Goal: Task Accomplishment & Management: Complete application form

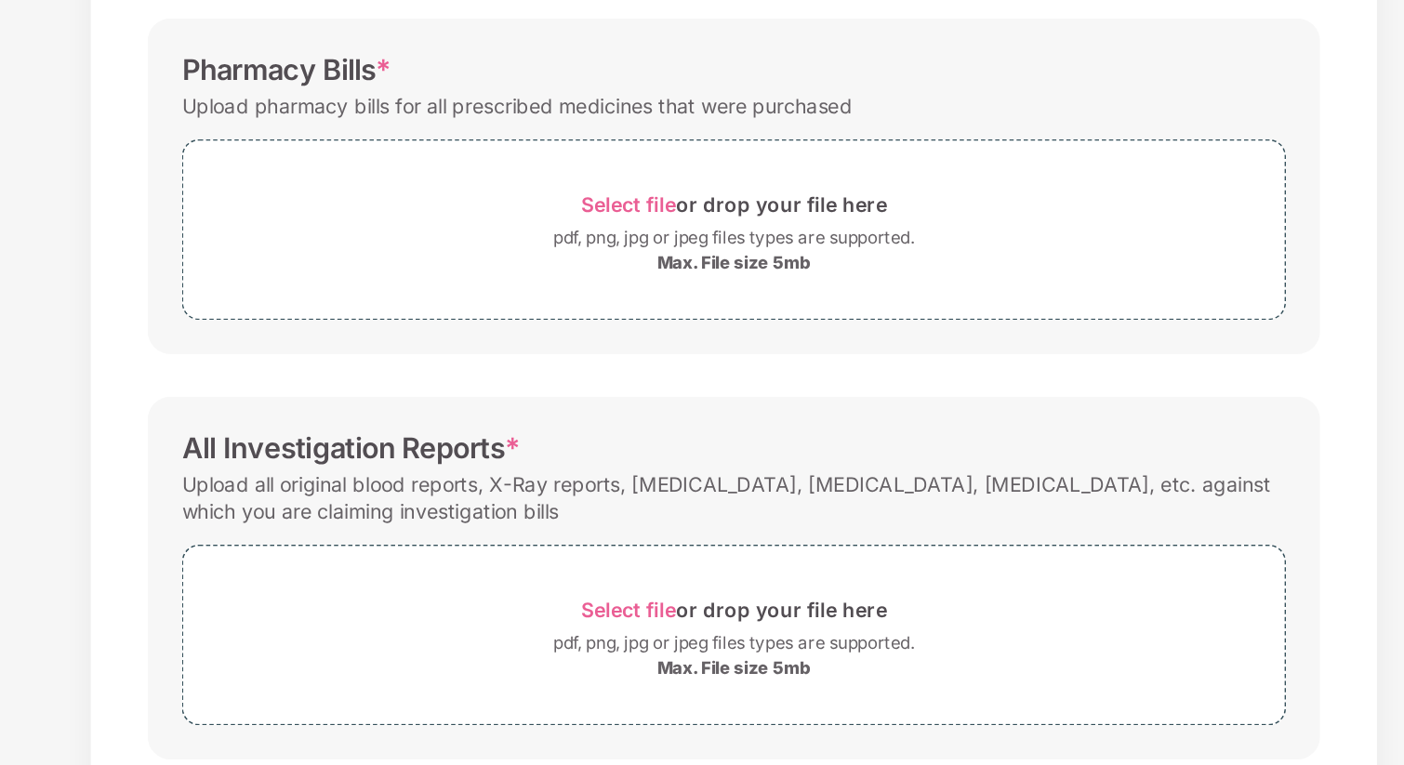
scroll to position [361, 0]
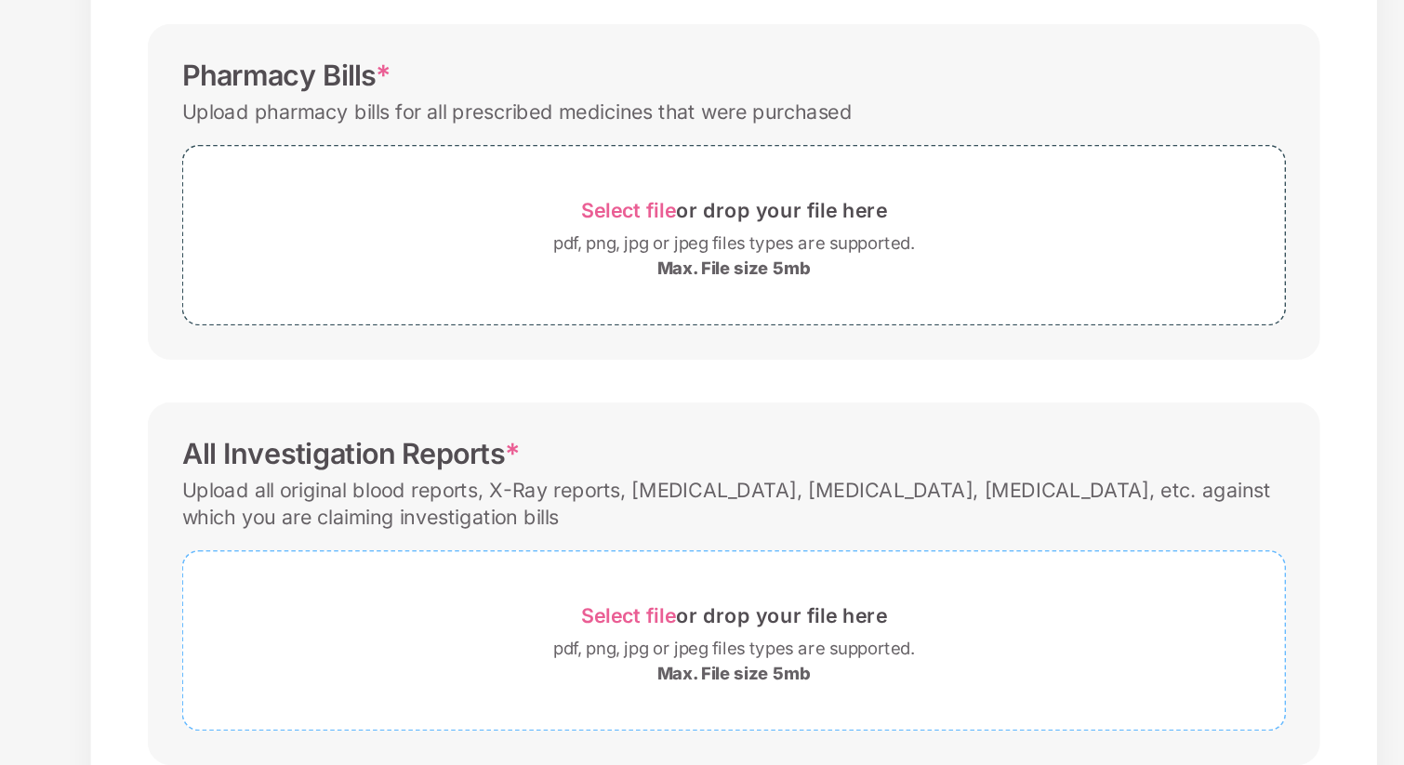
click at [614, 603] on span "Select file" at bounding box center [634, 603] width 62 height 16
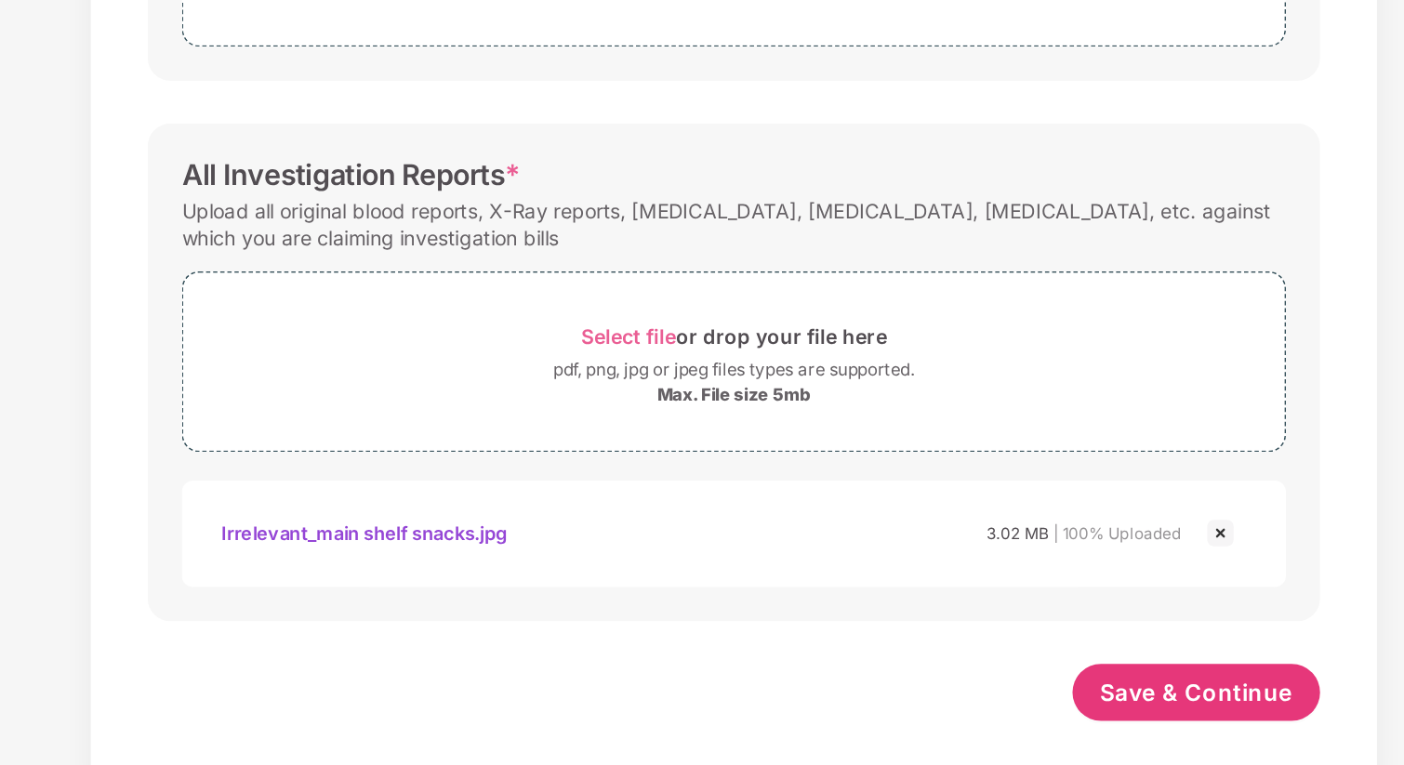
scroll to position [453, 0]
click at [1022, 614] on img at bounding box center [1020, 614] width 22 height 22
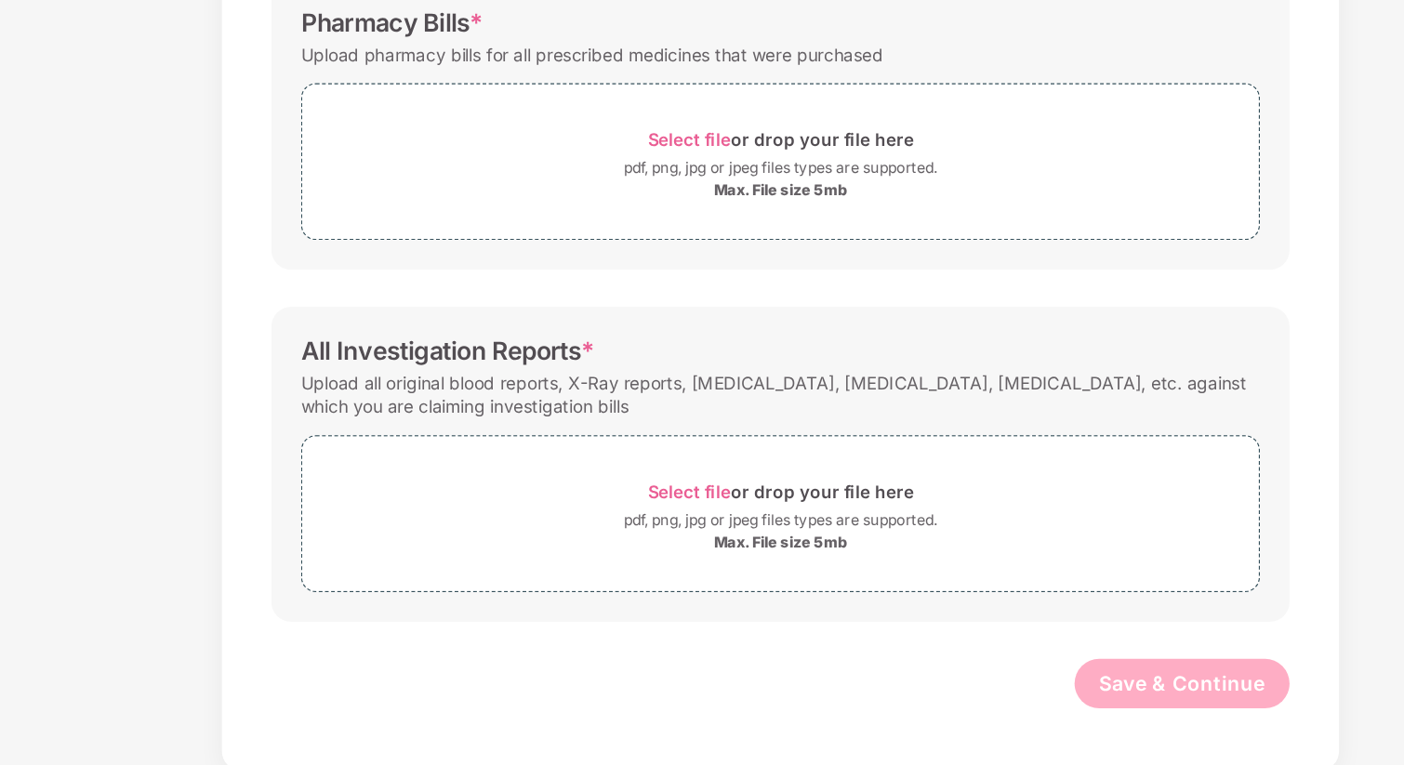
scroll to position [45, 0]
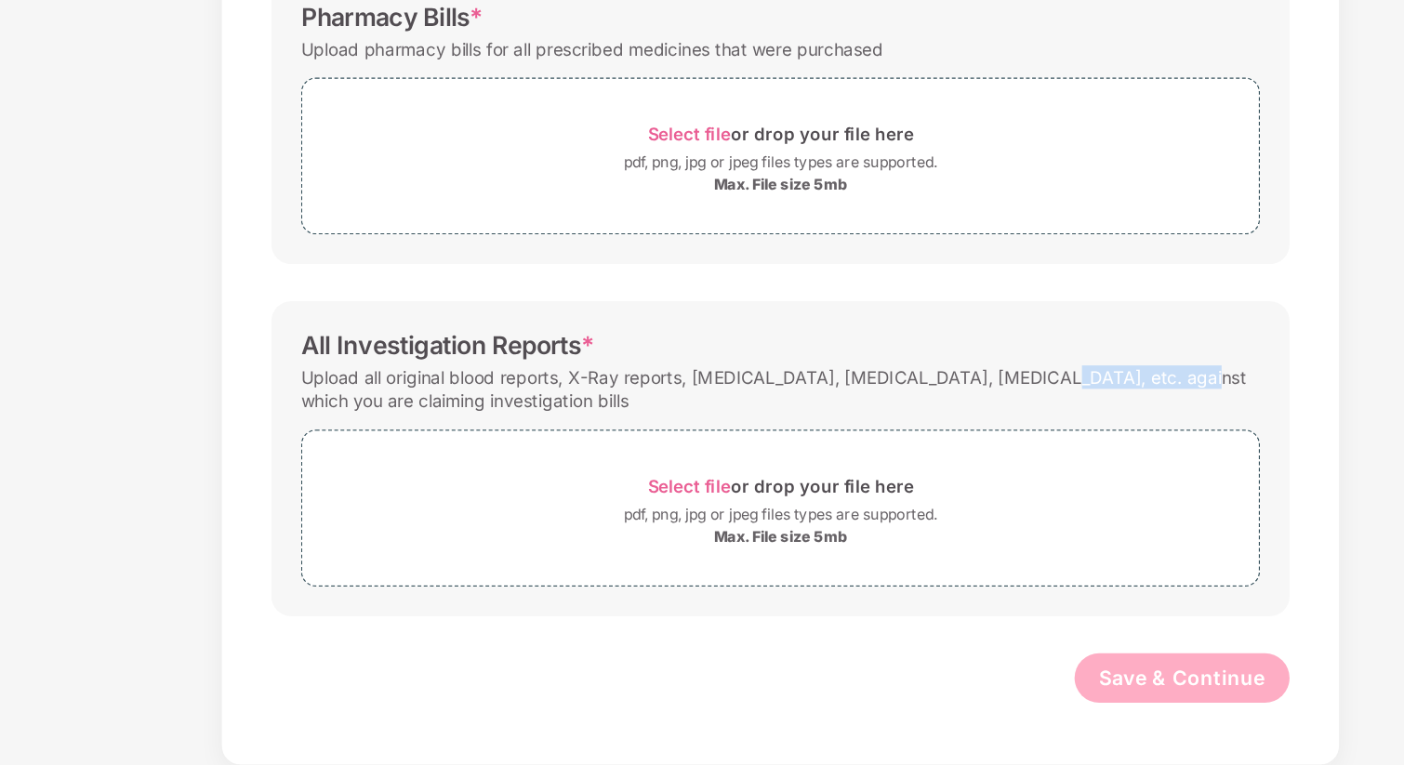
drag, startPoint x: 888, startPoint y: 473, endPoint x: 992, endPoint y: 473, distance: 104.2
click at [992, 473] on div "Upload all original blood reports, X-Ray reports, [MEDICAL_DATA], [MEDICAL_DATA…" at bounding box center [702, 481] width 722 height 43
drag, startPoint x: 445, startPoint y: 494, endPoint x: 308, endPoint y: 494, distance: 137.6
click at [308, 494] on div "Password protected files are not accepted Doctor Prescription Submit Doctor Pre…" at bounding box center [702, 286] width 822 height 938
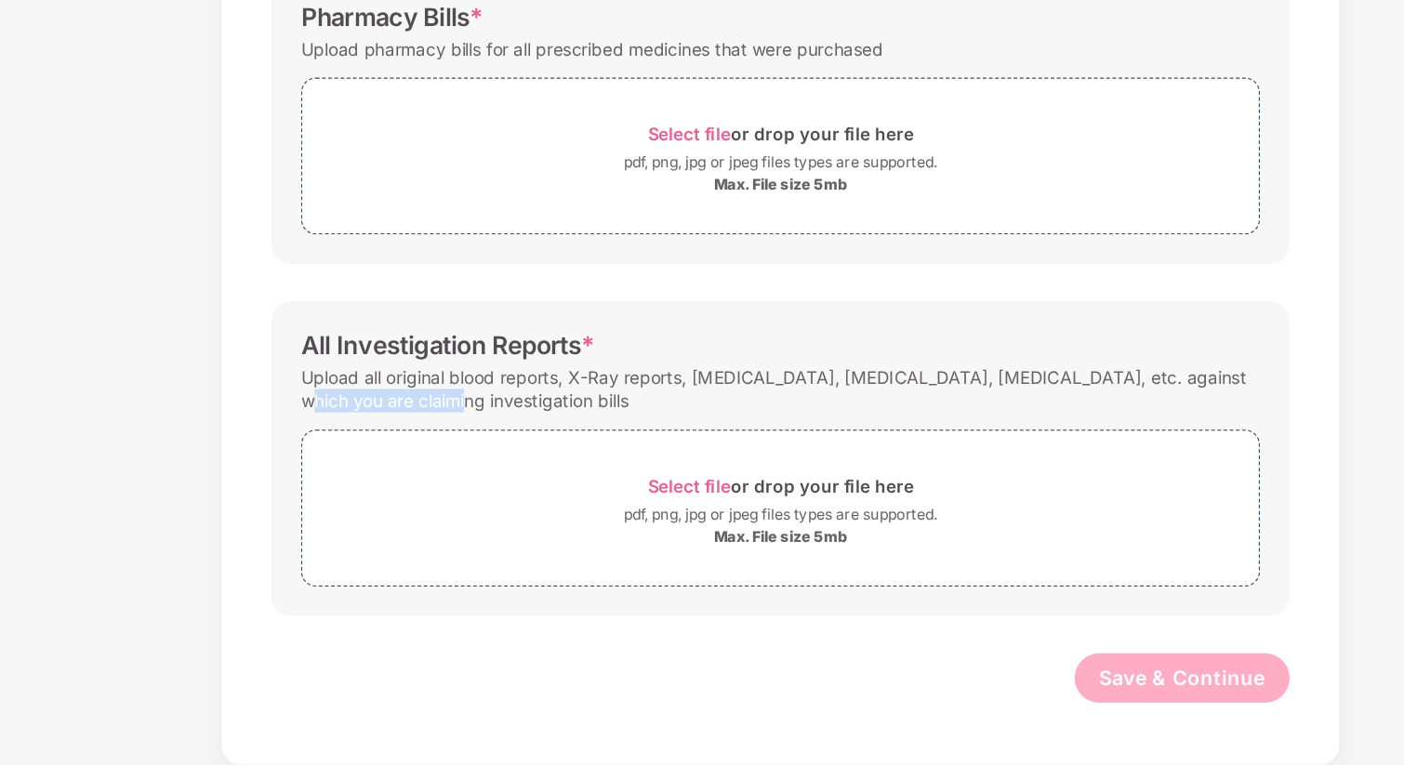
click at [366, 487] on div "Upload all original blood reports, X-Ray reports, [MEDICAL_DATA], [MEDICAL_DATA…" at bounding box center [702, 481] width 722 height 43
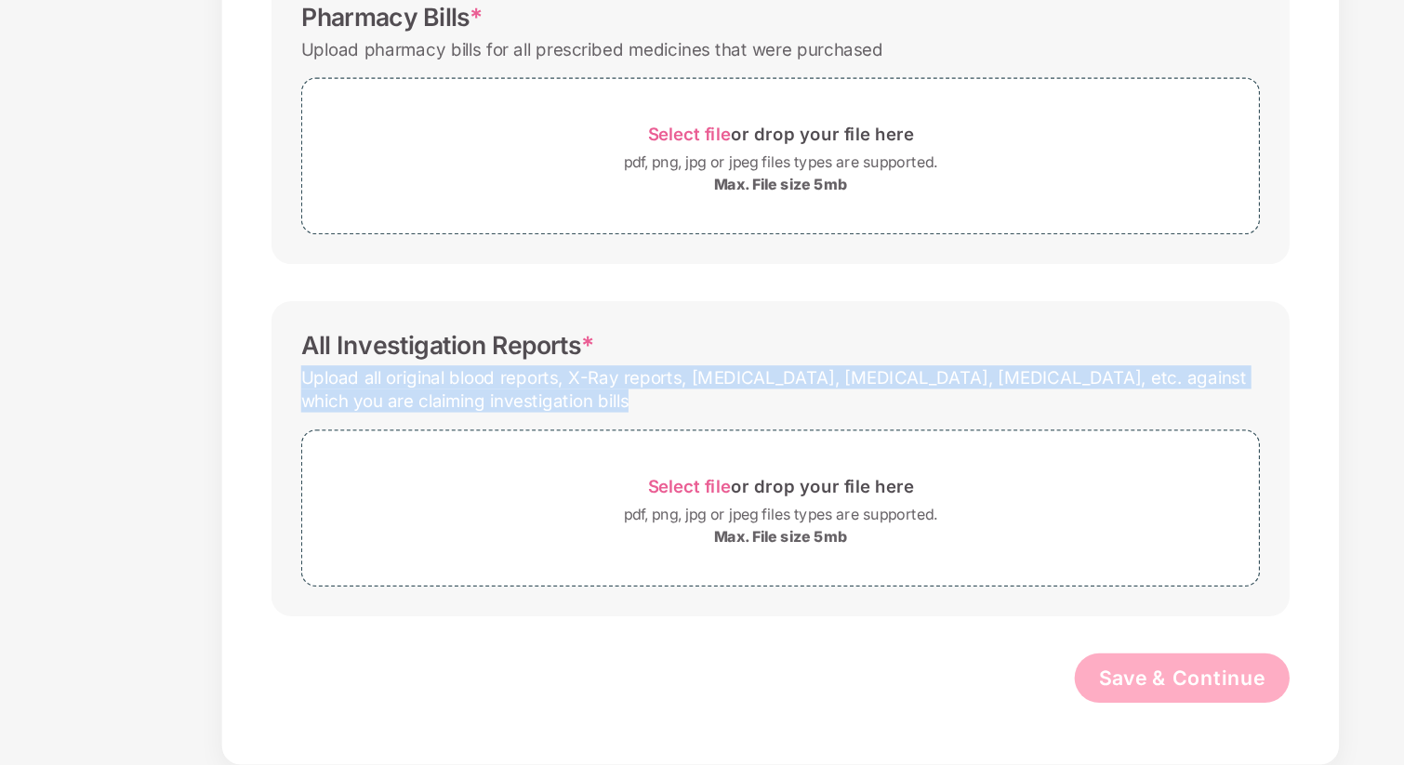
click at [404, 483] on div "Upload all original blood reports, X-Ray reports, [MEDICAL_DATA], [MEDICAL_DATA…" at bounding box center [702, 481] width 722 height 43
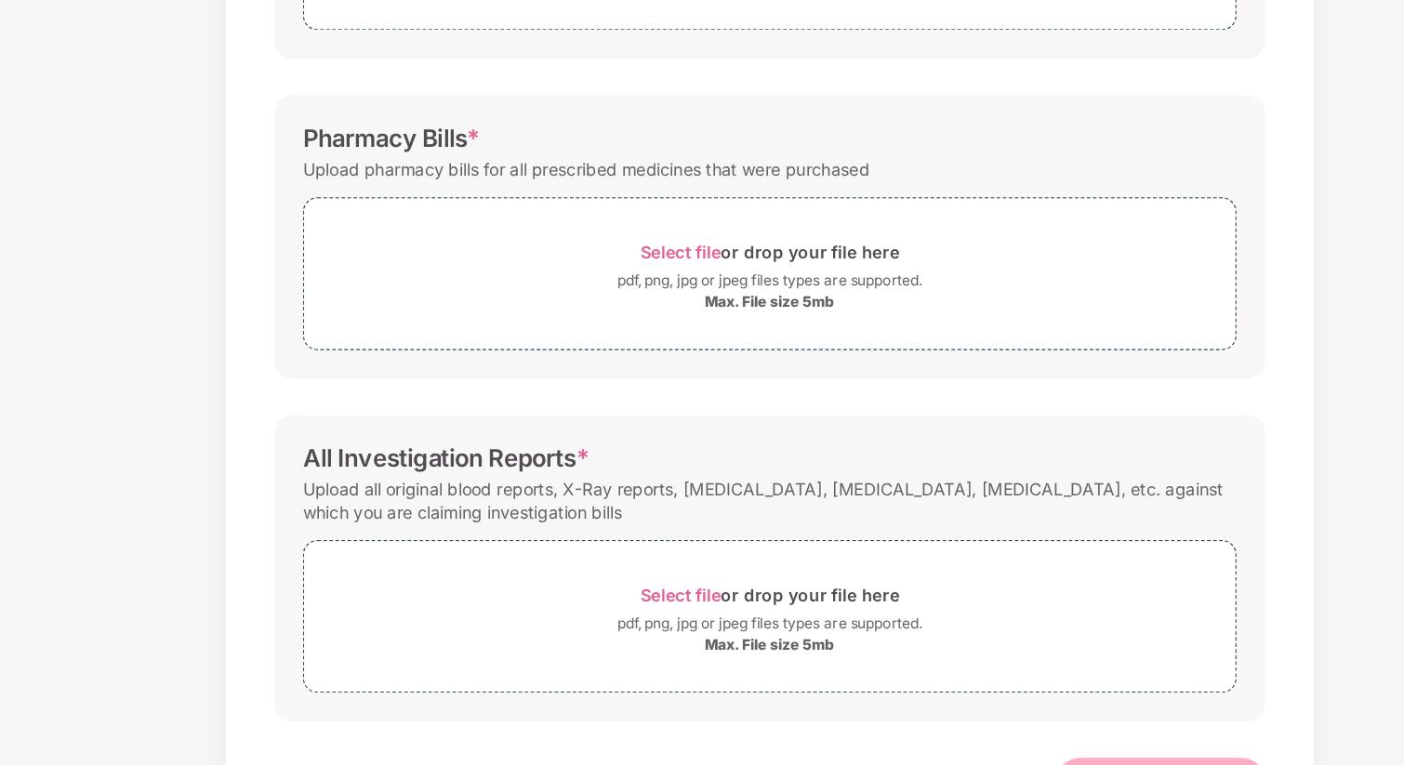
scroll to position [365, 0]
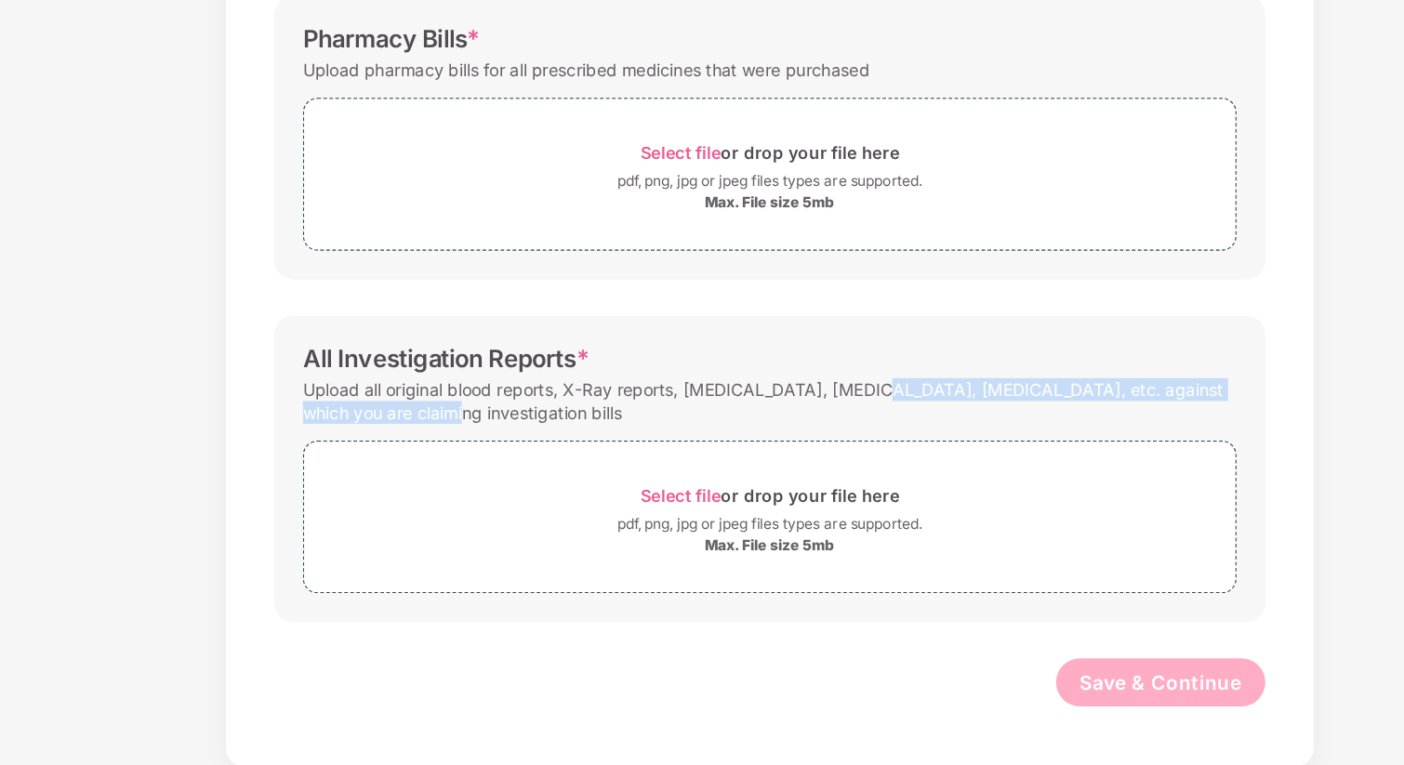
drag, startPoint x: 696, startPoint y: 488, endPoint x: 784, endPoint y: 483, distance: 88.5
click at [784, 483] on div "Upload all original blood reports, X-Ray reports, [MEDICAL_DATA], [MEDICAL_DATA…" at bounding box center [702, 483] width 722 height 43
click at [747, 480] on div "Upload all original blood reports, X-Ray reports, [MEDICAL_DATA], [MEDICAL_DATA…" at bounding box center [702, 483] width 722 height 43
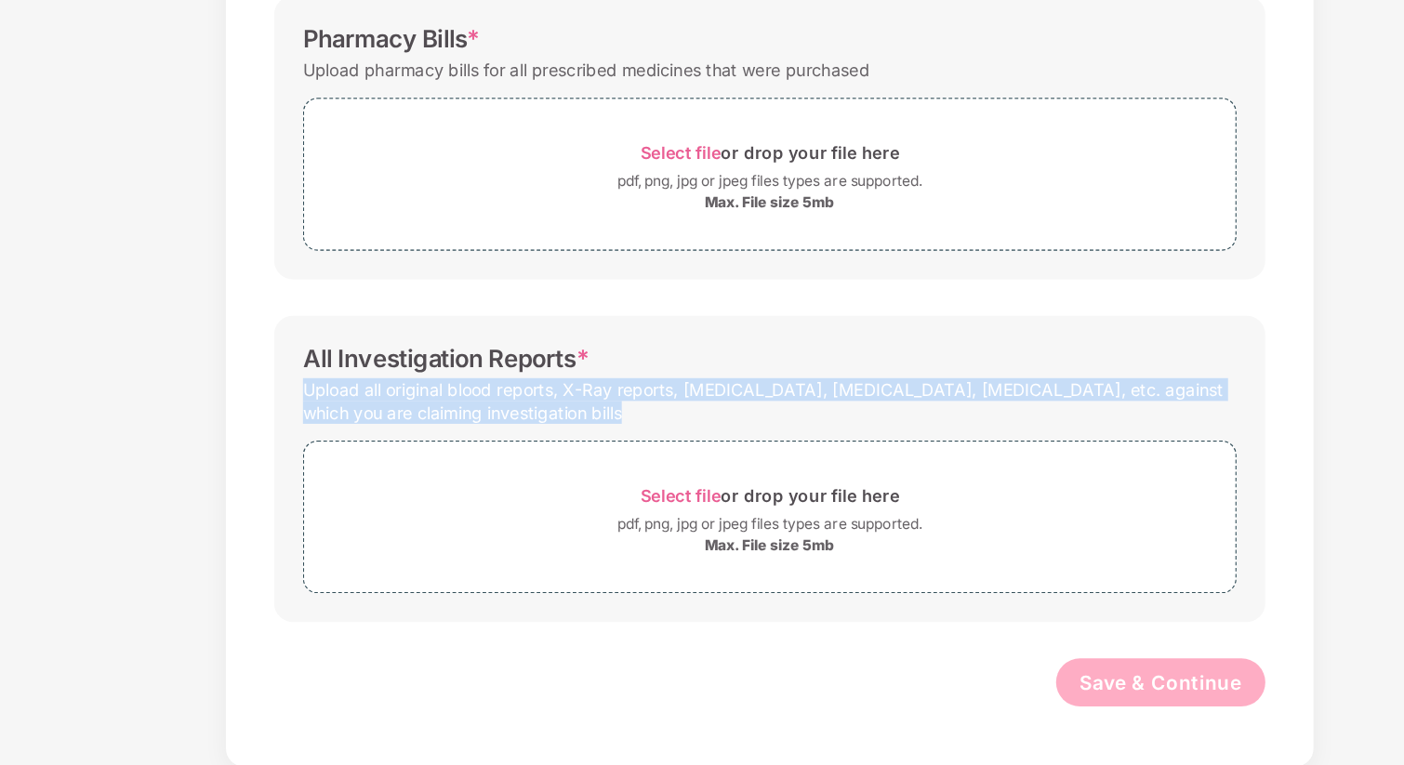
click at [739, 491] on div "Upload all original blood reports, X-Ray reports, [MEDICAL_DATA], [MEDICAL_DATA…" at bounding box center [702, 483] width 722 height 43
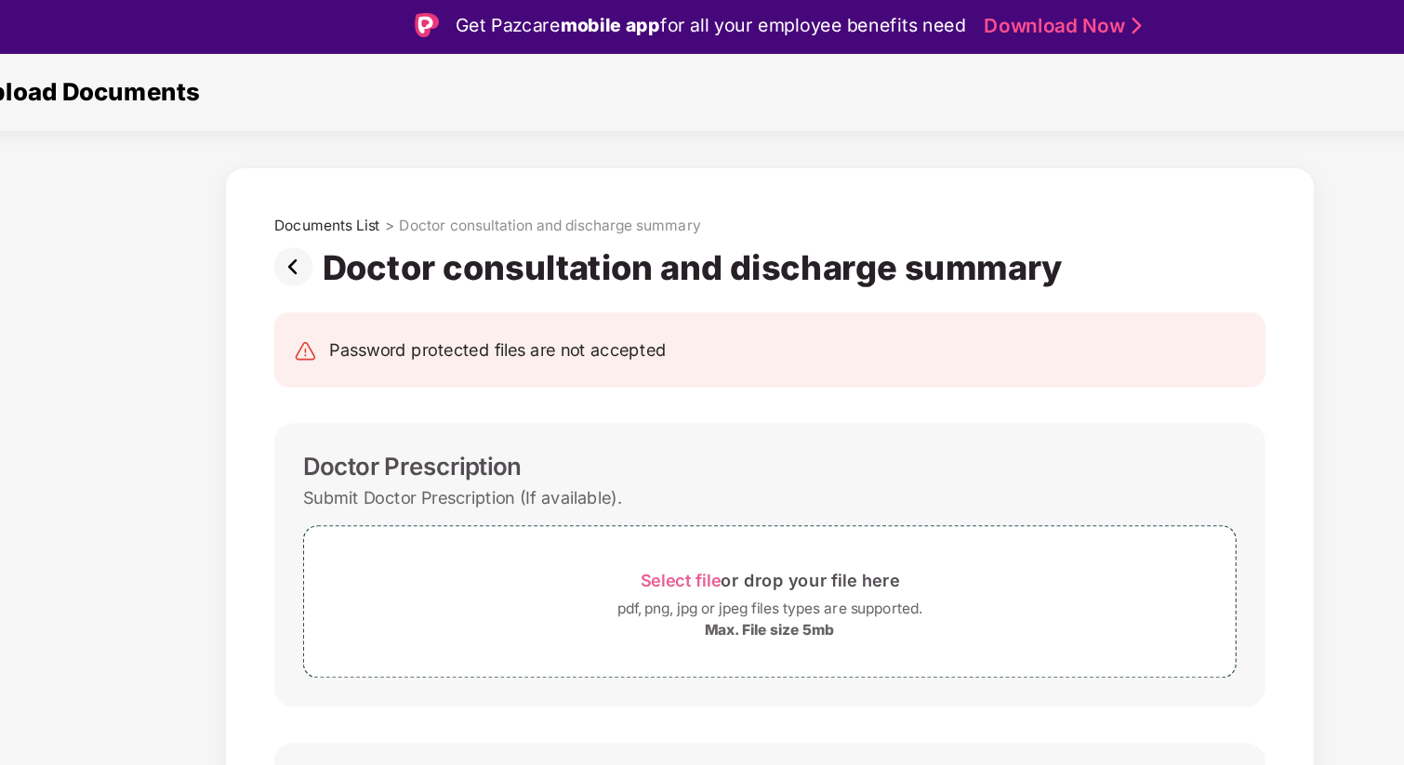
scroll to position [0, 0]
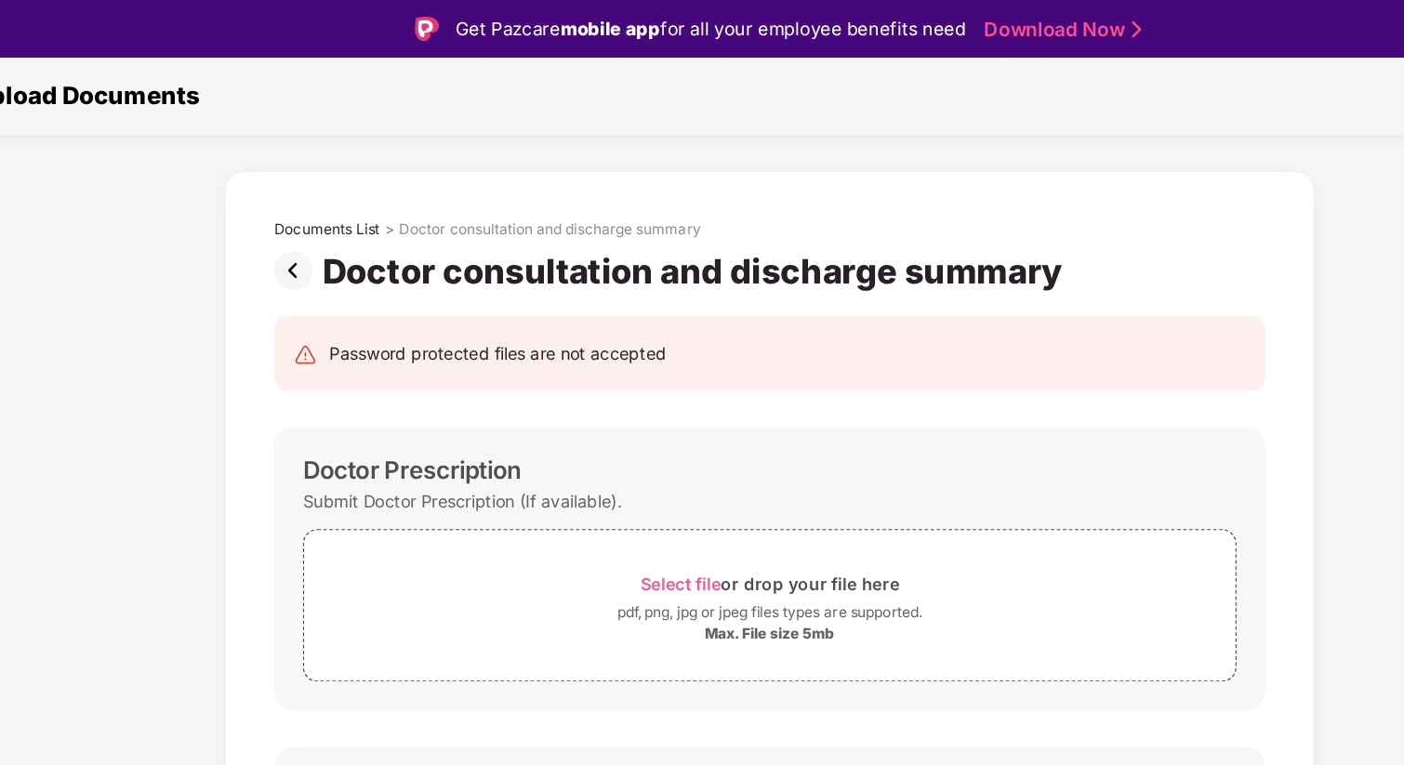
click at [335, 206] on img at bounding box center [337, 209] width 37 height 30
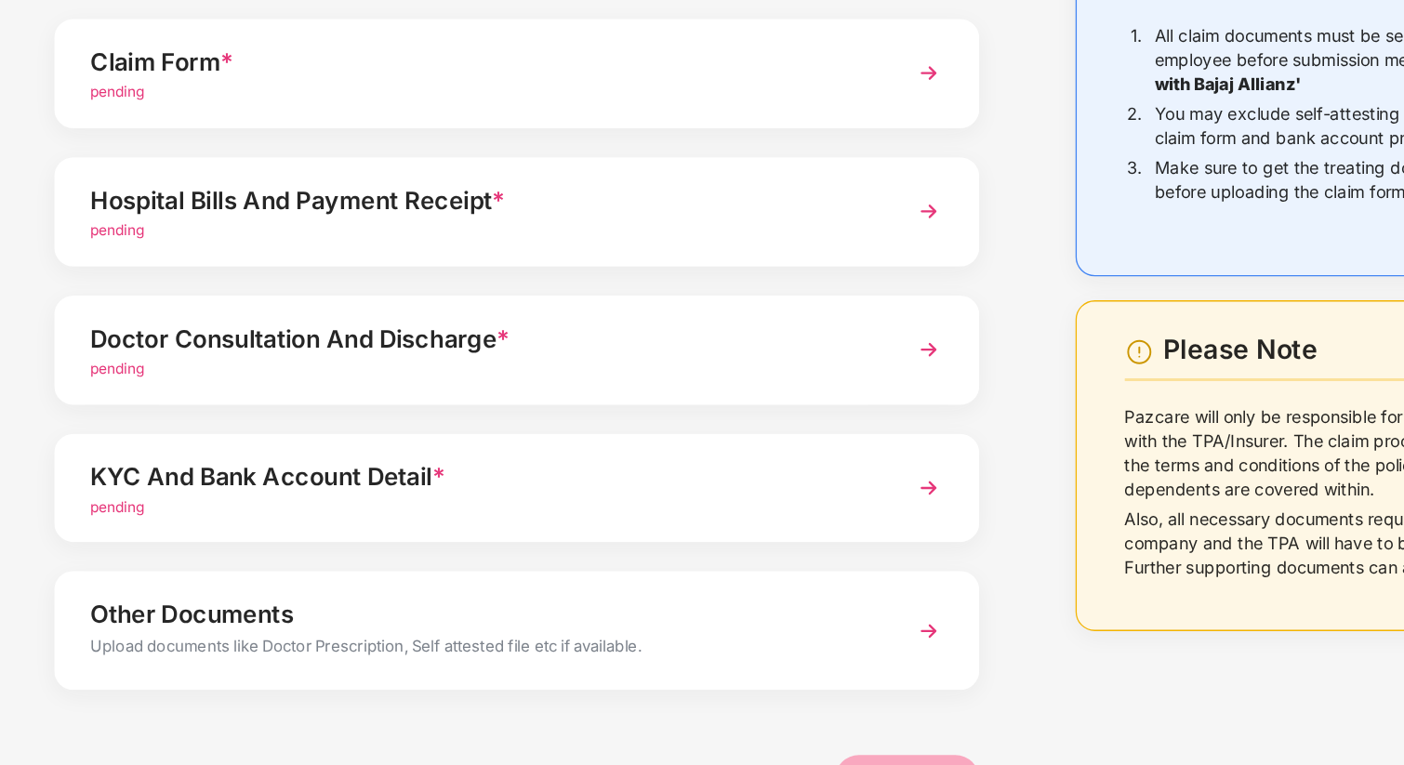
click at [382, 440] on div "Doctor Consultation And Discharge *" at bounding box center [432, 435] width 604 height 30
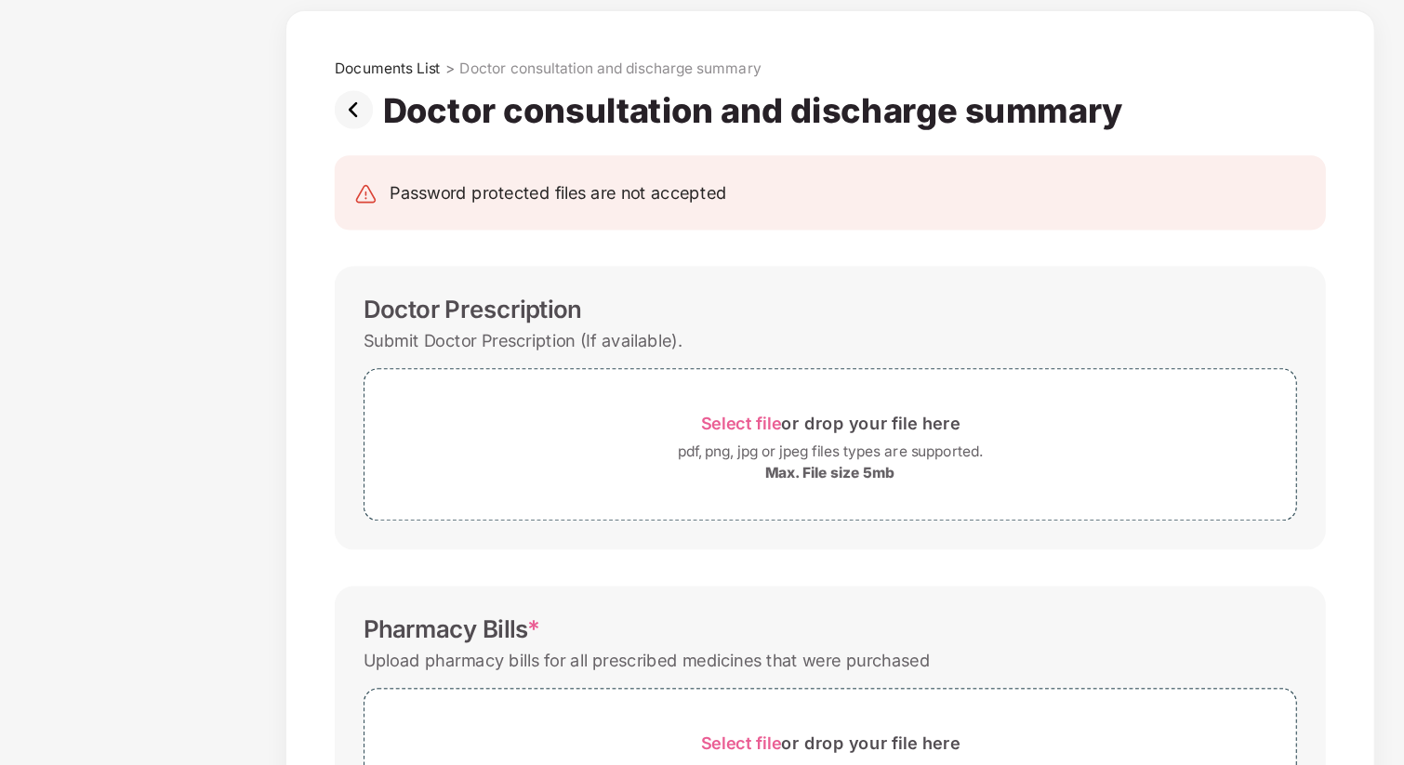
click at [322, 212] on img at bounding box center [337, 209] width 37 height 30
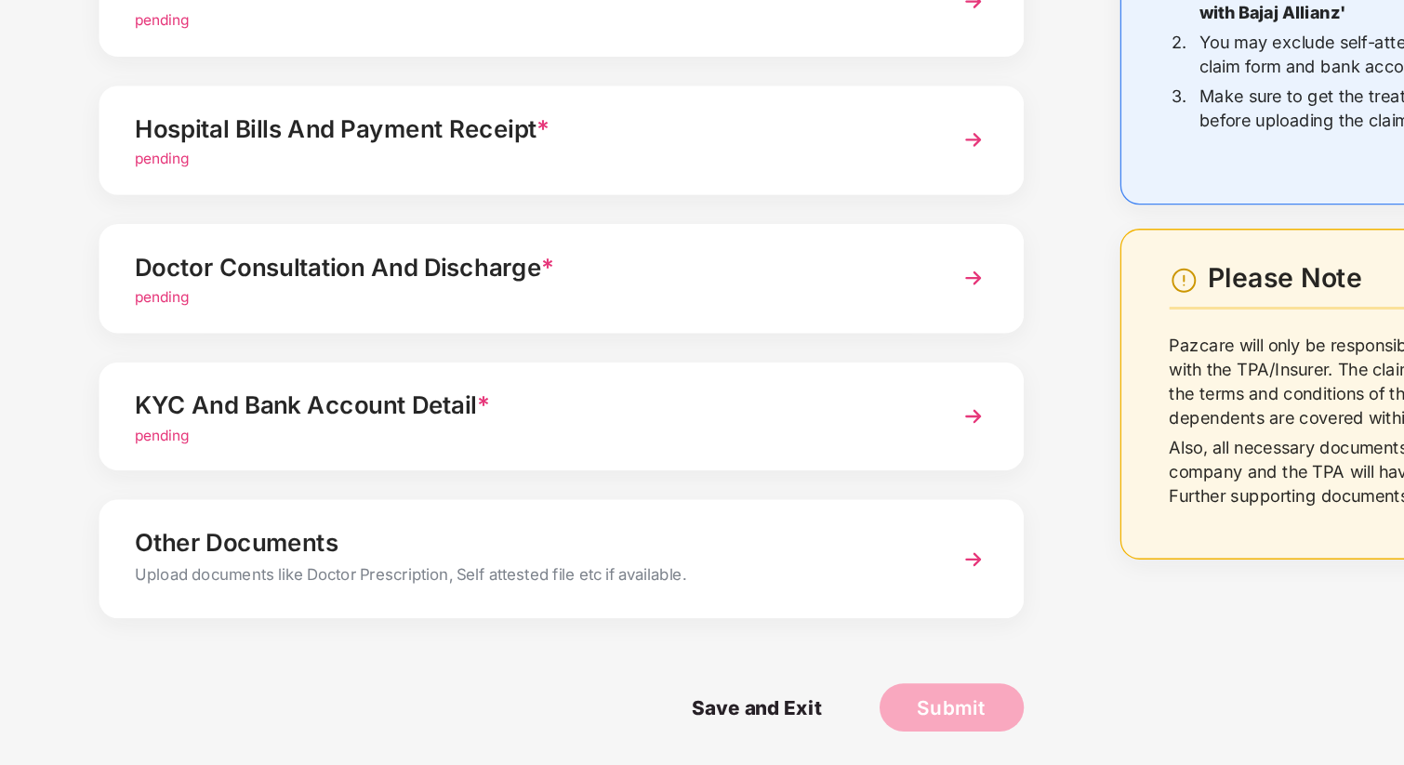
scroll to position [45, 0]
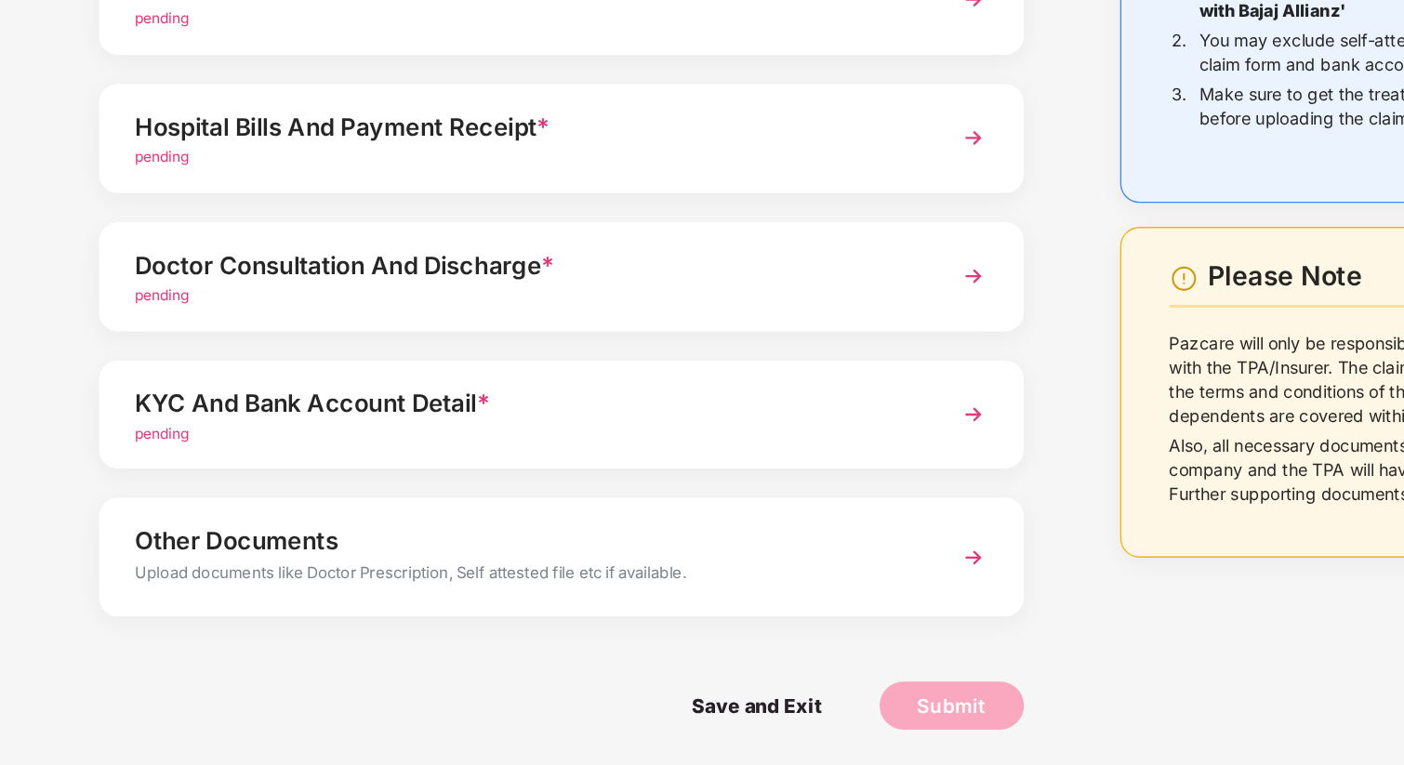
click at [386, 606] on div "Upload documents like Doctor Prescription, Self attested file etc if available." at bounding box center [432, 618] width 604 height 24
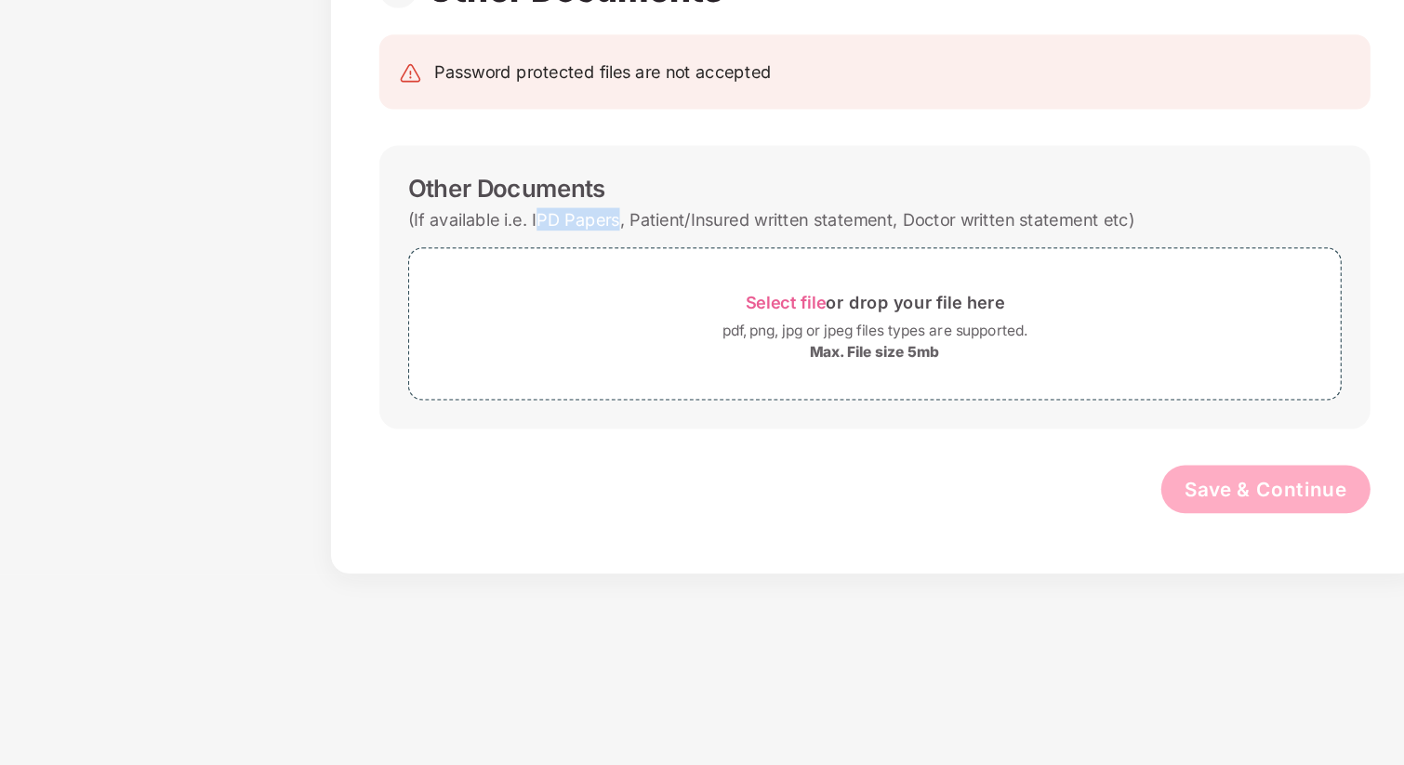
drag, startPoint x: 439, startPoint y: 340, endPoint x: 502, endPoint y: 342, distance: 63.3
click at [502, 342] on div "(If available i.e. IPD Papers, Patient/Insured written statement, Doctor writte…" at bounding box center [622, 342] width 562 height 25
drag, startPoint x: 502, startPoint y: 342, endPoint x: 440, endPoint y: 347, distance: 62.5
click at [440, 347] on div "(If available i.e. IPD Papers, Patient/Insured written statement, Doctor writte…" at bounding box center [622, 342] width 562 height 25
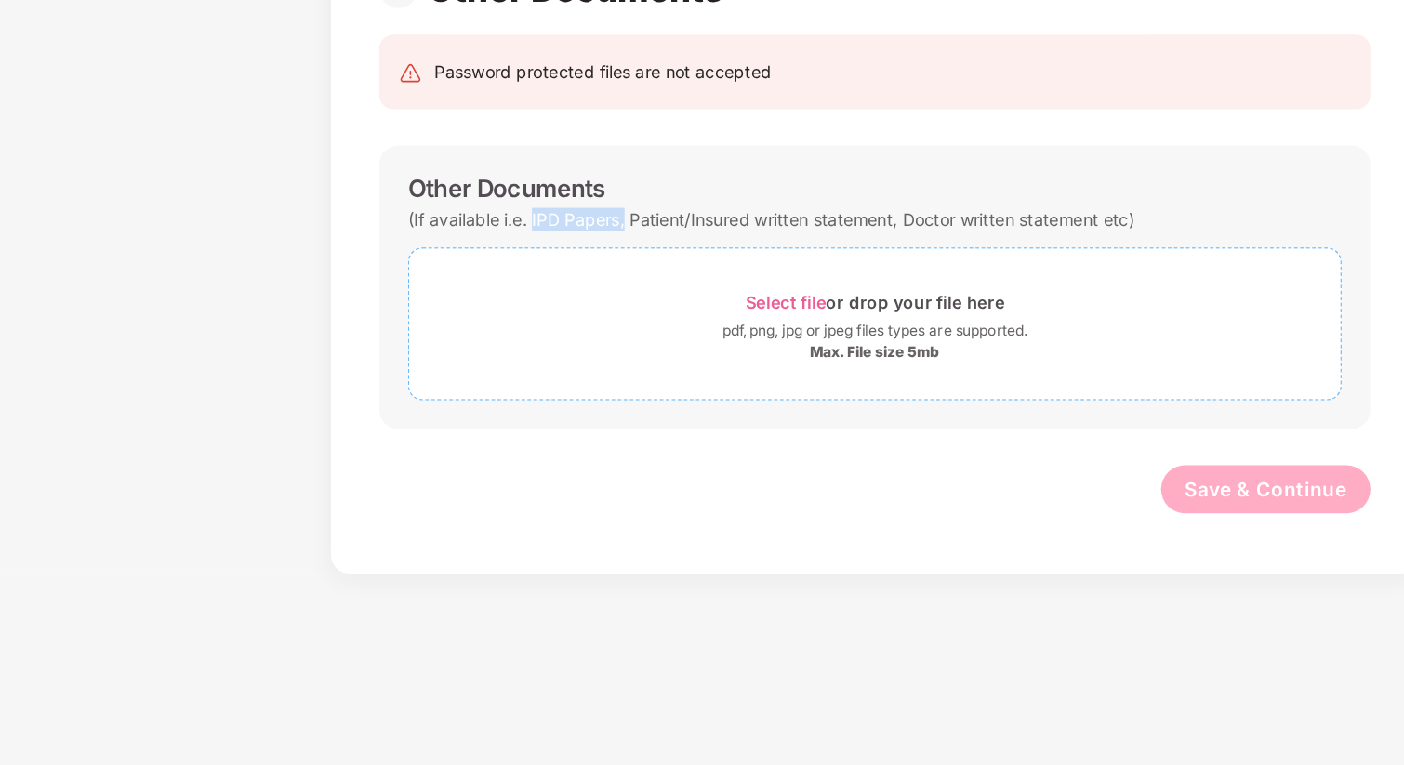
click at [523, 375] on div "Select file or drop your file here pdf, png, jpg or jpeg files types are suppor…" at bounding box center [702, 424] width 722 height 118
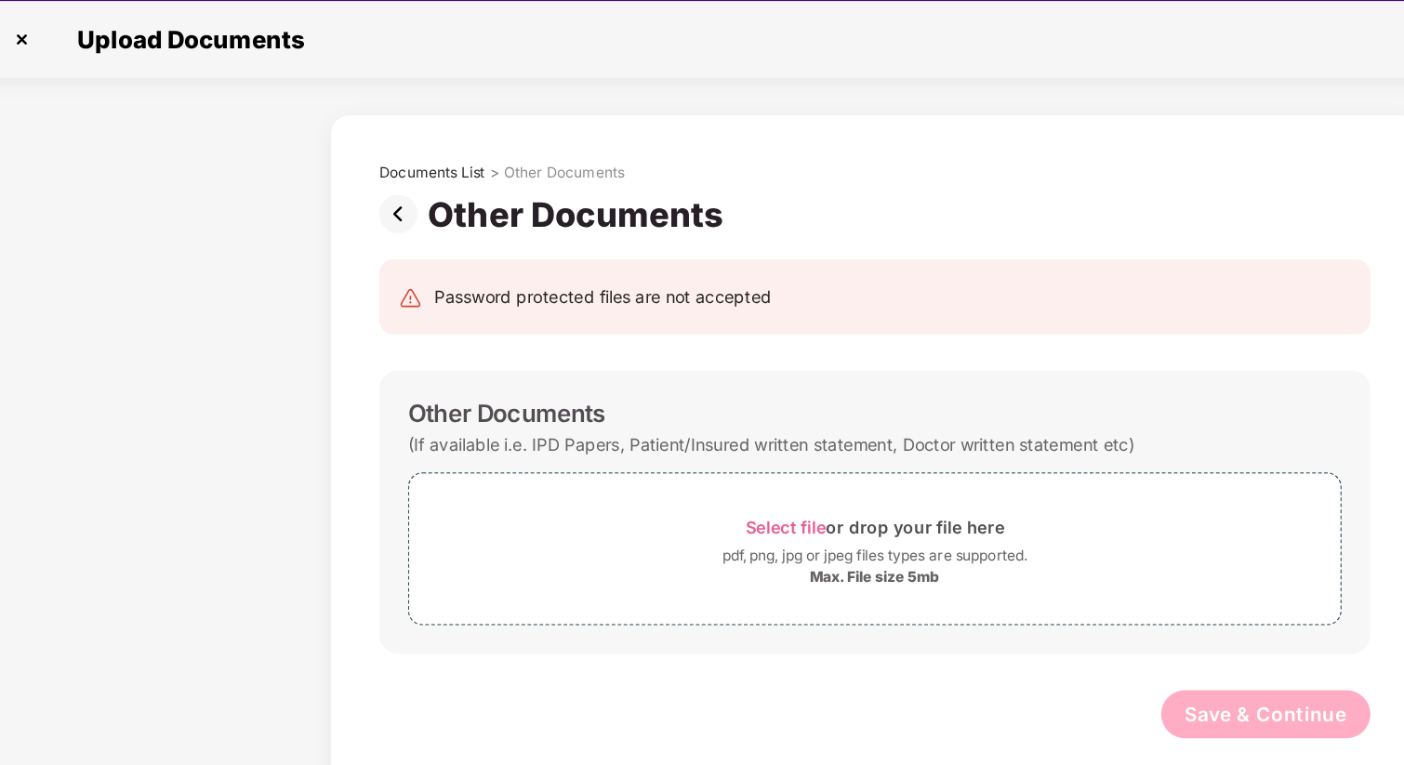
scroll to position [33, 0]
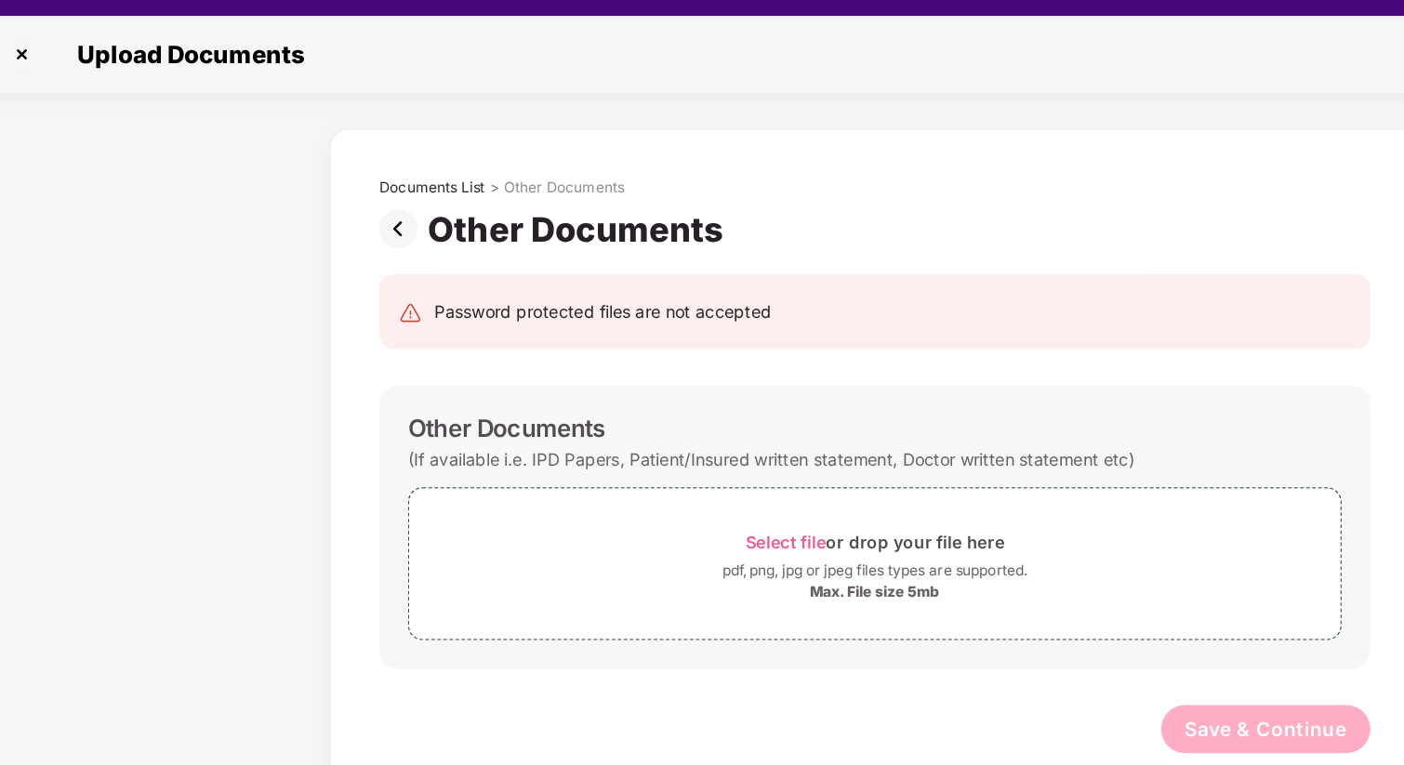
click at [331, 174] on img at bounding box center [337, 177] width 37 height 30
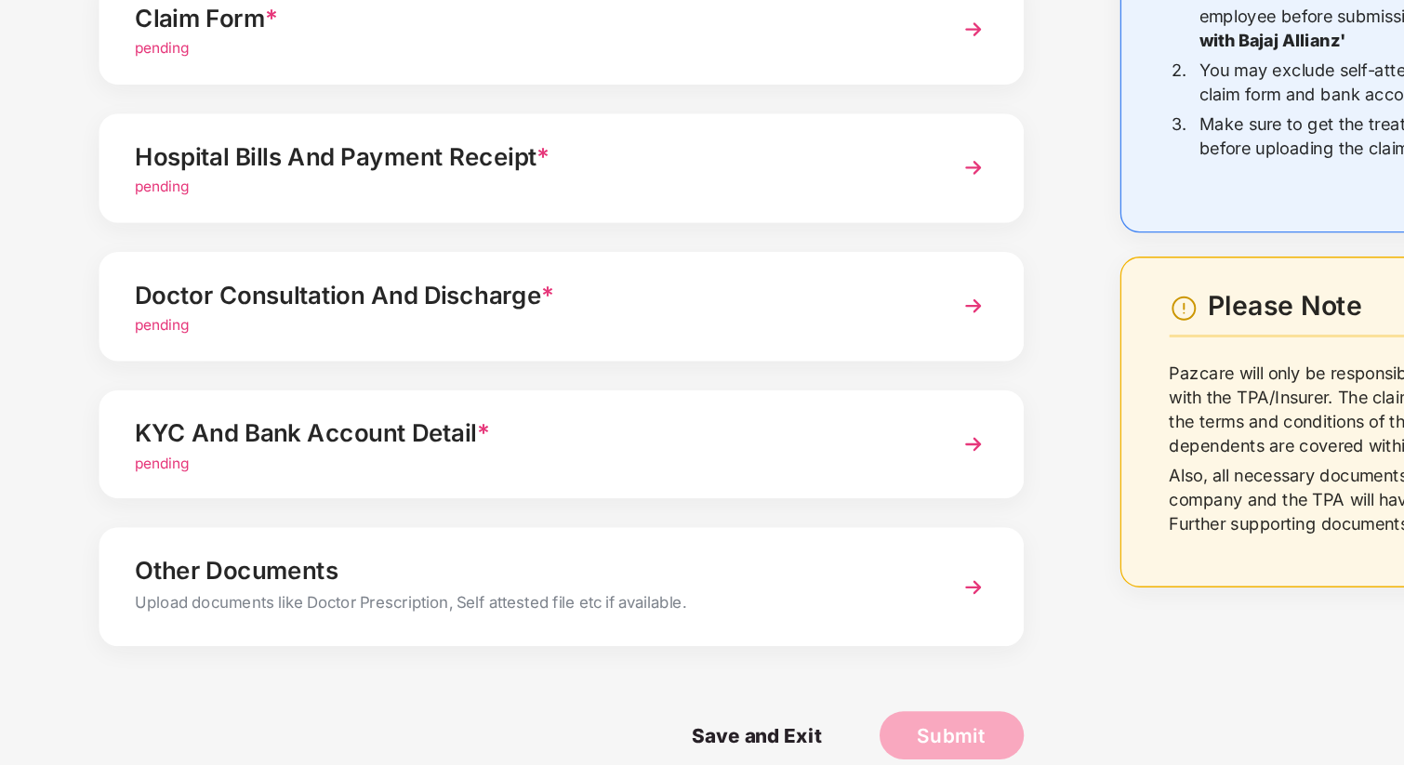
scroll to position [33, 0]
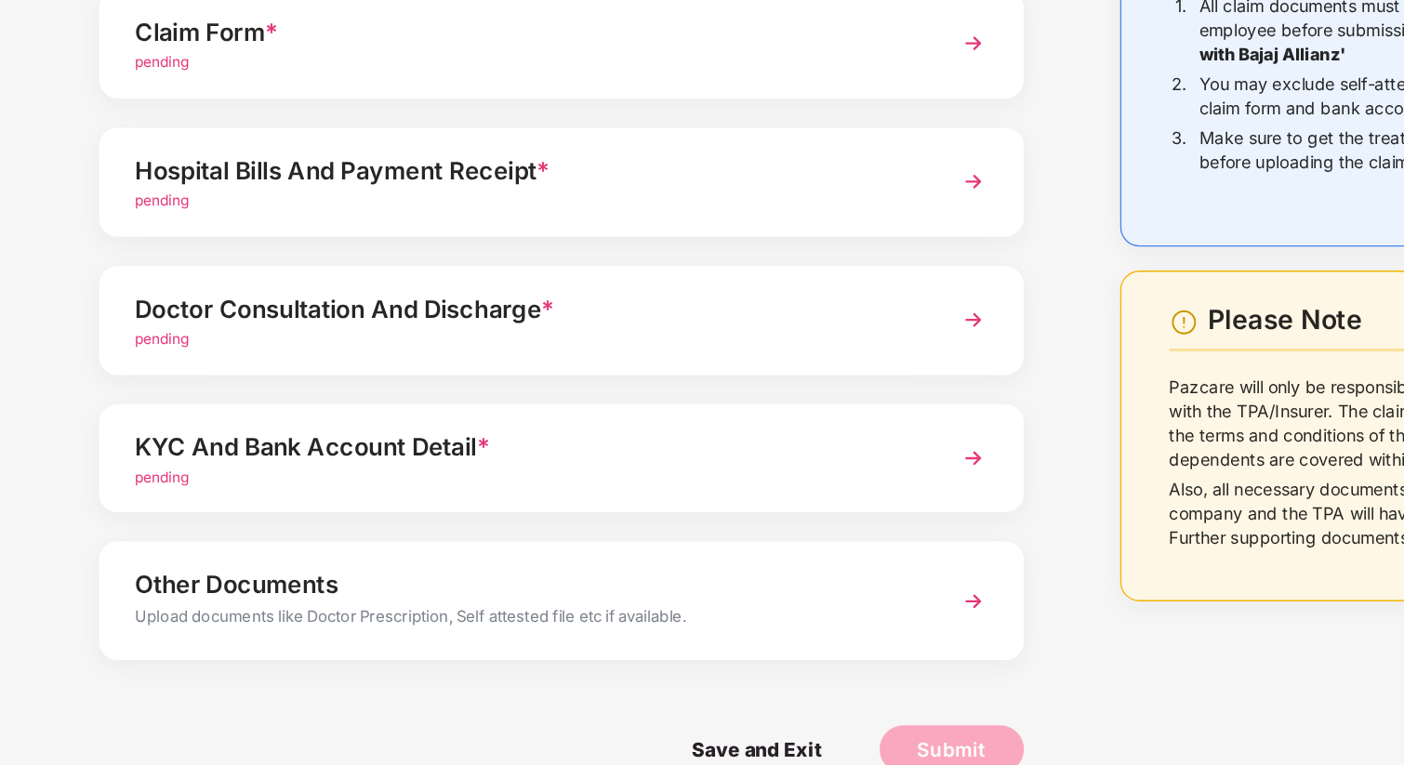
click at [266, 534] on div "pending" at bounding box center [432, 543] width 604 height 18
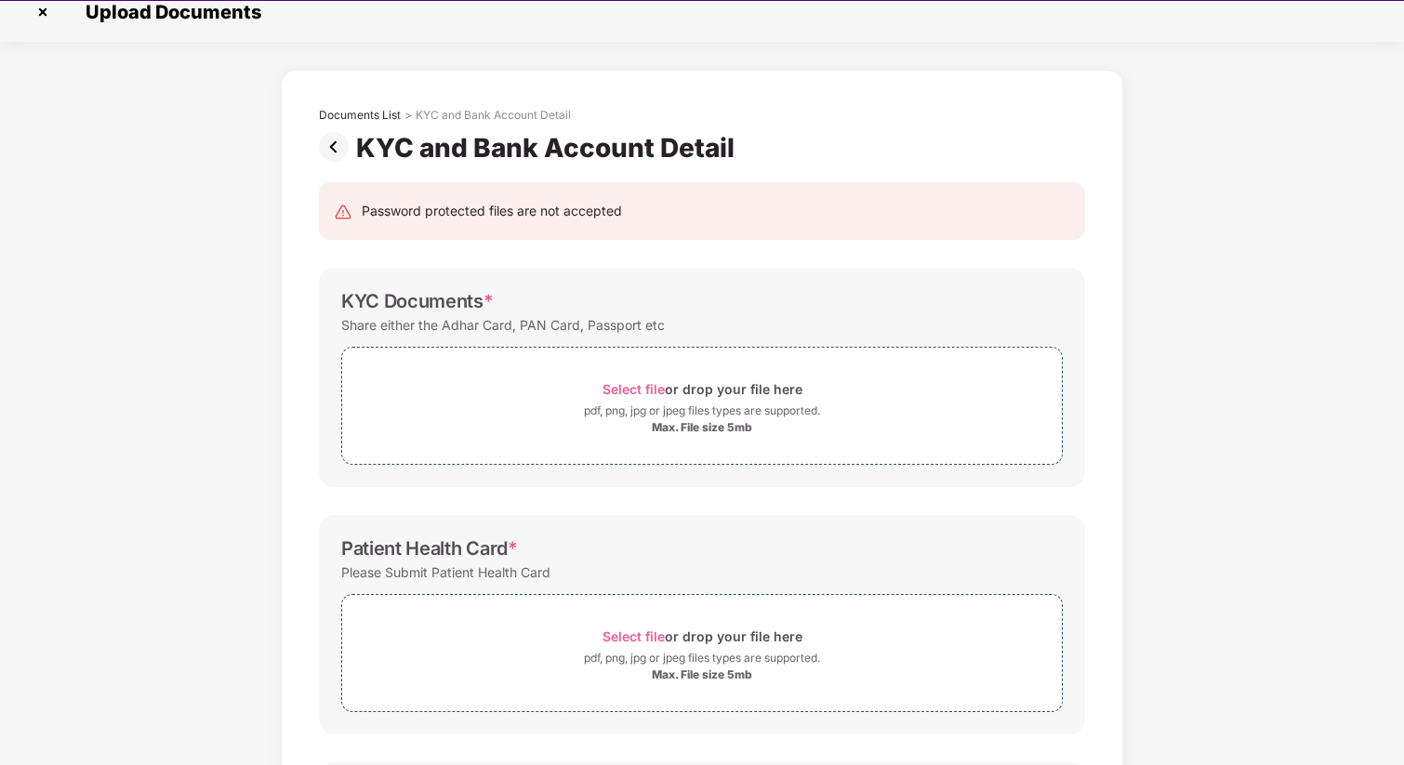
scroll to position [0, 0]
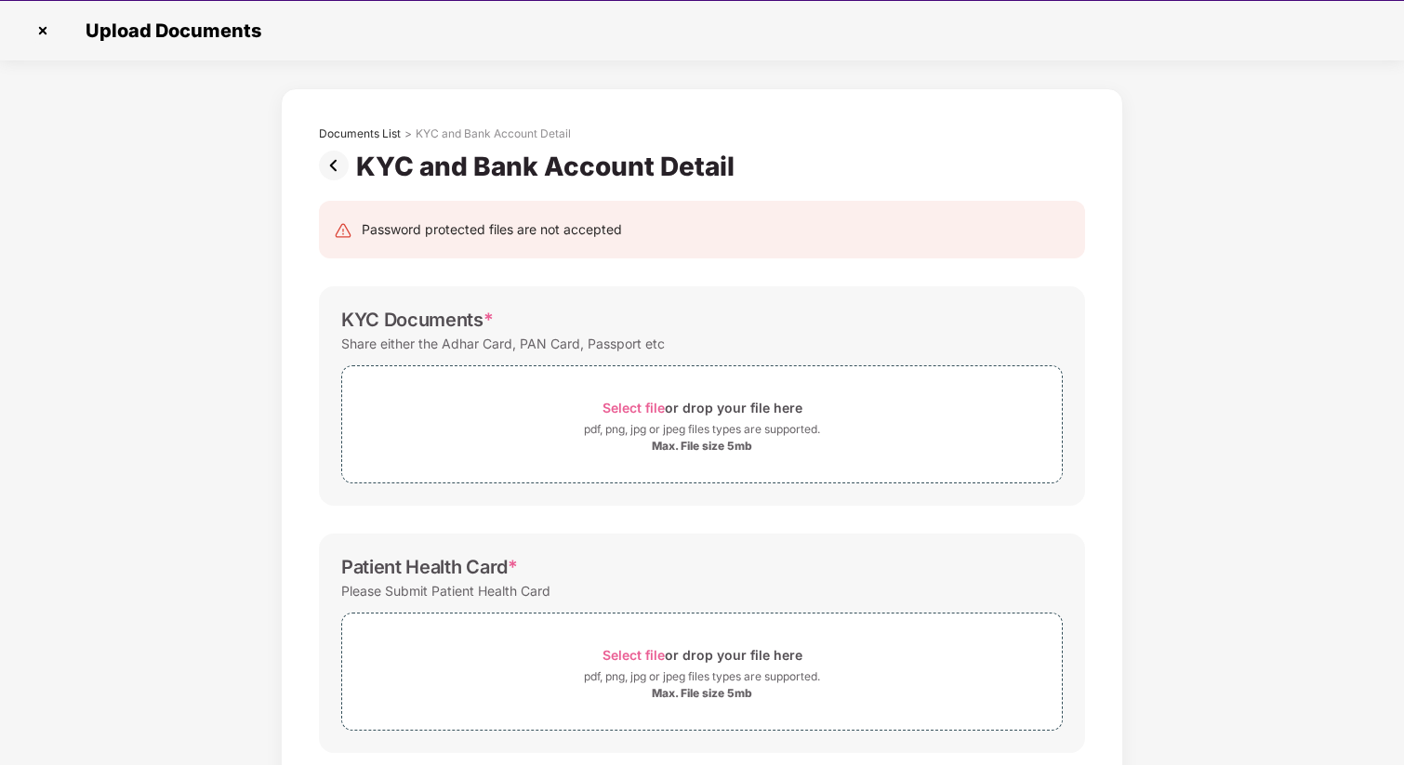
click at [329, 164] on img at bounding box center [337, 166] width 37 height 30
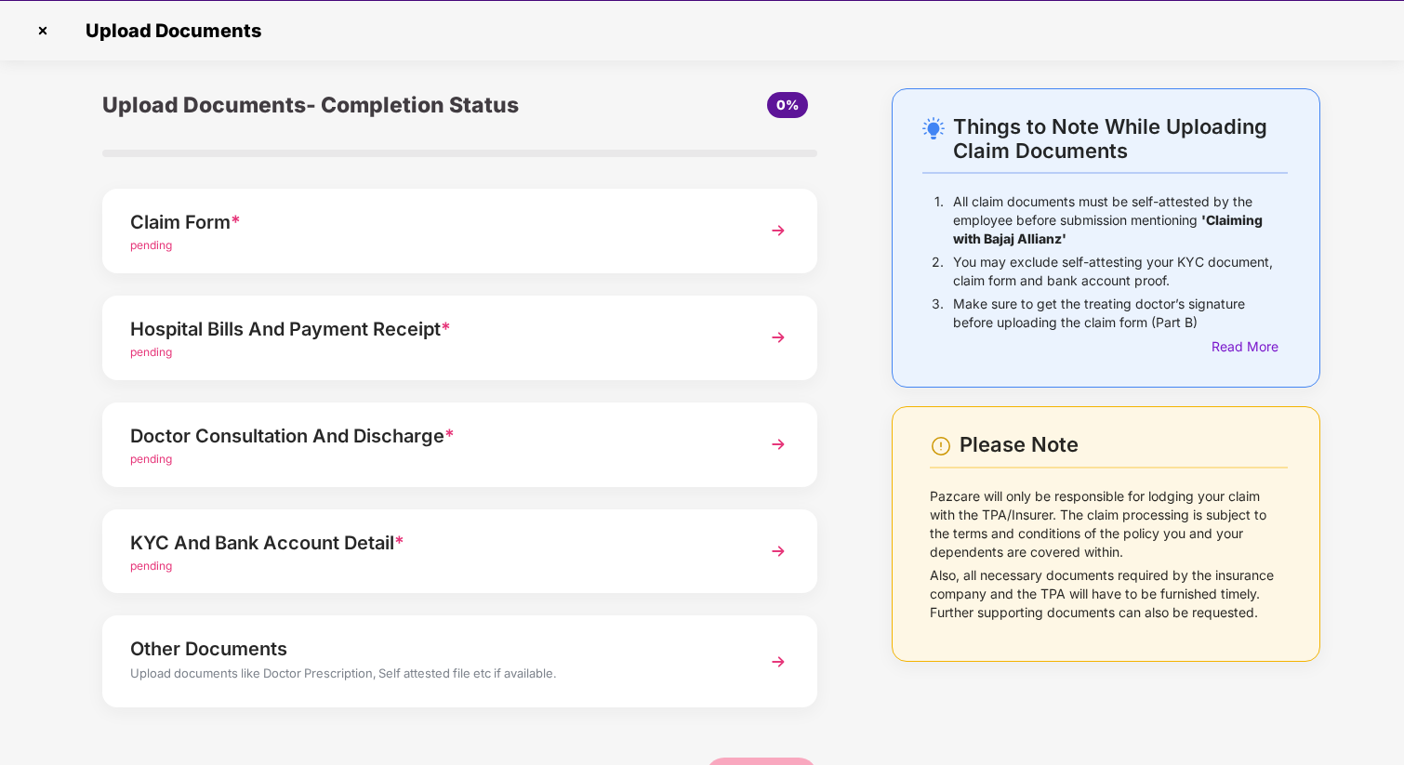
click at [777, 334] on img at bounding box center [778, 337] width 33 height 33
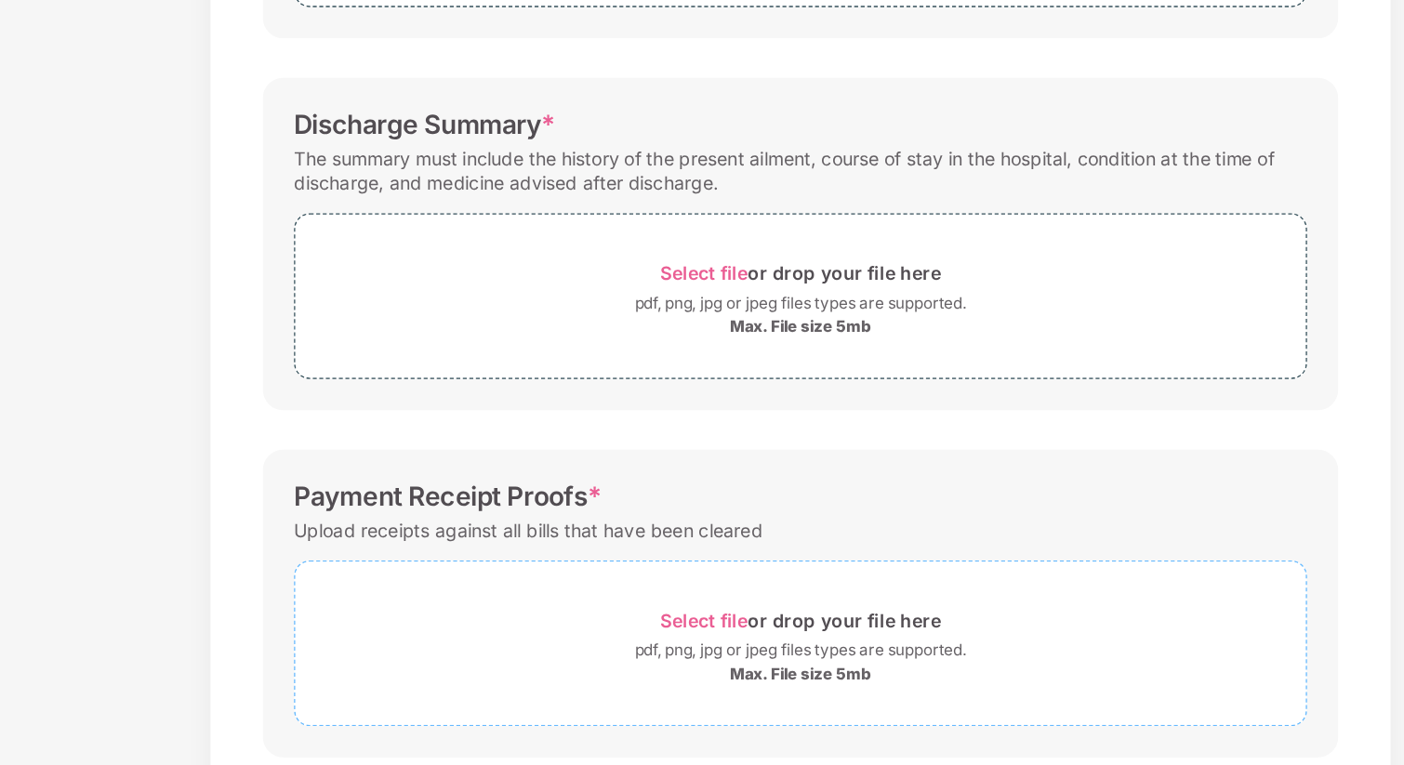
scroll to position [365, 0]
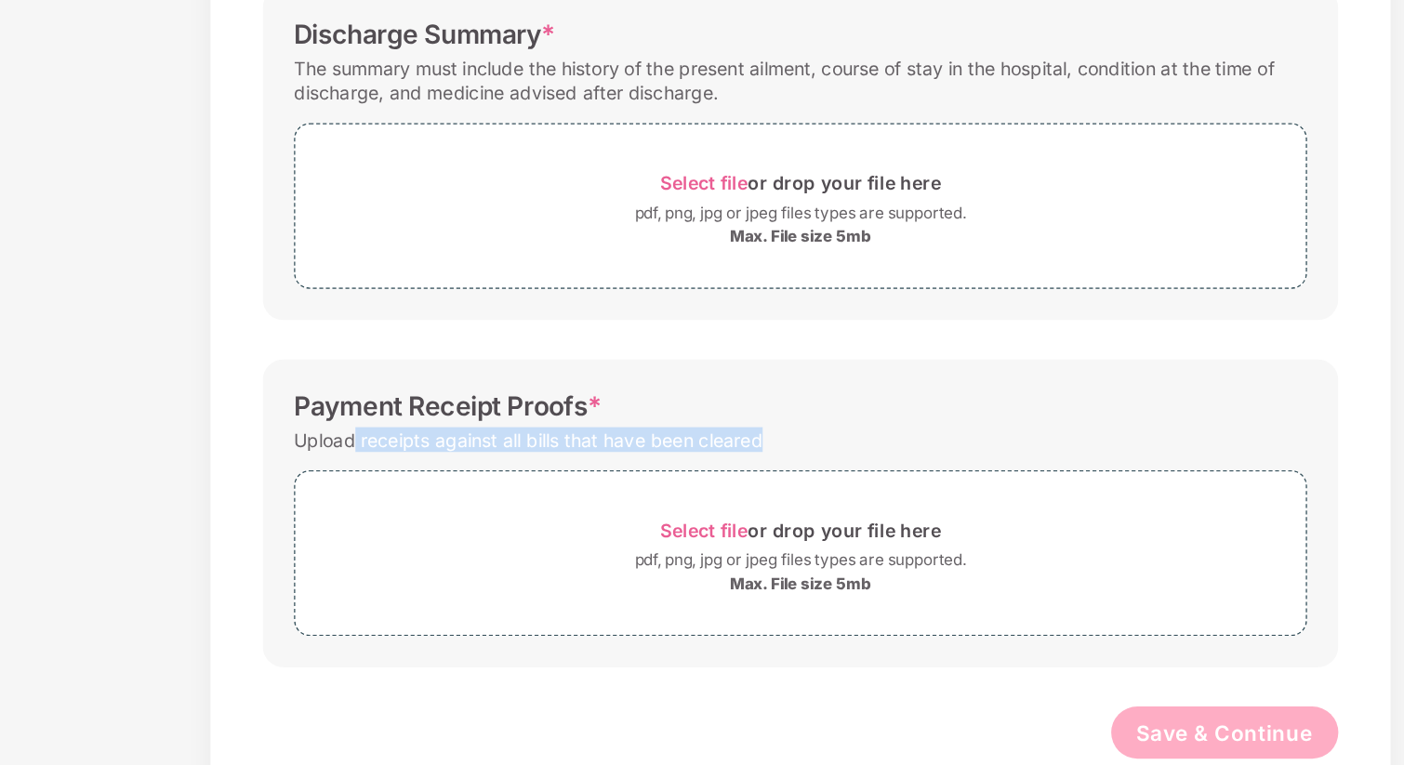
drag, startPoint x: 674, startPoint y: 529, endPoint x: 380, endPoint y: 539, distance: 294.1
click at [380, 539] on div "Upload receipts against all bills that have been cleared" at bounding box center [508, 533] width 334 height 25
click at [392, 535] on div "Upload receipts against all bills that have been cleared" at bounding box center [508, 533] width 334 height 25
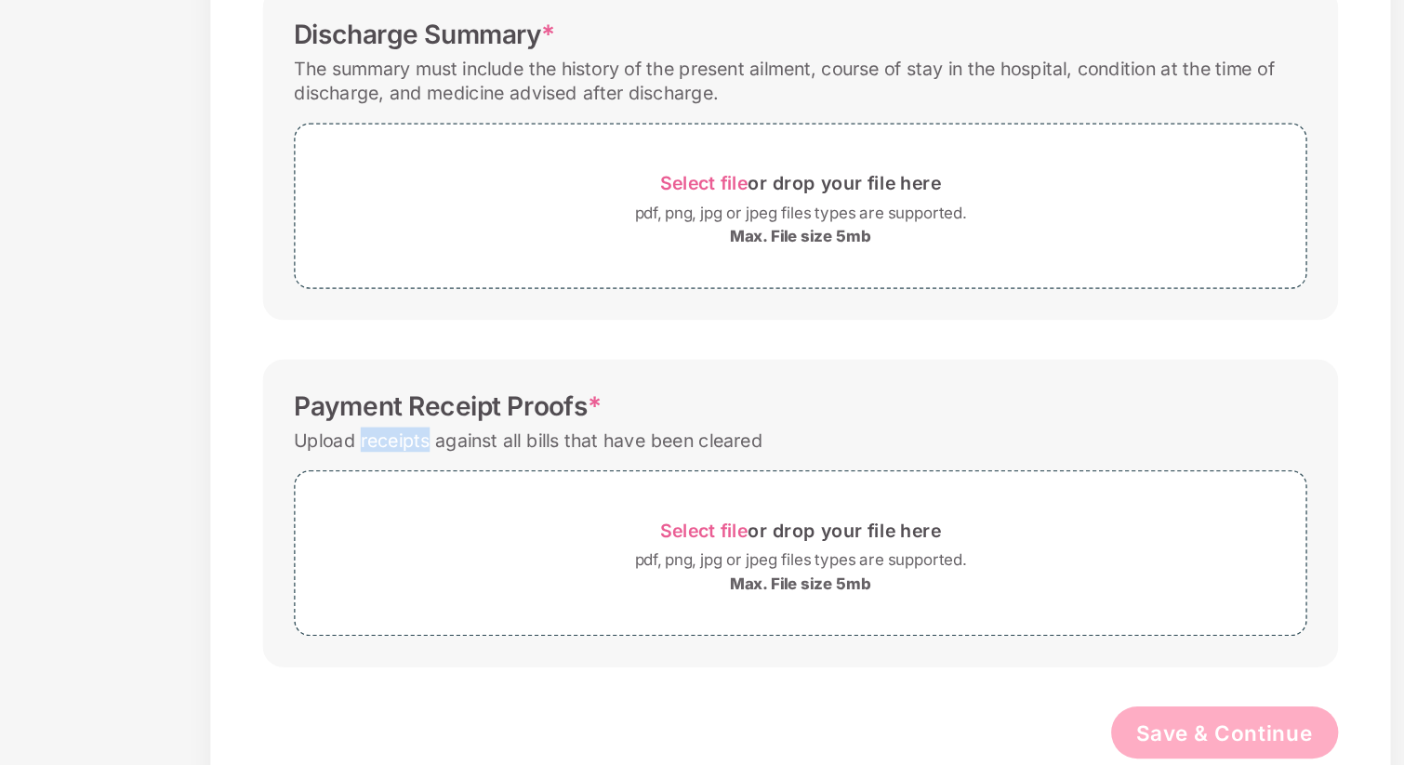
click at [392, 535] on div "Upload receipts against all bills that have been cleared" at bounding box center [508, 533] width 334 height 25
click at [394, 537] on div "Upload receipts against all bills that have been cleared" at bounding box center [508, 533] width 334 height 25
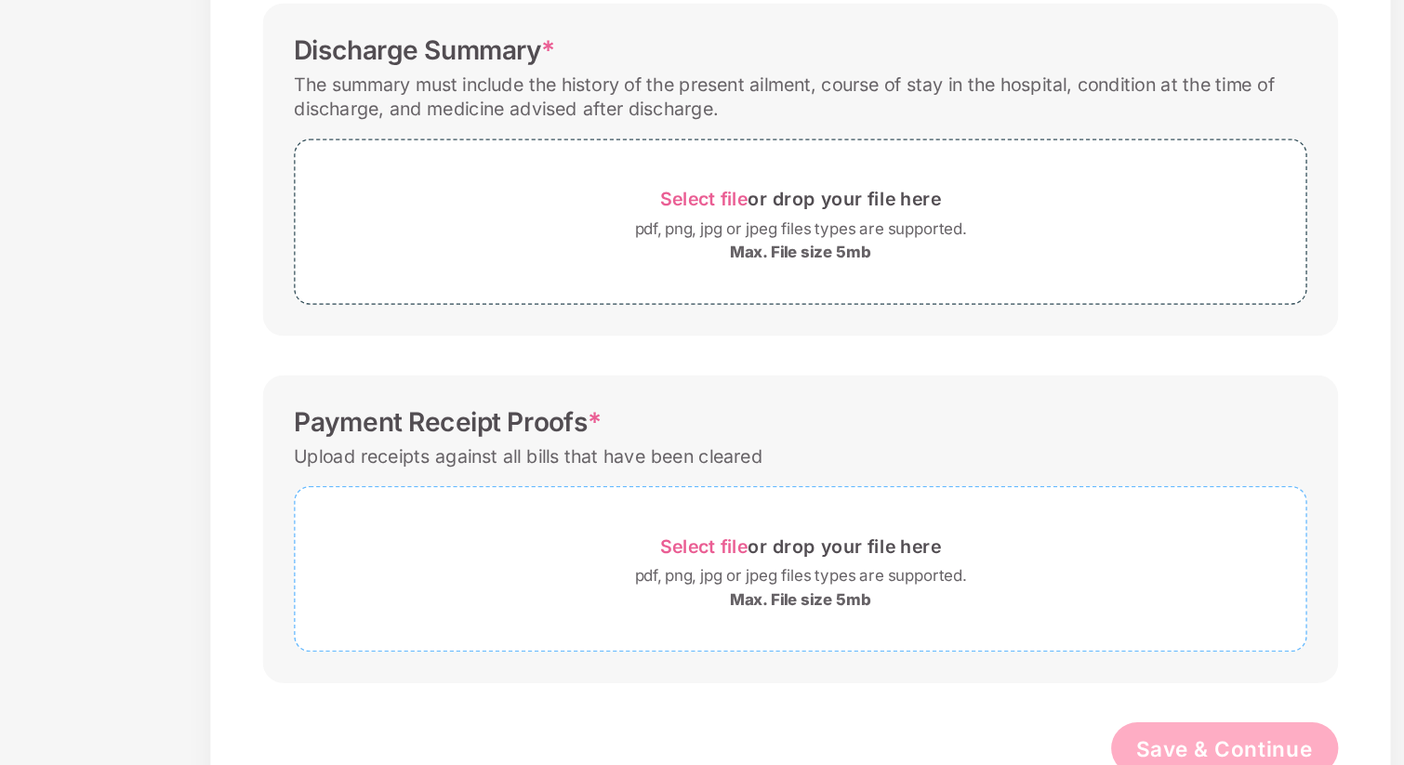
scroll to position [350, 0]
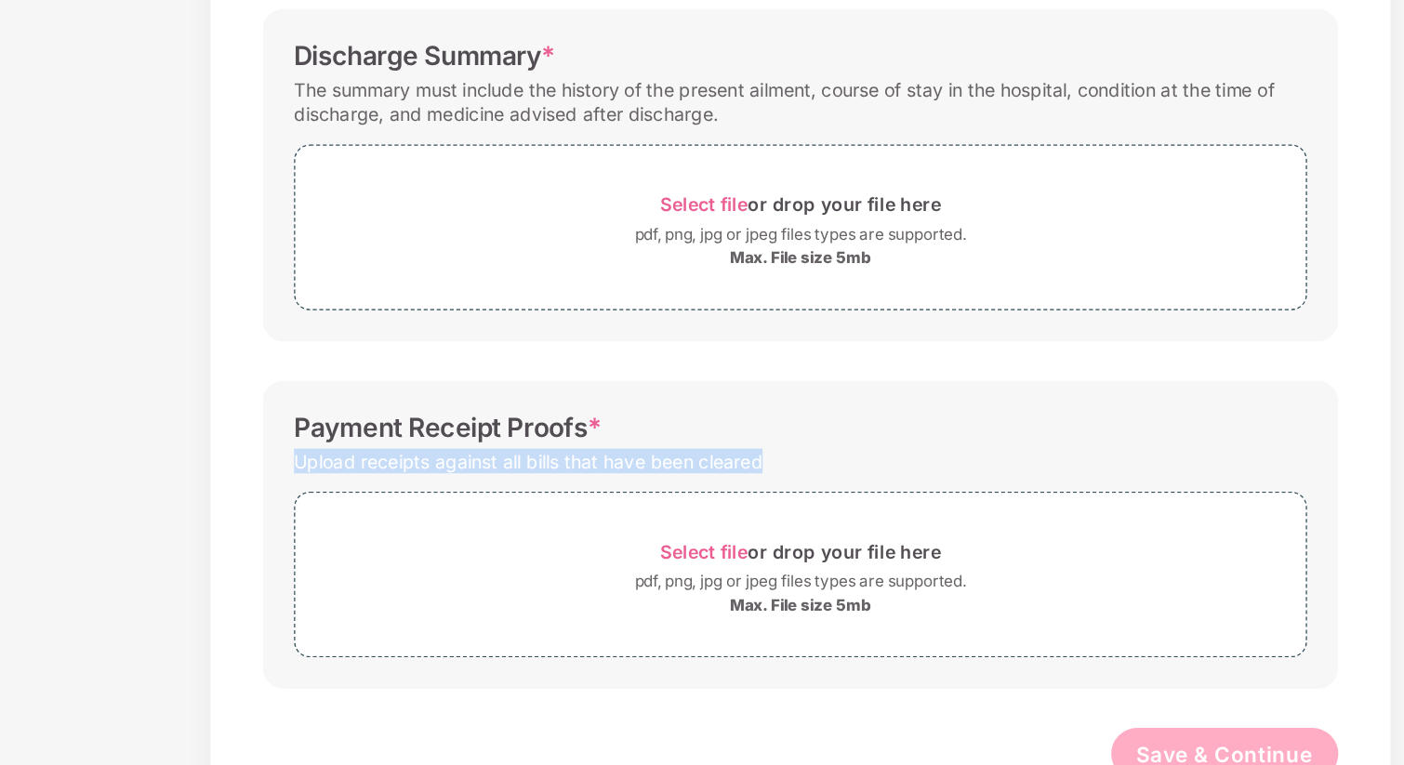
drag, startPoint x: 342, startPoint y: 553, endPoint x: 672, endPoint y: 540, distance: 330.4
click at [673, 540] on div "Upload receipts against all bills that have been cleared" at bounding box center [508, 548] width 334 height 25
click at [672, 540] on div "Upload receipts against all bills that have been cleared" at bounding box center [508, 548] width 334 height 25
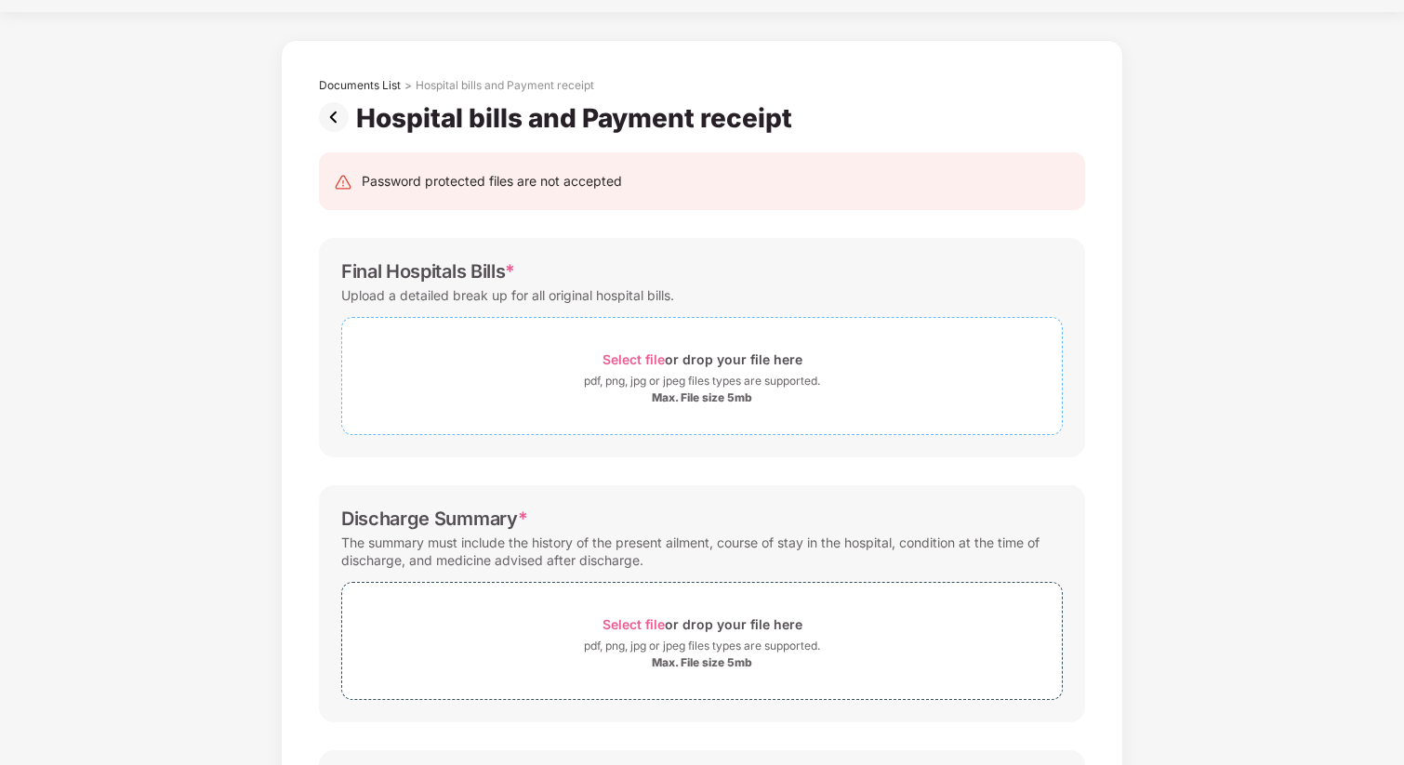
scroll to position [33, 0]
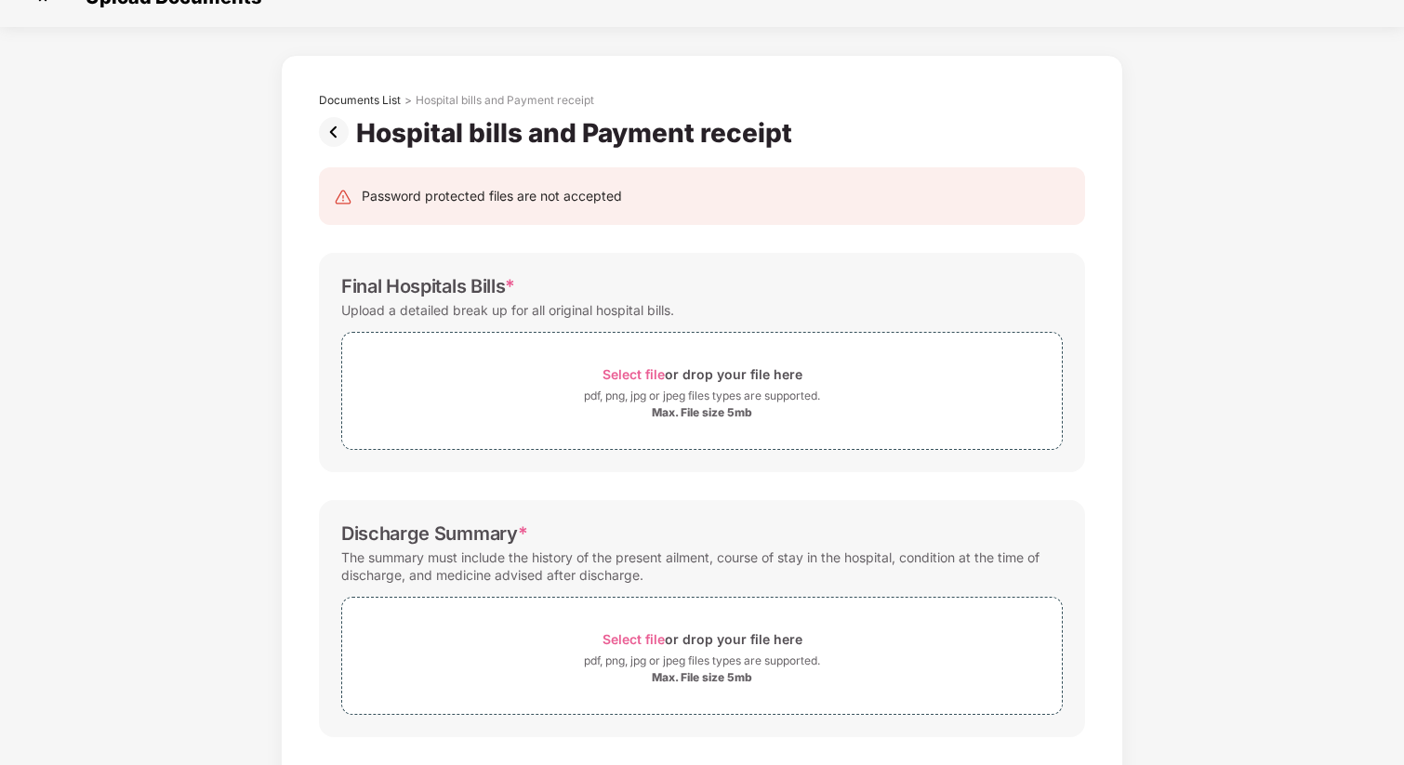
click at [328, 124] on img at bounding box center [337, 132] width 37 height 30
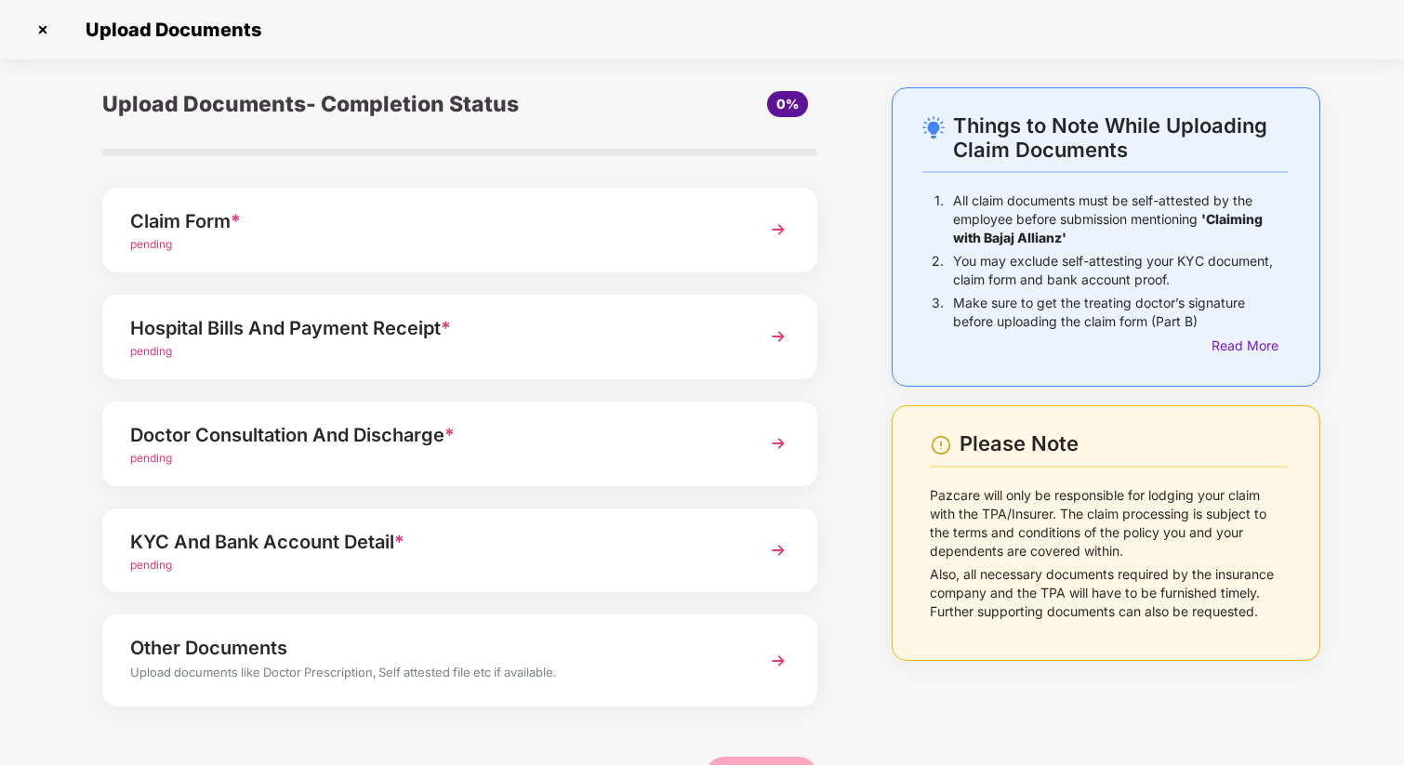
scroll to position [57, 0]
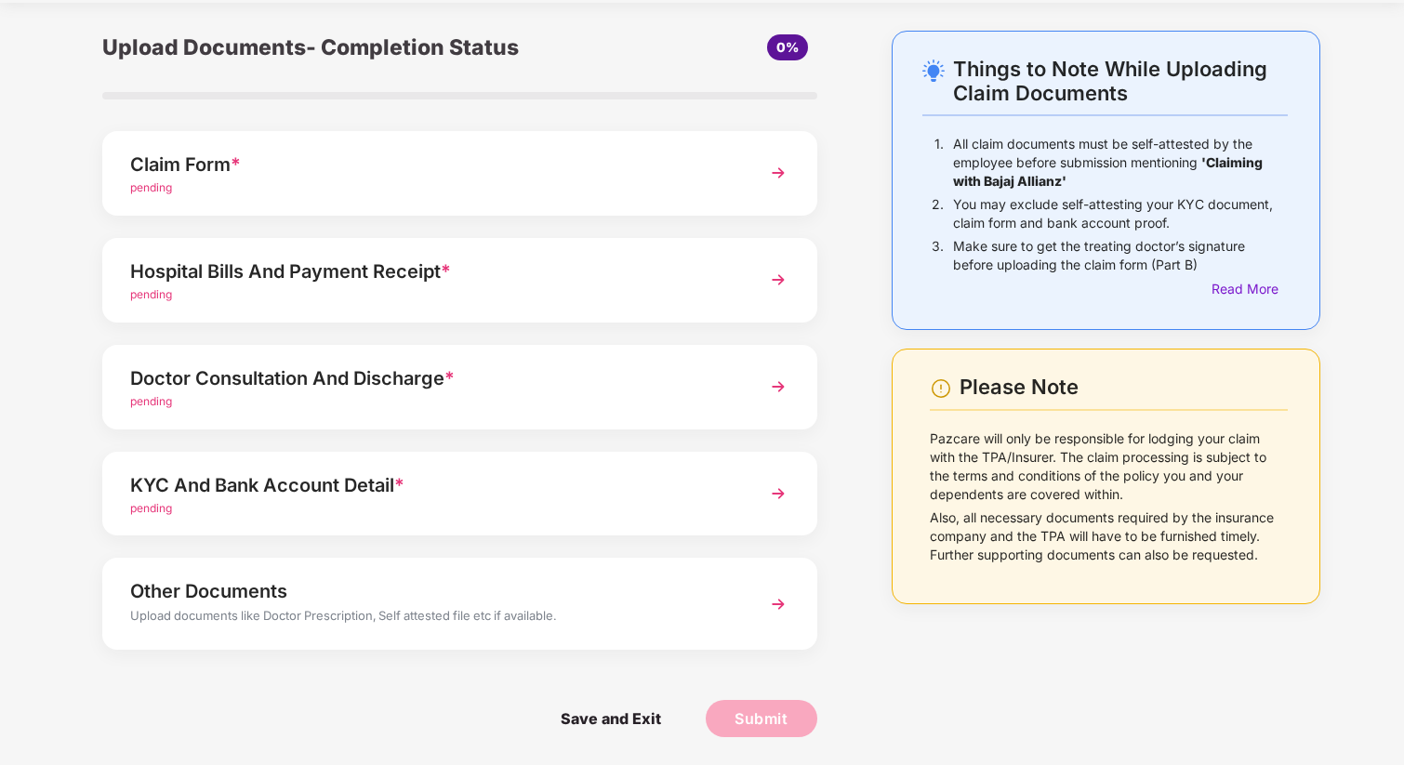
click at [512, 379] on div "Doctor Consultation And Discharge *" at bounding box center [432, 379] width 604 height 30
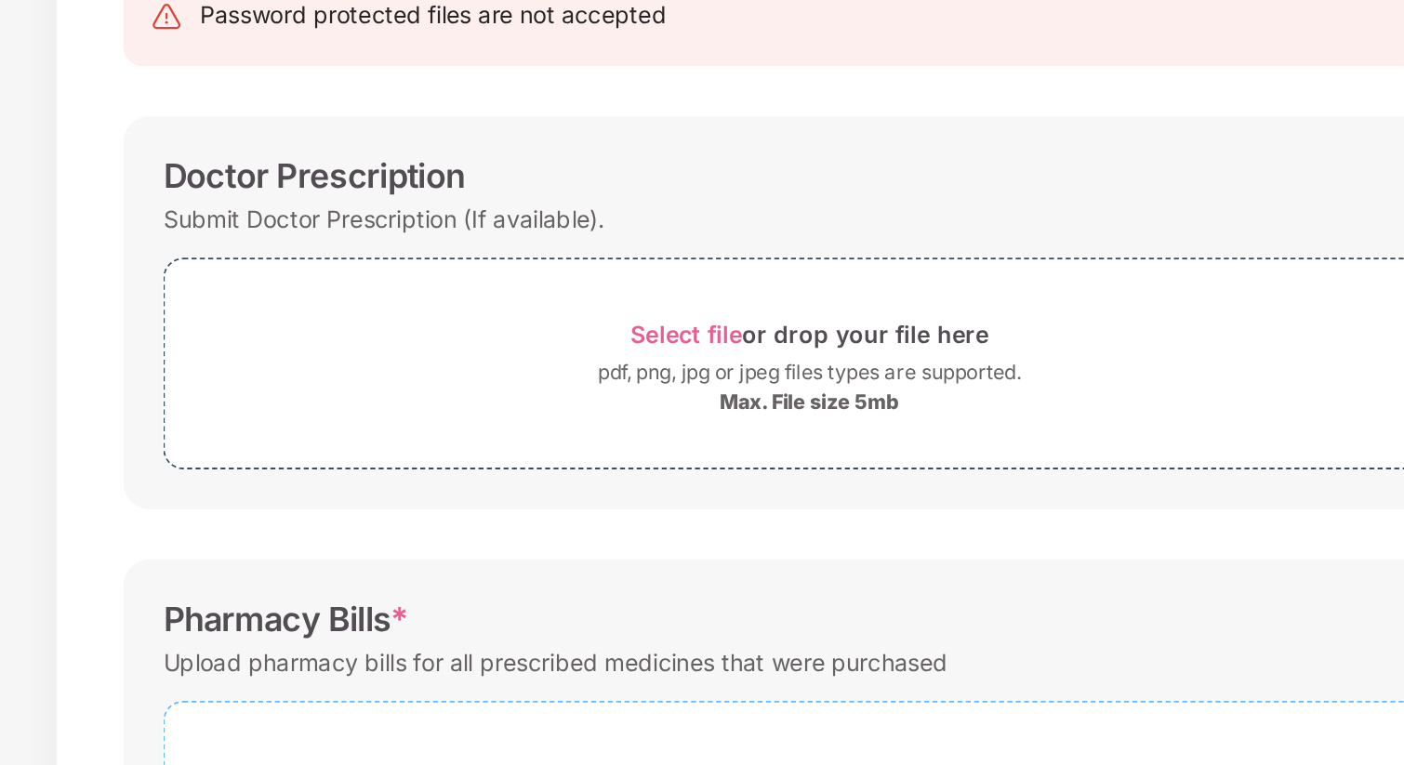
scroll to position [161, 0]
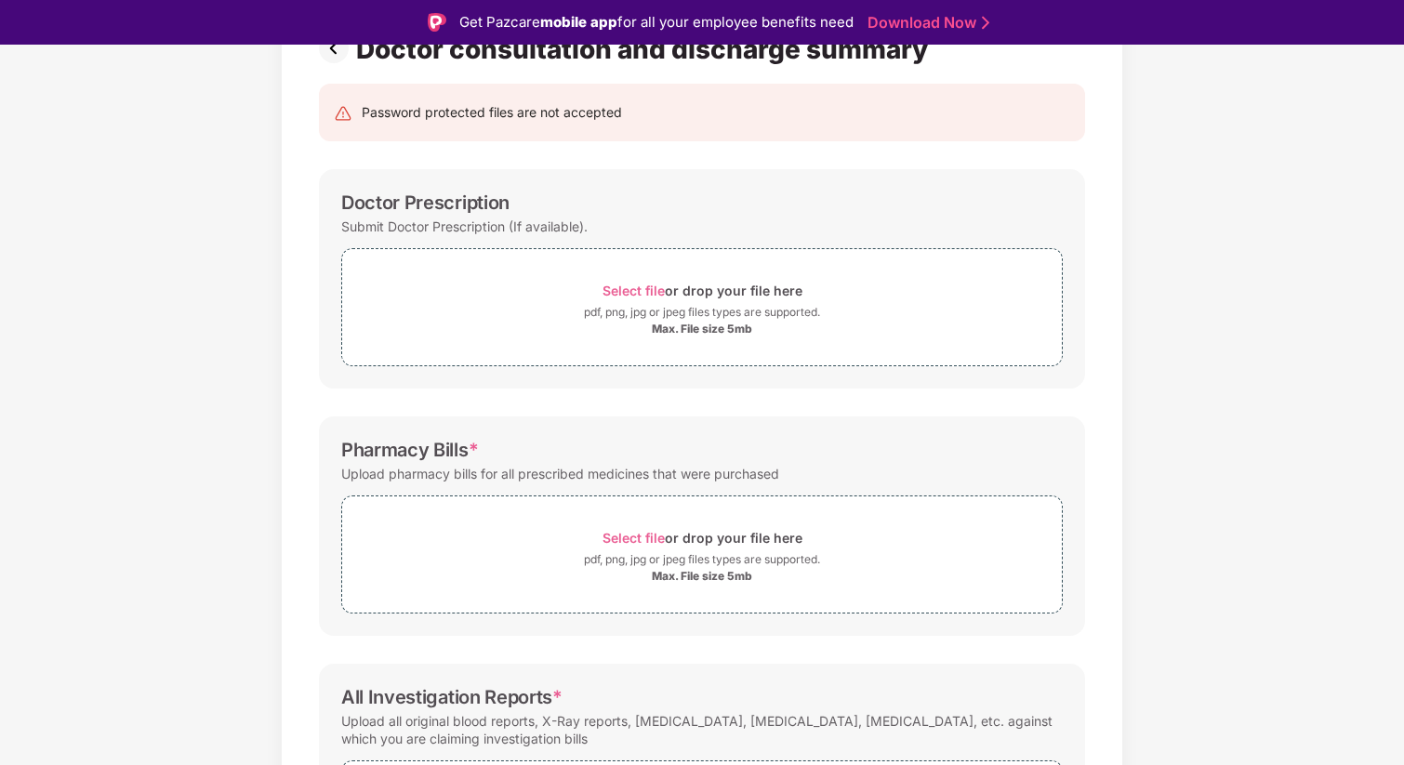
click at [327, 41] on div "Get Pazcare mobile app for all your employee benefits need Download Now" at bounding box center [702, 22] width 1404 height 45
click at [333, 57] on img at bounding box center [337, 48] width 37 height 30
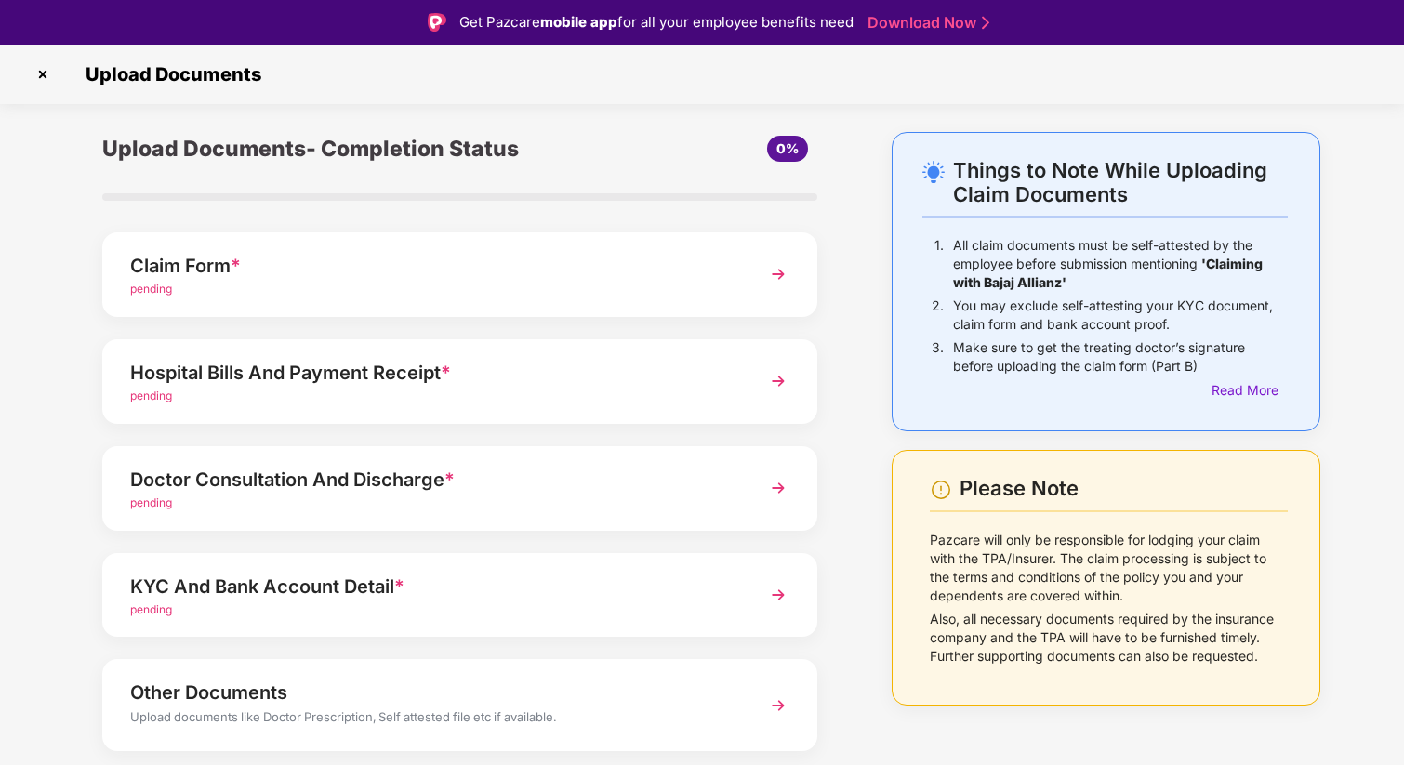
click at [258, 389] on div "pending" at bounding box center [432, 397] width 604 height 18
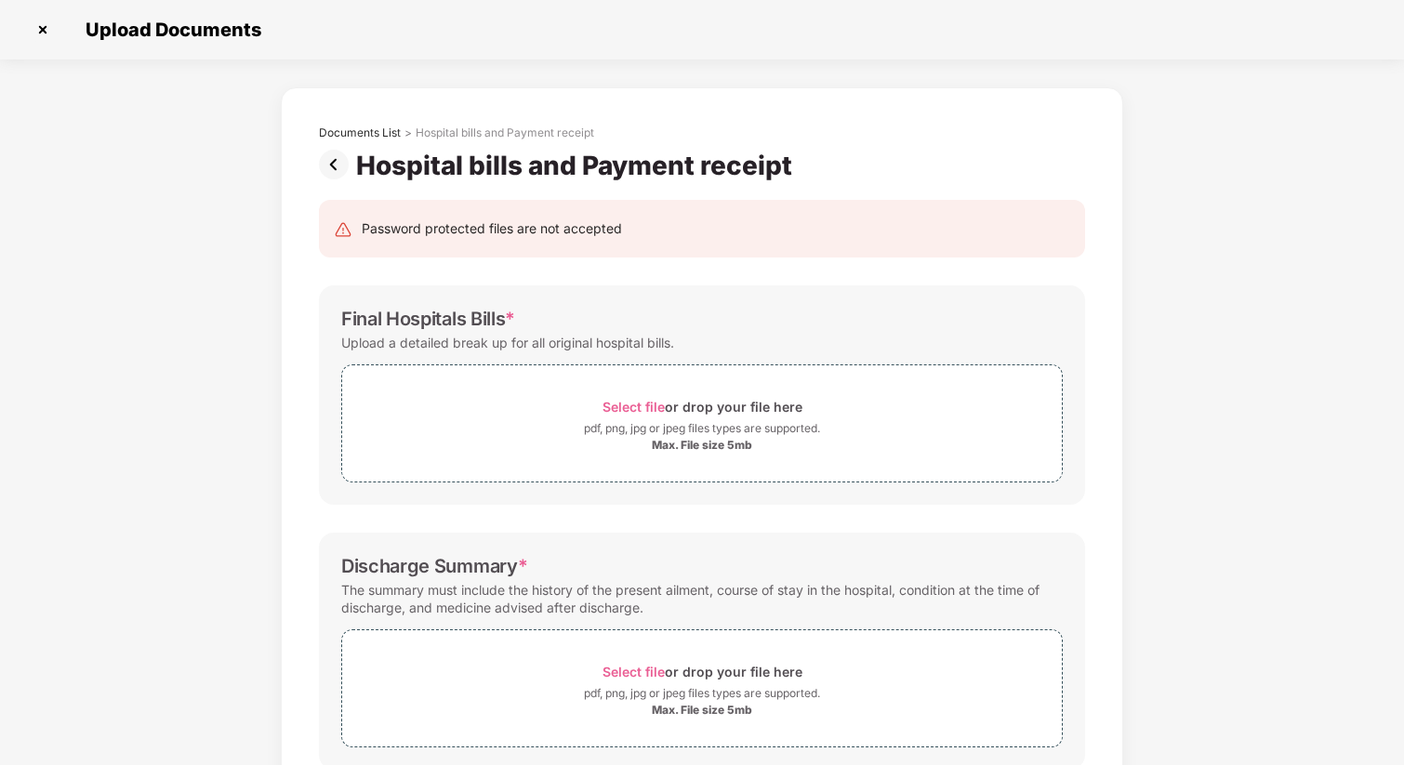
click at [334, 157] on img at bounding box center [337, 165] width 37 height 30
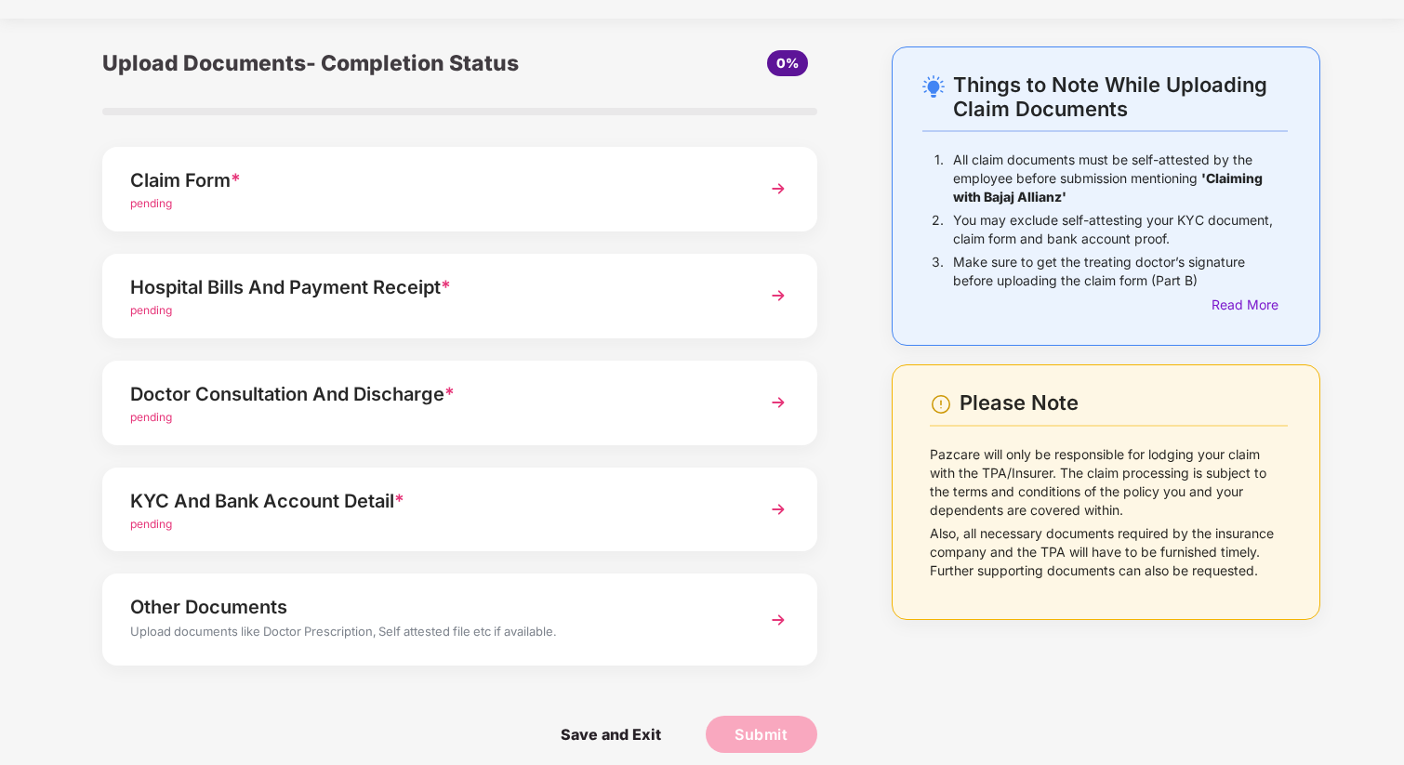
scroll to position [47, 0]
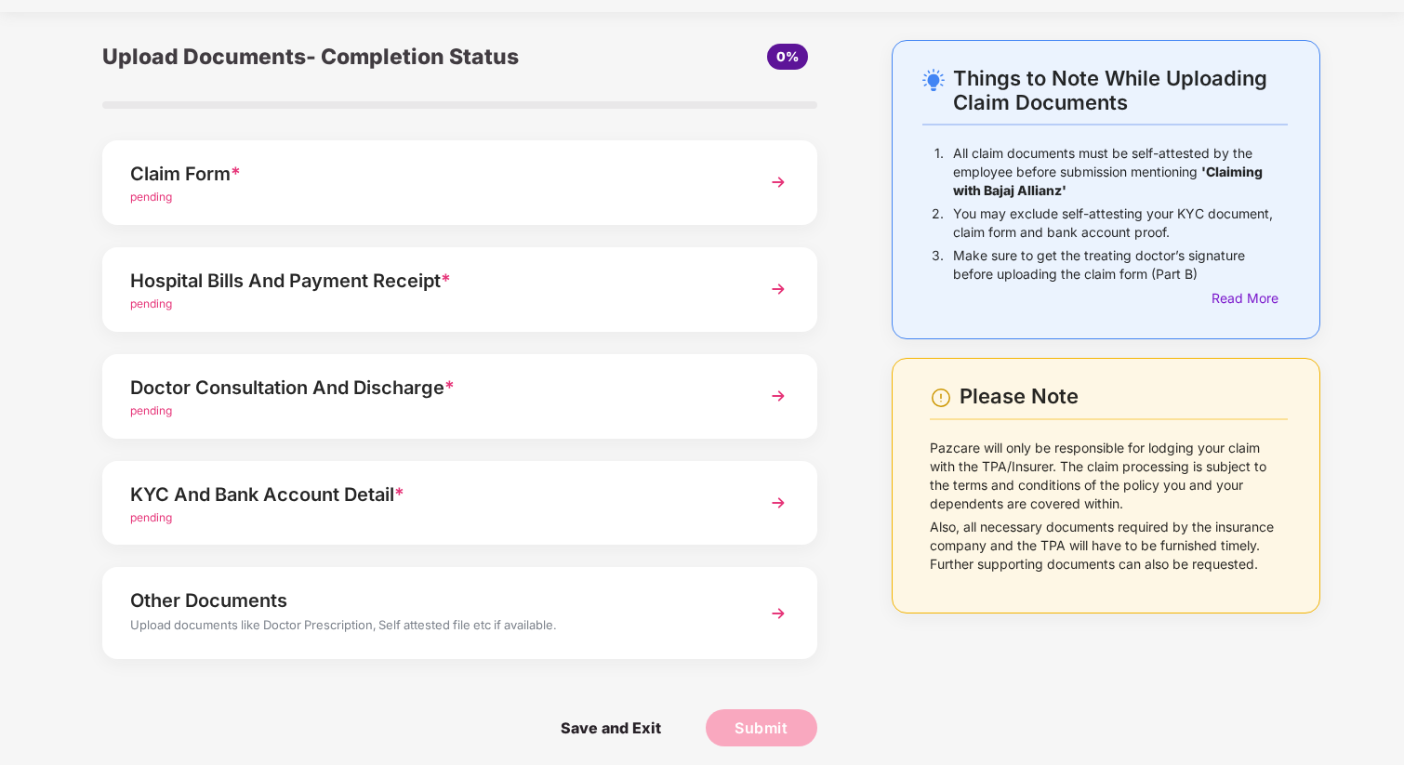
click at [406, 393] on div "Doctor Consultation And Discharge *" at bounding box center [432, 388] width 604 height 30
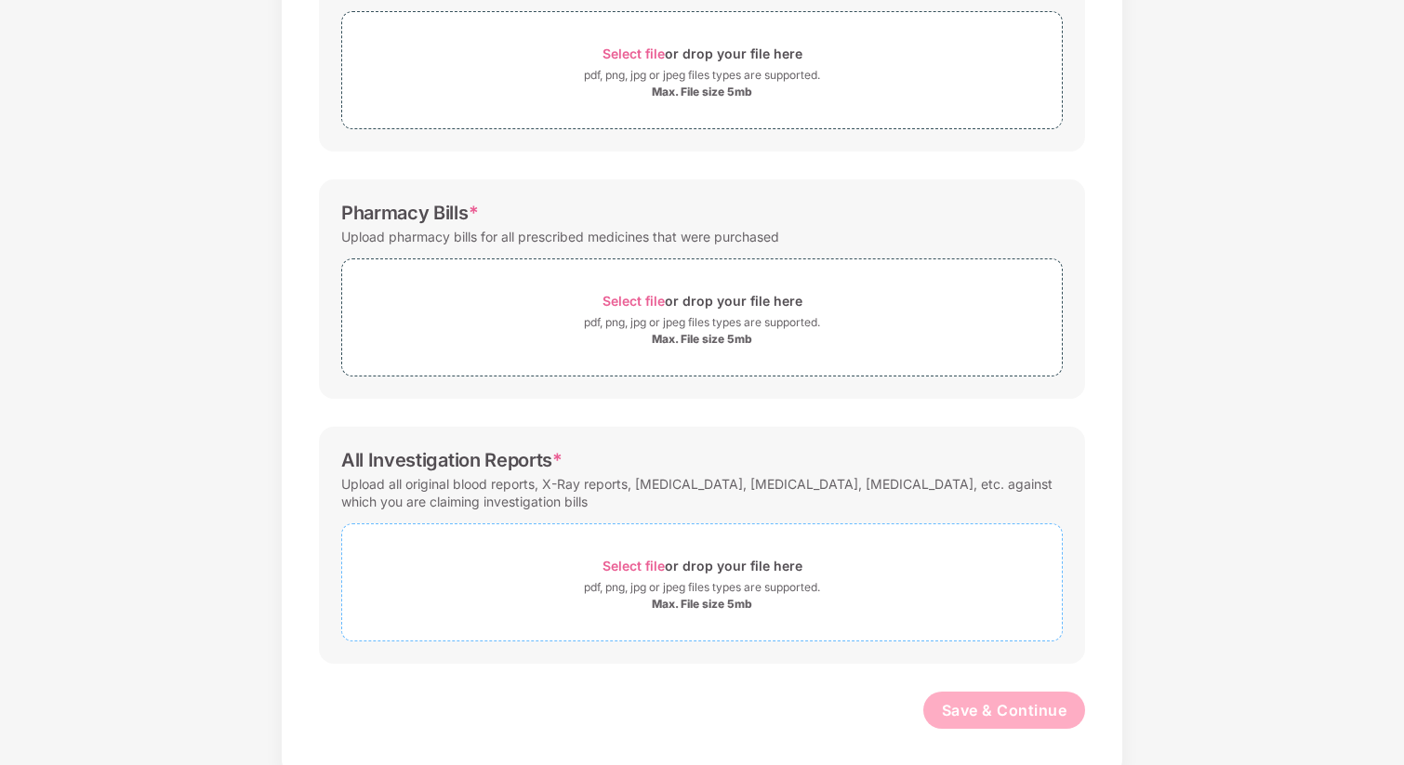
scroll to position [0, 0]
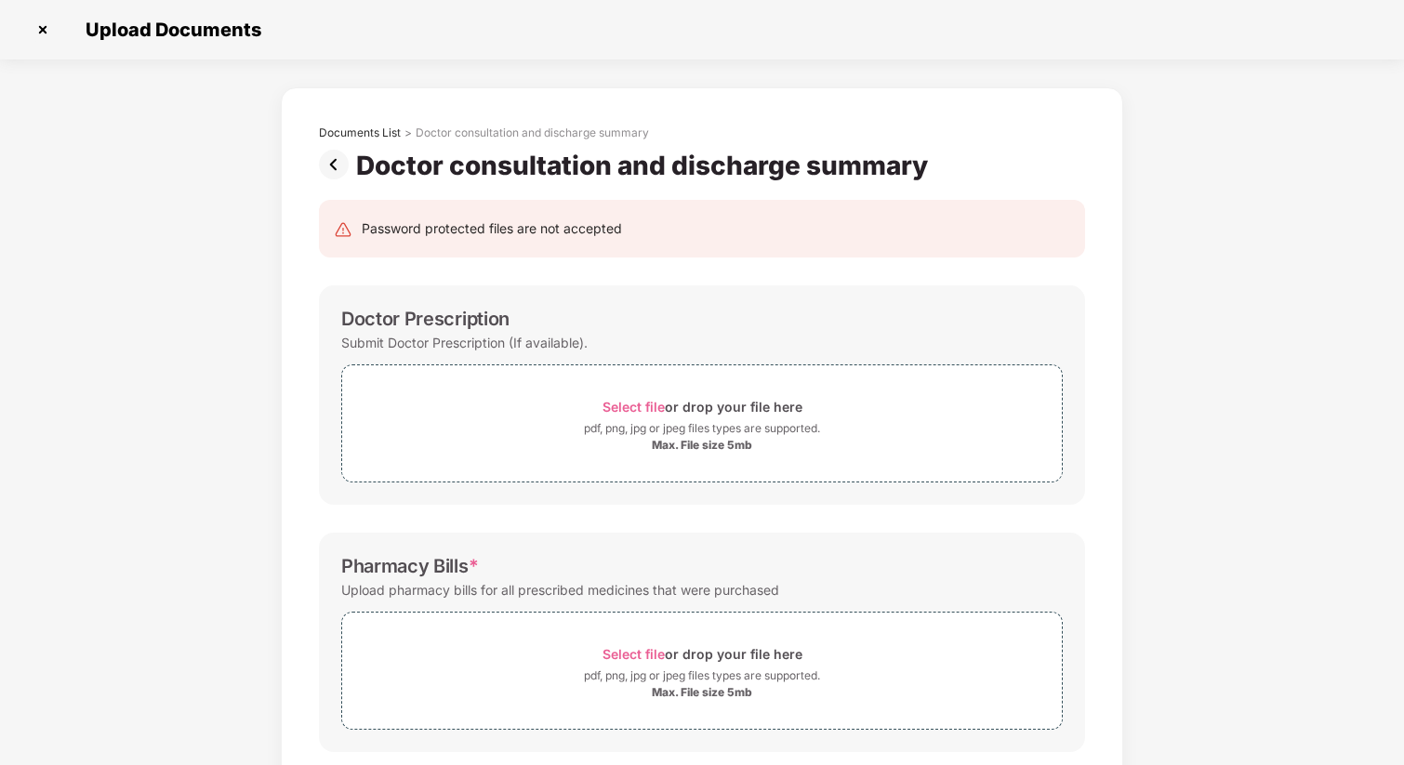
click at [333, 162] on img at bounding box center [337, 165] width 37 height 30
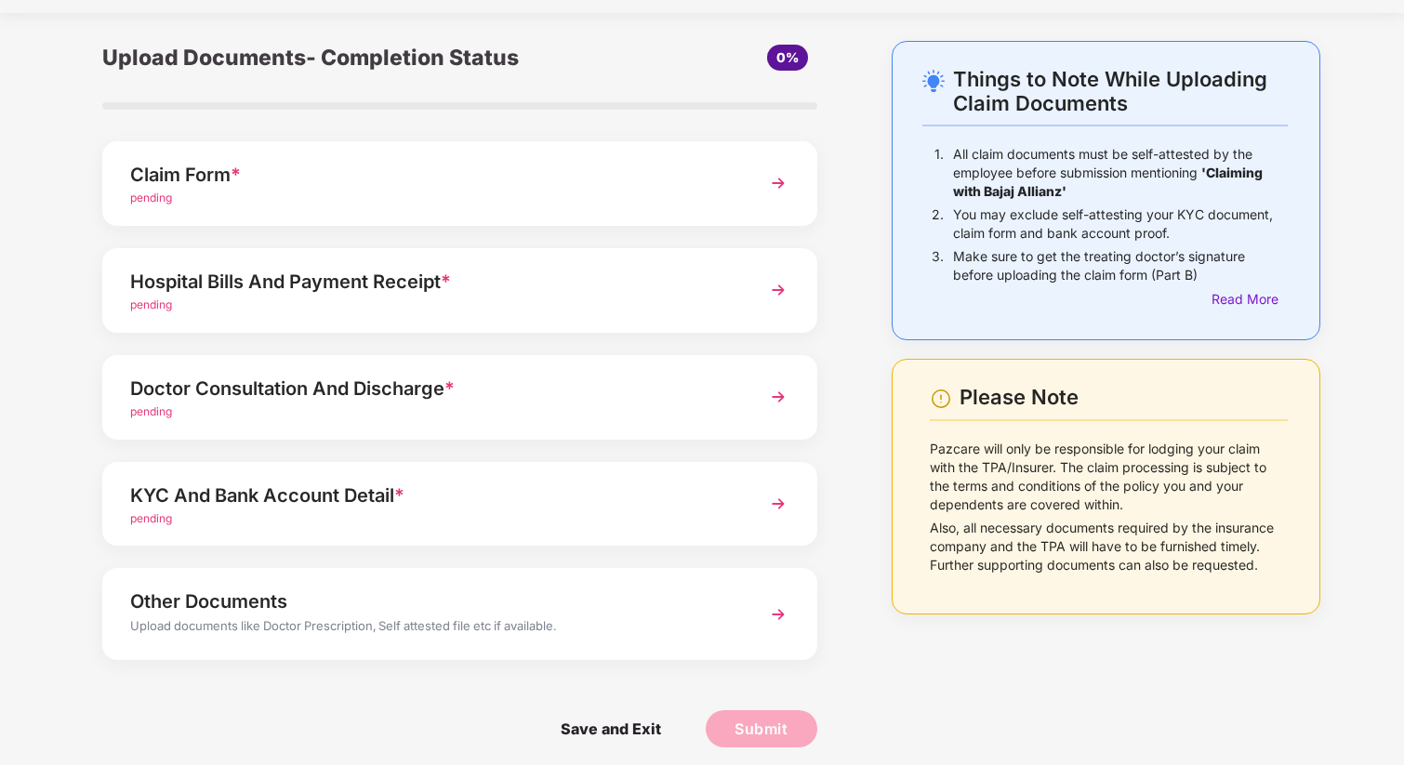
scroll to position [57, 0]
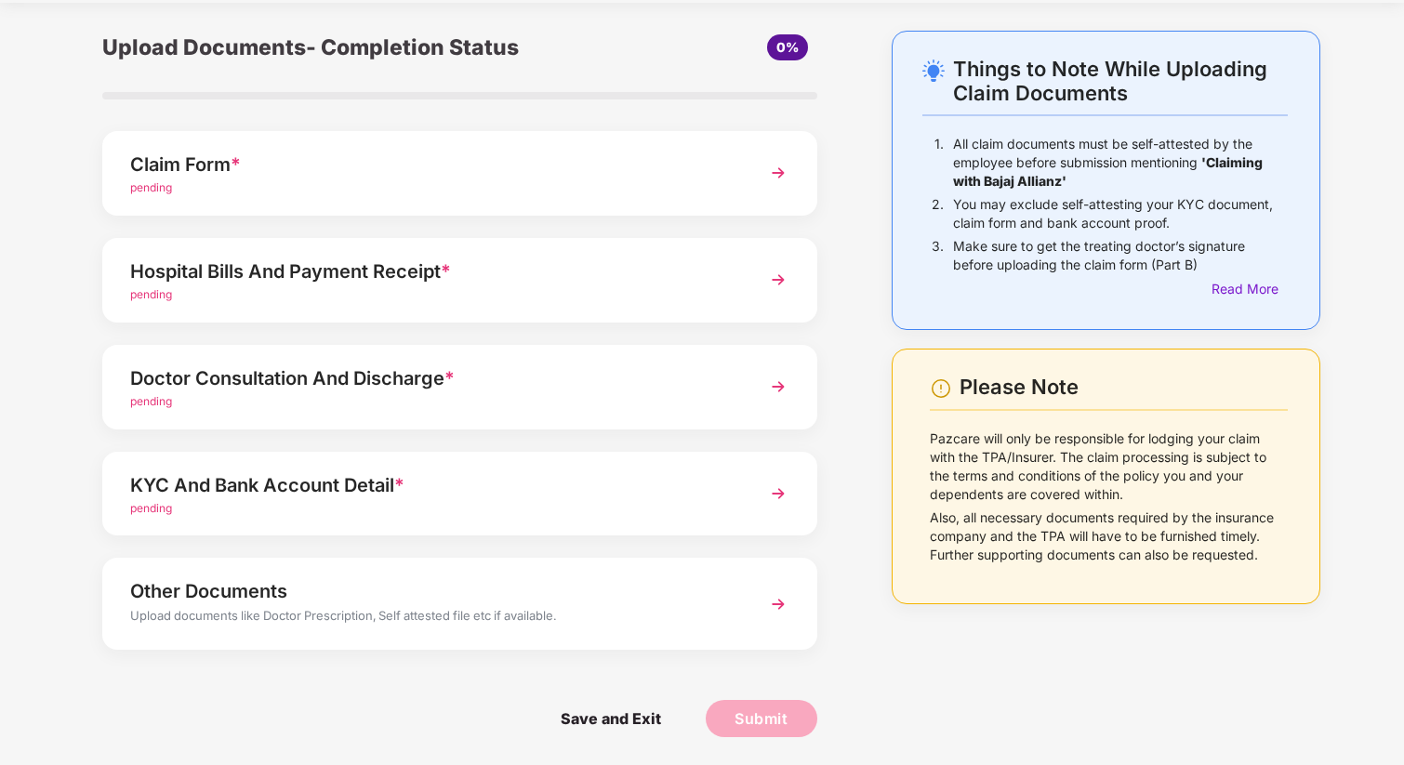
click at [399, 495] on span "*" at bounding box center [399, 485] width 10 height 22
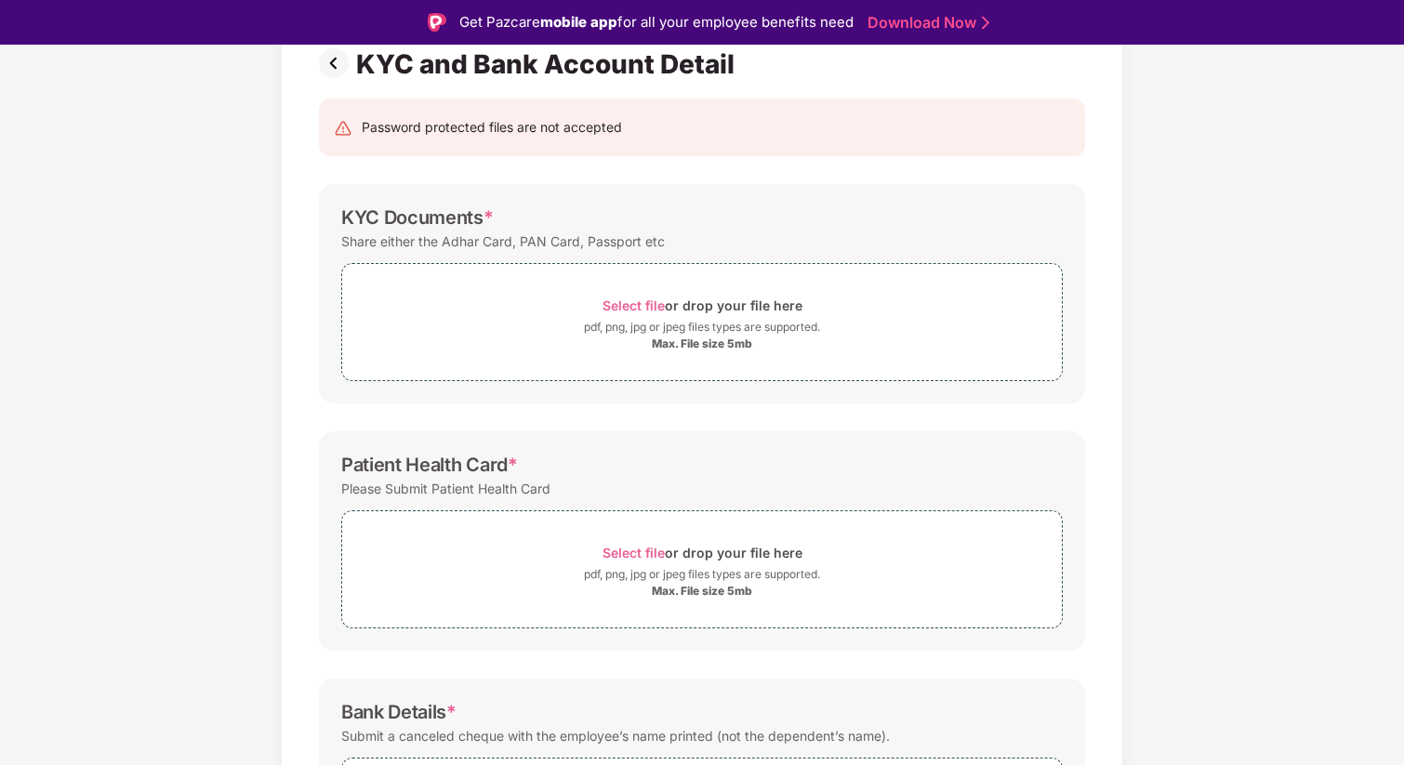
scroll to position [0, 0]
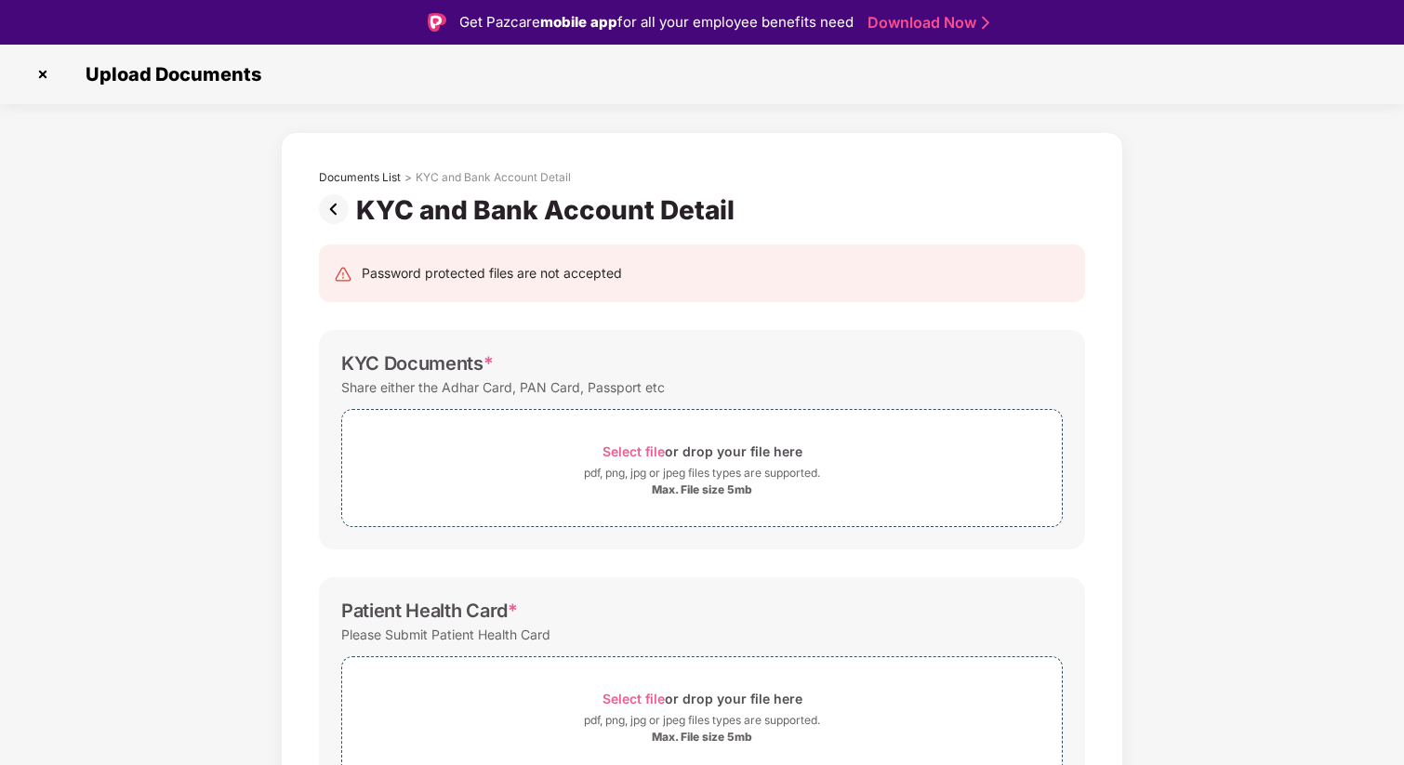
click at [328, 211] on img at bounding box center [337, 209] width 37 height 30
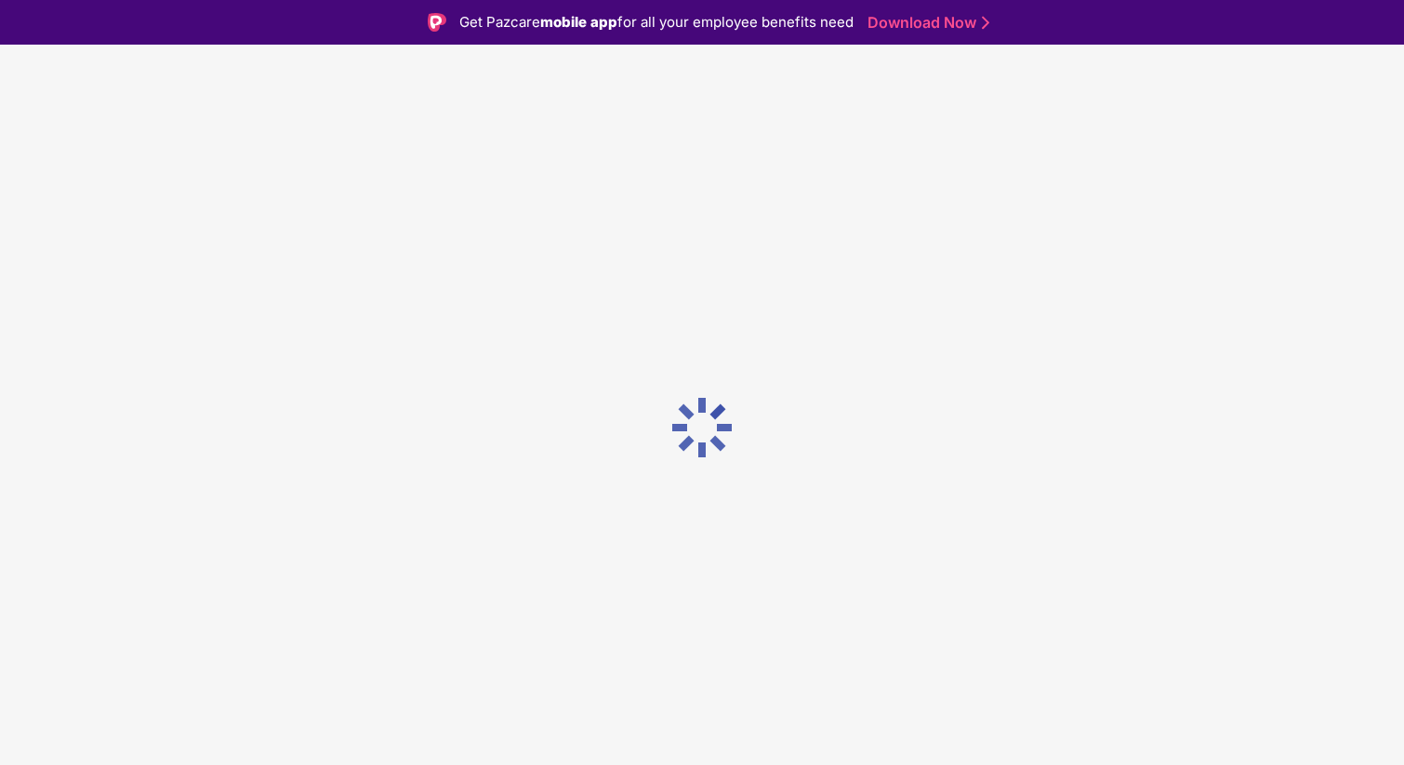
scroll to position [45, 0]
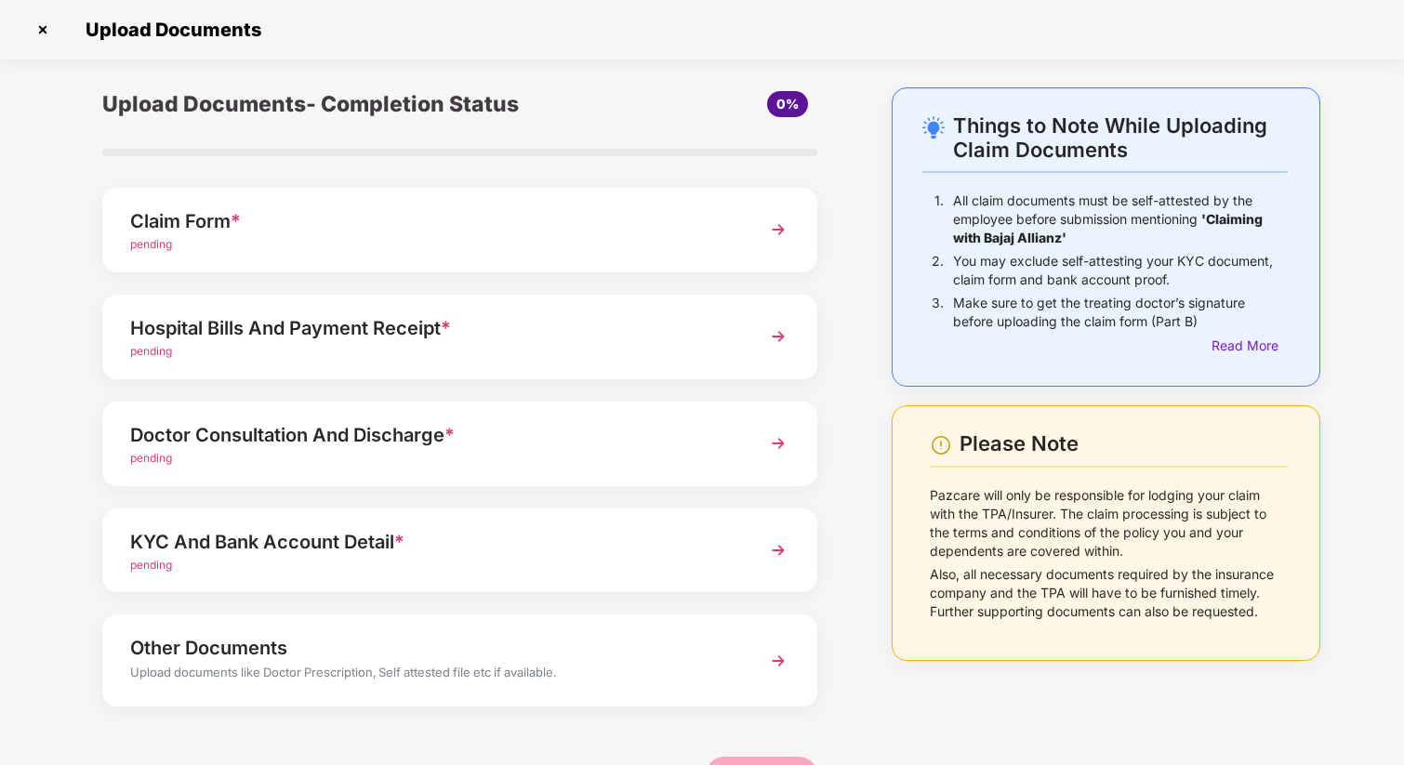
click at [400, 652] on div "Other Documents" at bounding box center [432, 648] width 604 height 30
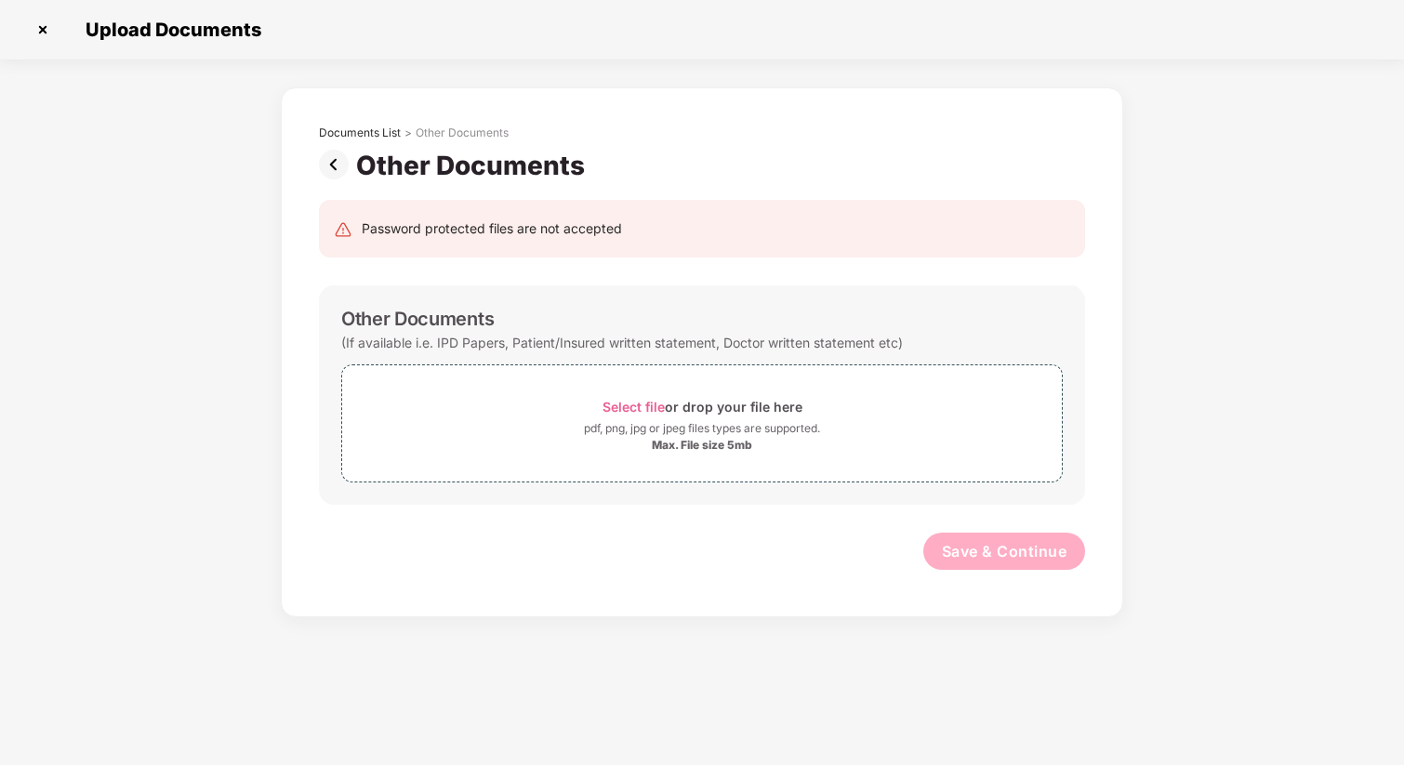
scroll to position [0, 0]
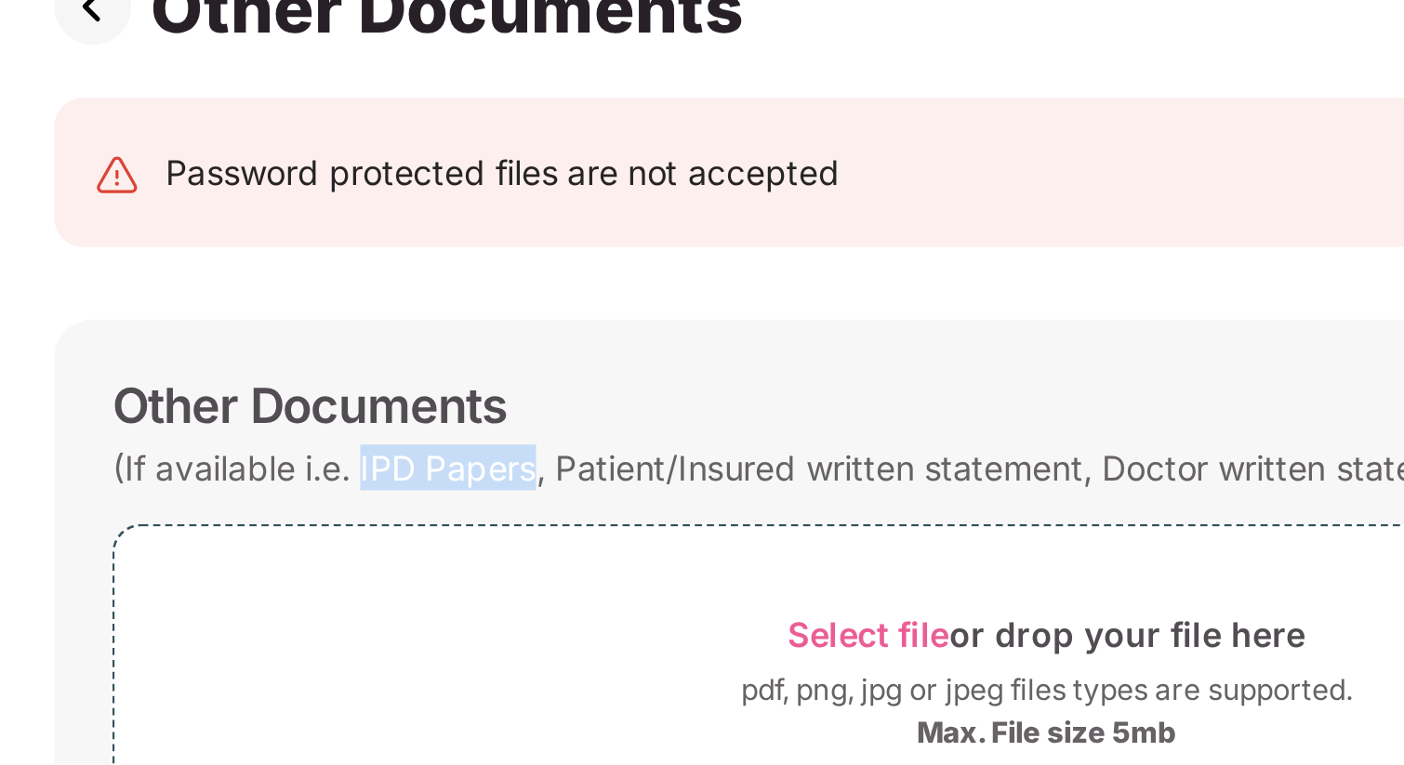
drag, startPoint x: 438, startPoint y: 385, endPoint x: 505, endPoint y: 387, distance: 67.0
click at [505, 387] on div "(If available i.e. IPD Papers, Patient/Insured written statement, Doctor writte…" at bounding box center [622, 387] width 562 height 25
copy div "IPD Papers"
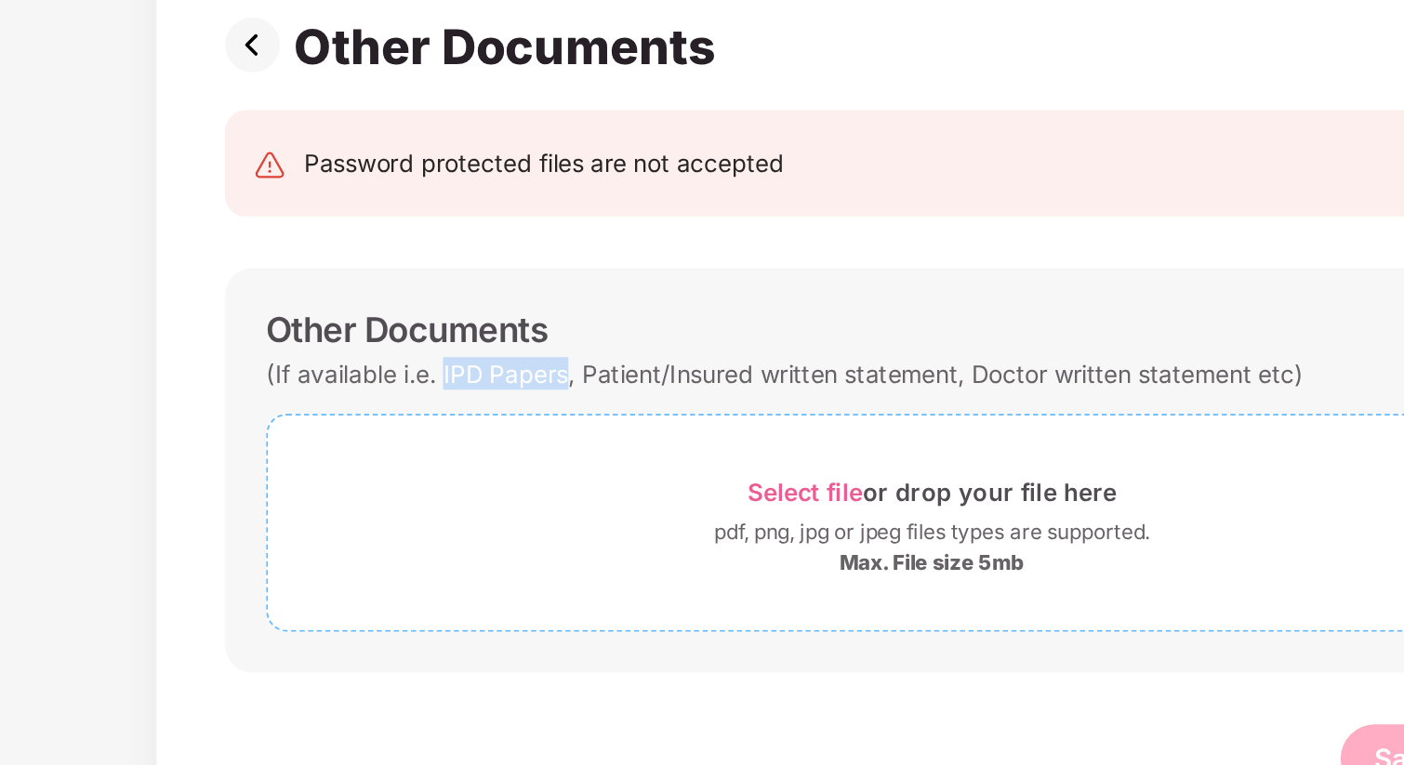
click at [514, 445] on div "Select file or drop your file here" at bounding box center [702, 451] width 720 height 25
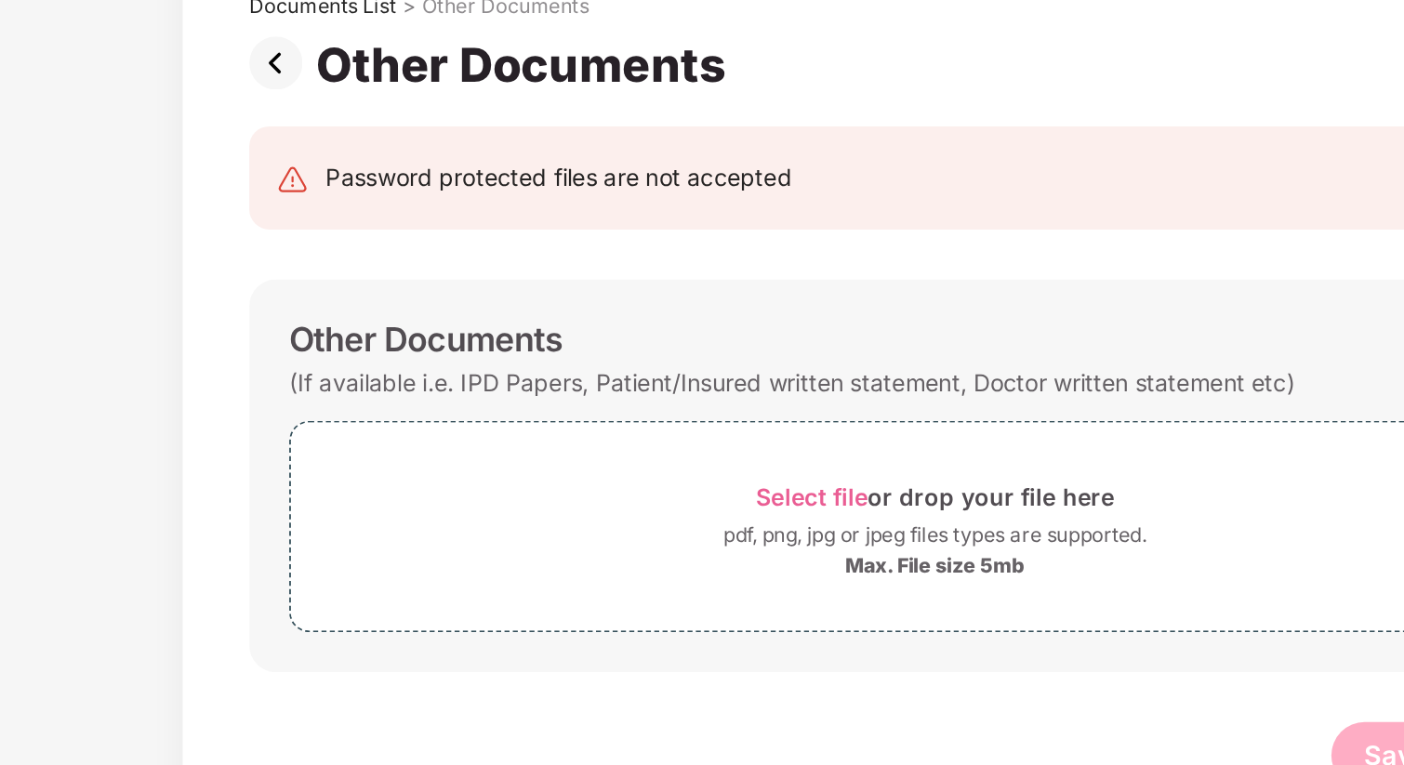
click at [333, 206] on img at bounding box center [337, 209] width 37 height 30
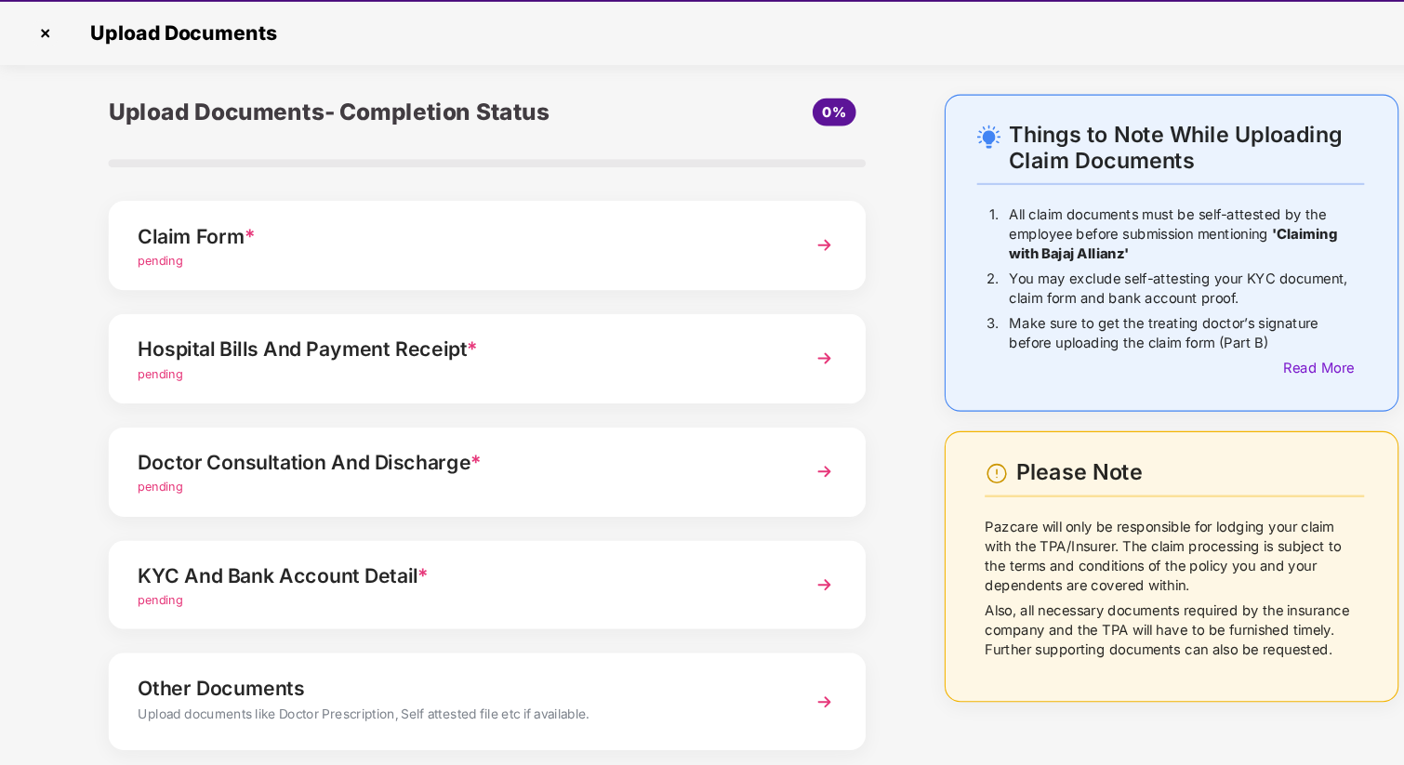
click at [453, 399] on div "pending" at bounding box center [432, 397] width 604 height 18
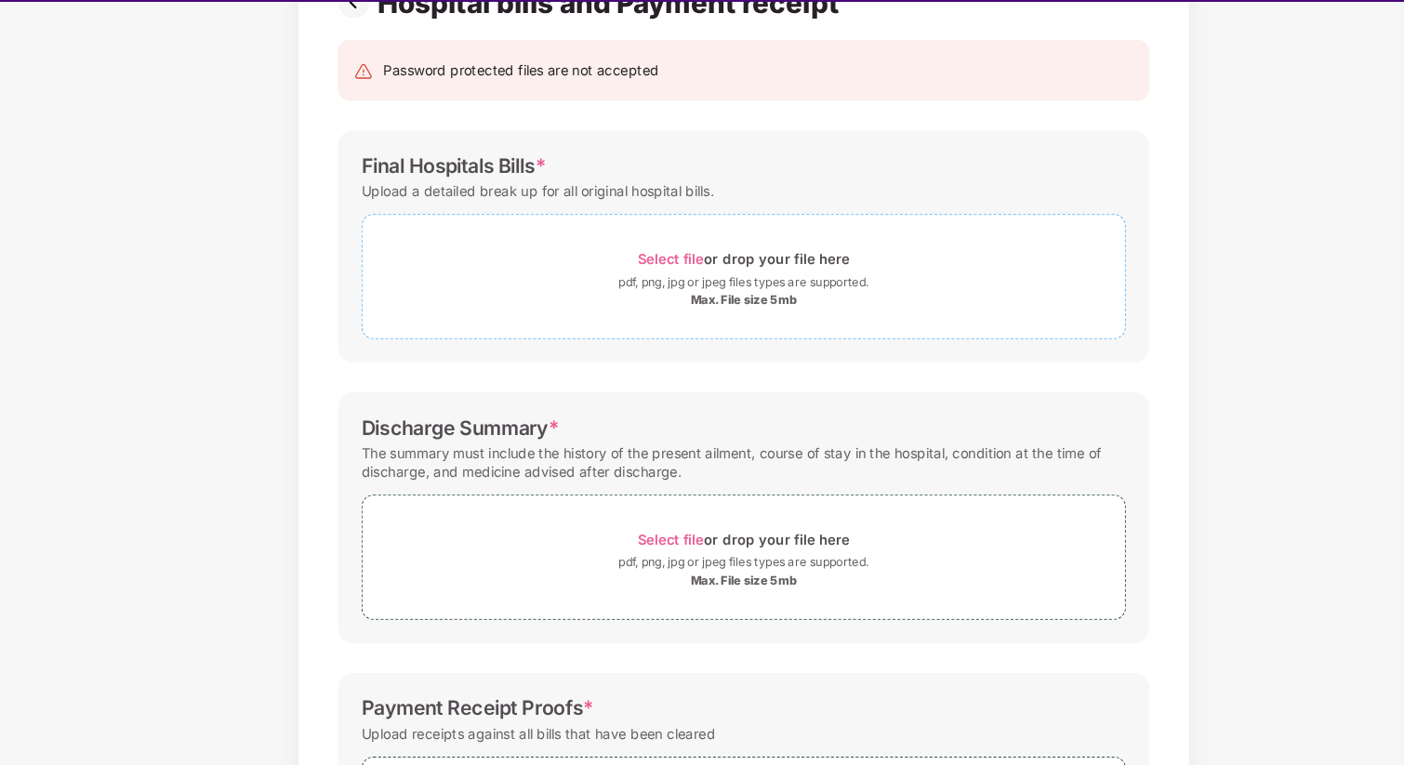
click at [636, 333] on span "Select file or drop your file here pdf, png, jpg or jpeg files types are suppor…" at bounding box center [702, 303] width 720 height 88
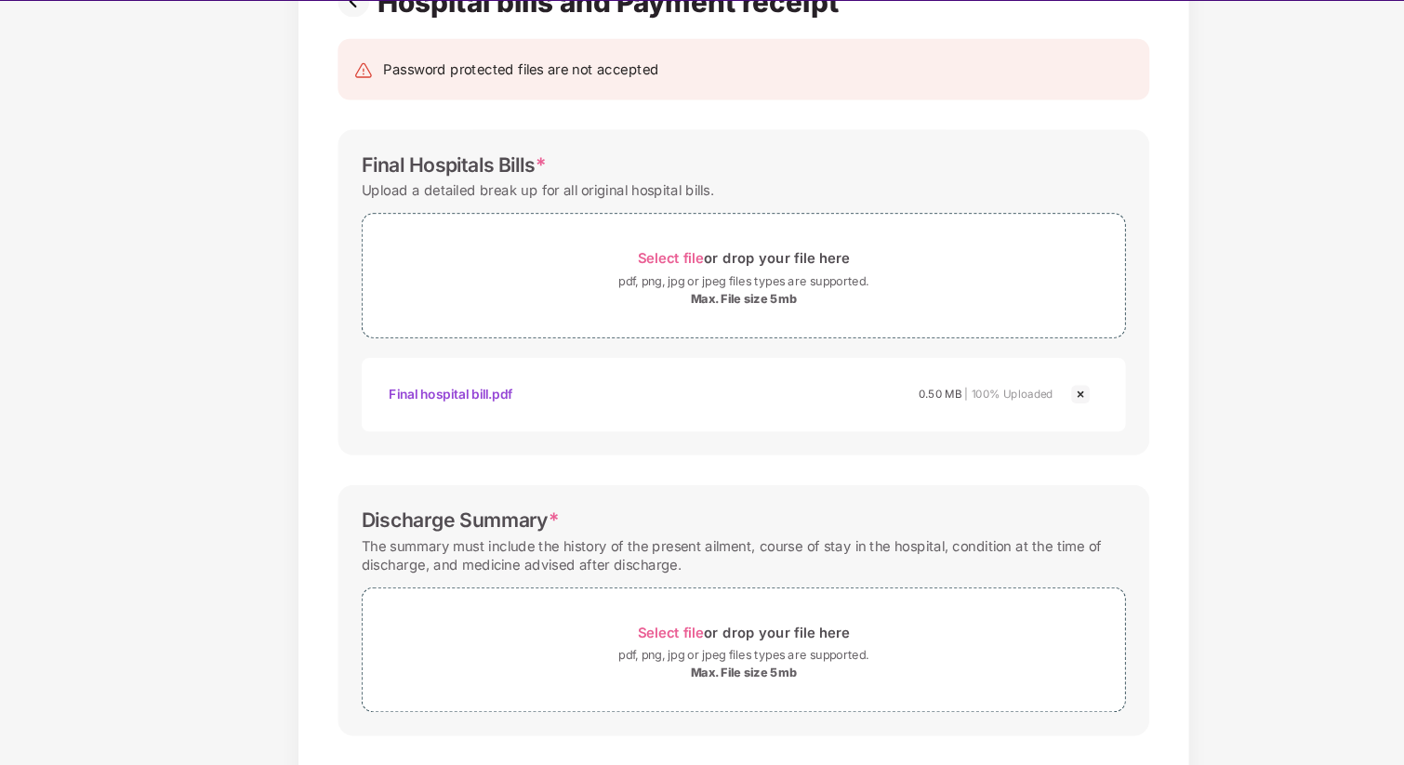
click at [452, 405] on div "Final hospital bill.pdf" at bounding box center [425, 416] width 117 height 32
click at [630, 283] on span "Select file" at bounding box center [634, 287] width 62 height 16
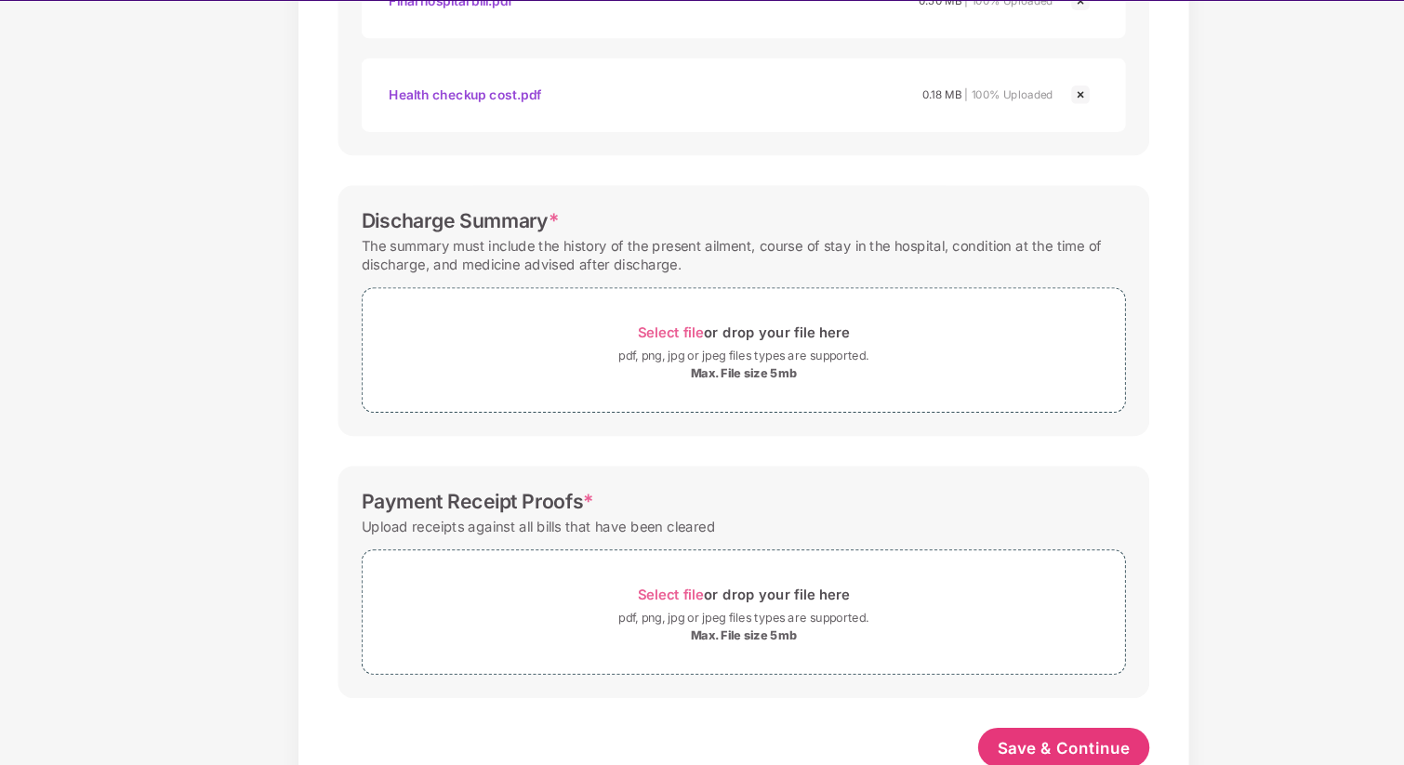
scroll to position [541, 0]
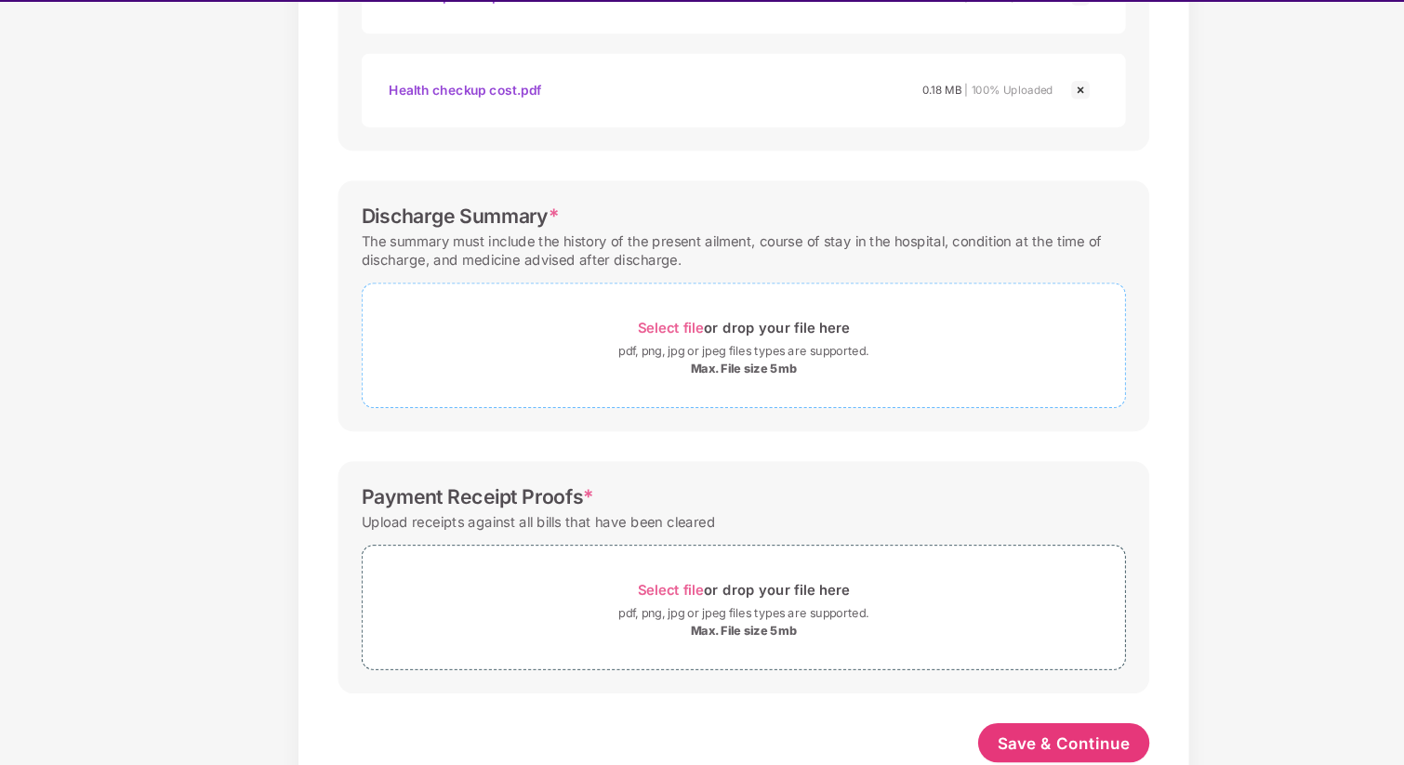
click at [631, 342] on div "Select file or drop your file here" at bounding box center [703, 351] width 200 height 25
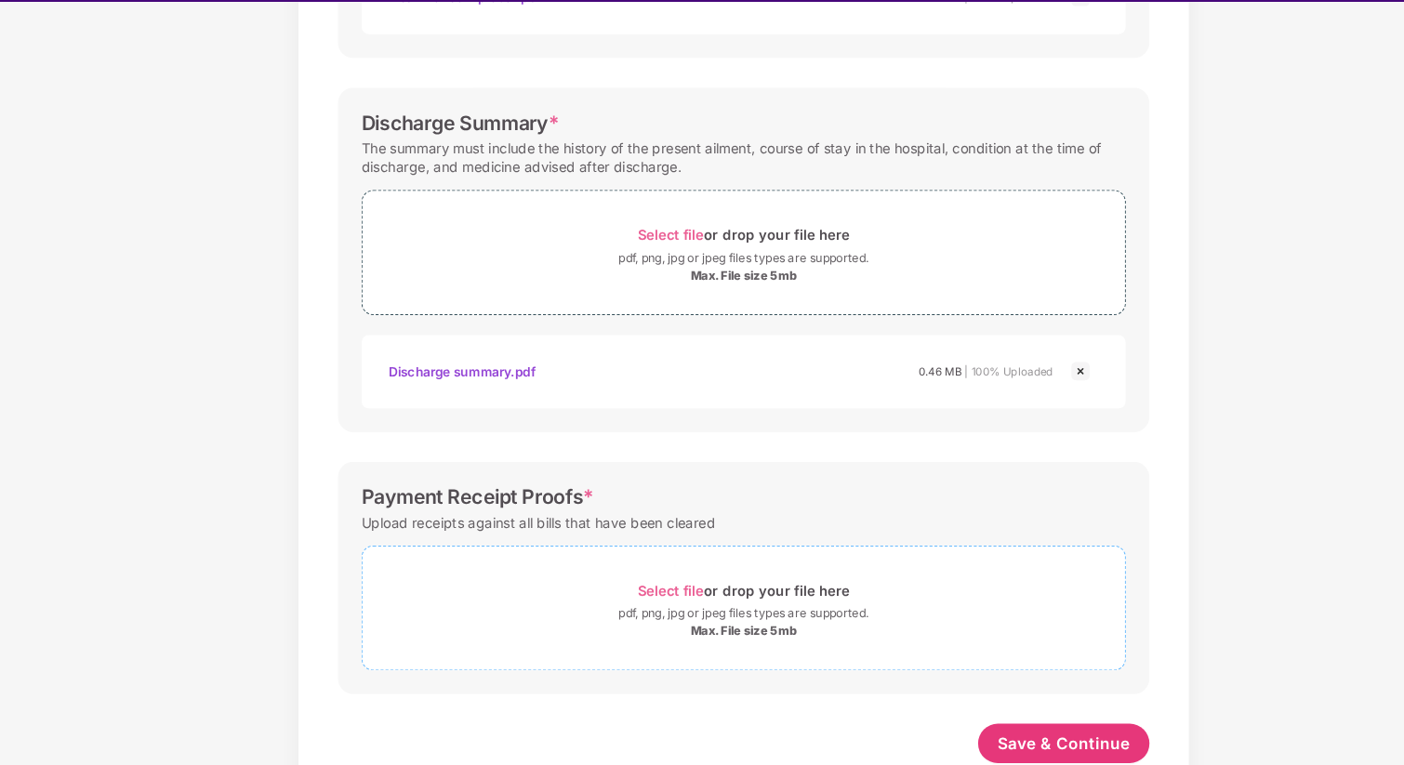
scroll to position [630, 0]
click at [652, 596] on span "Select file" at bounding box center [634, 599] width 62 height 16
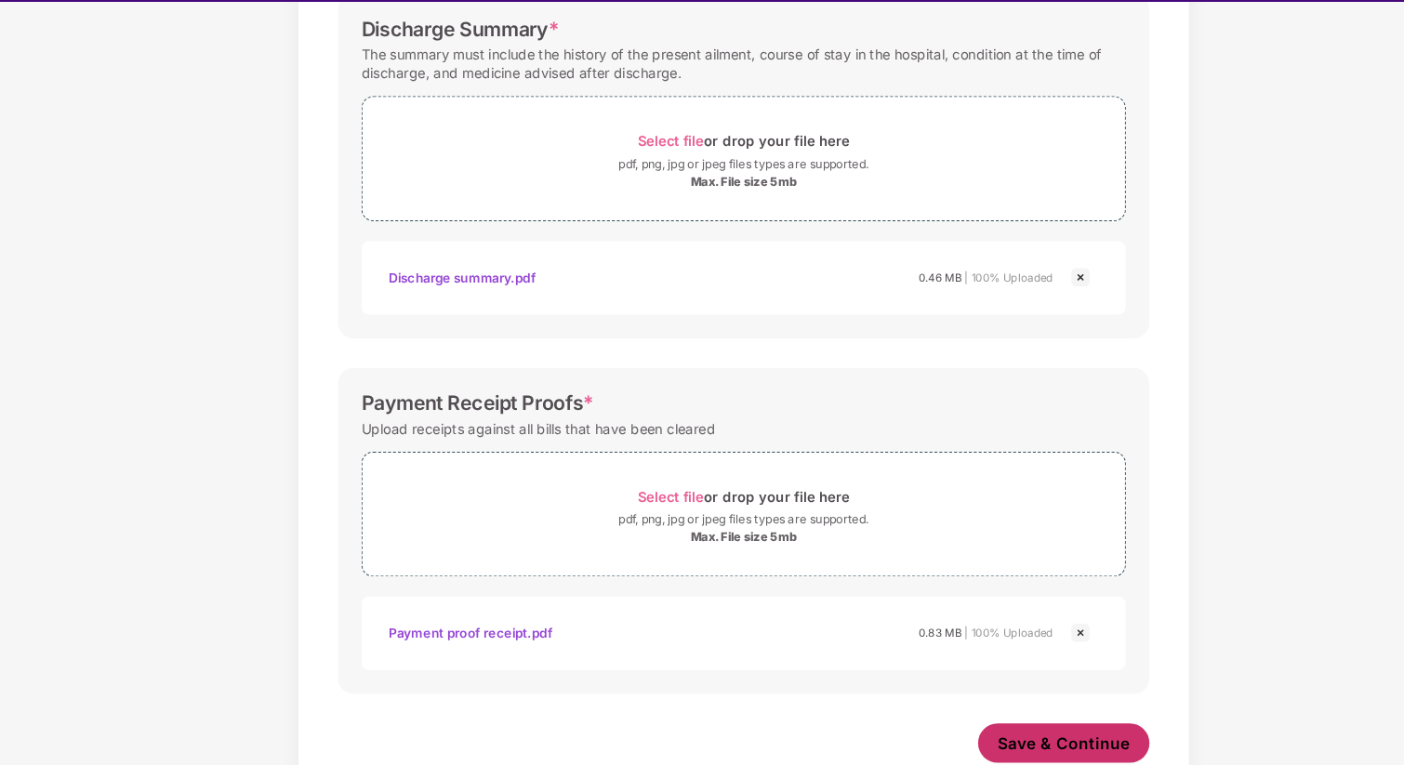
scroll to position [45, 0]
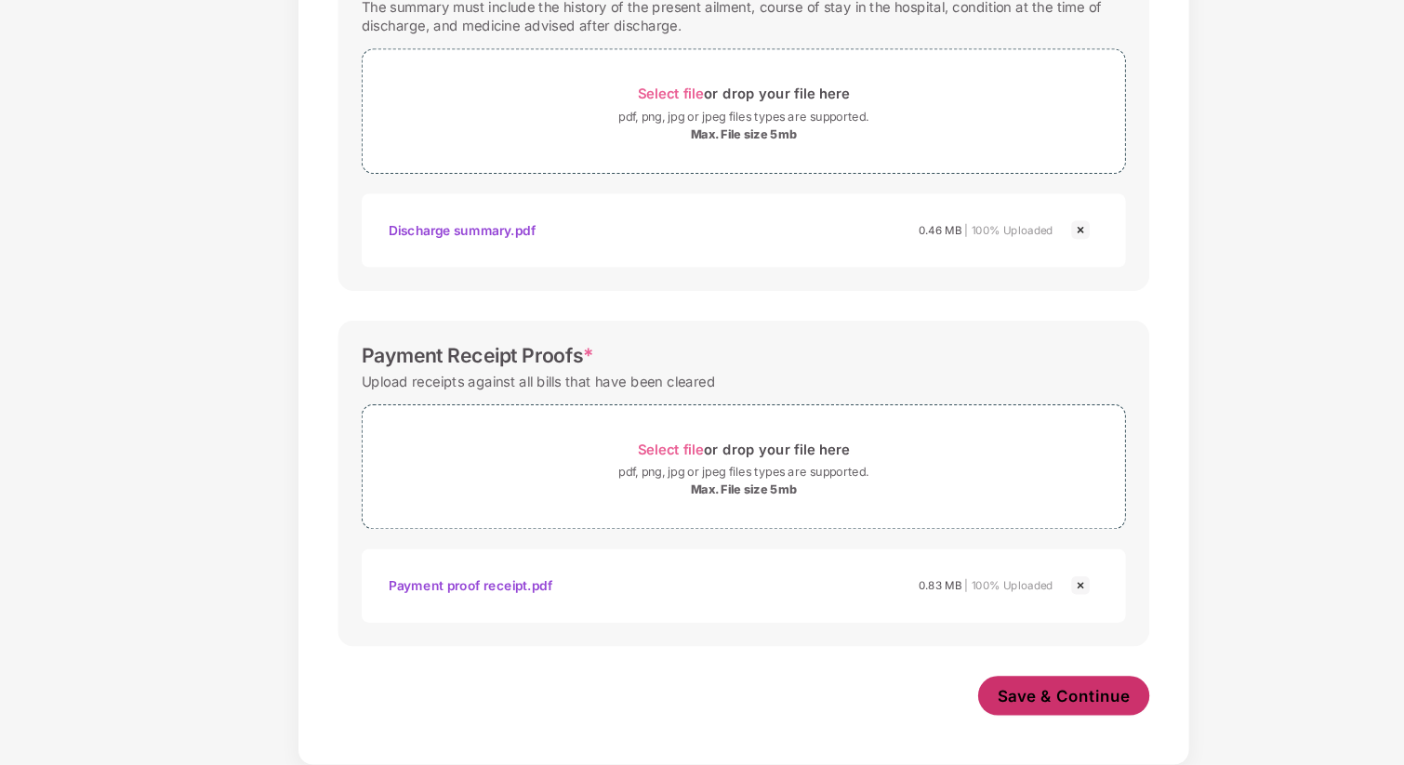
click at [994, 709] on span "Save & Continue" at bounding box center [1005, 699] width 126 height 20
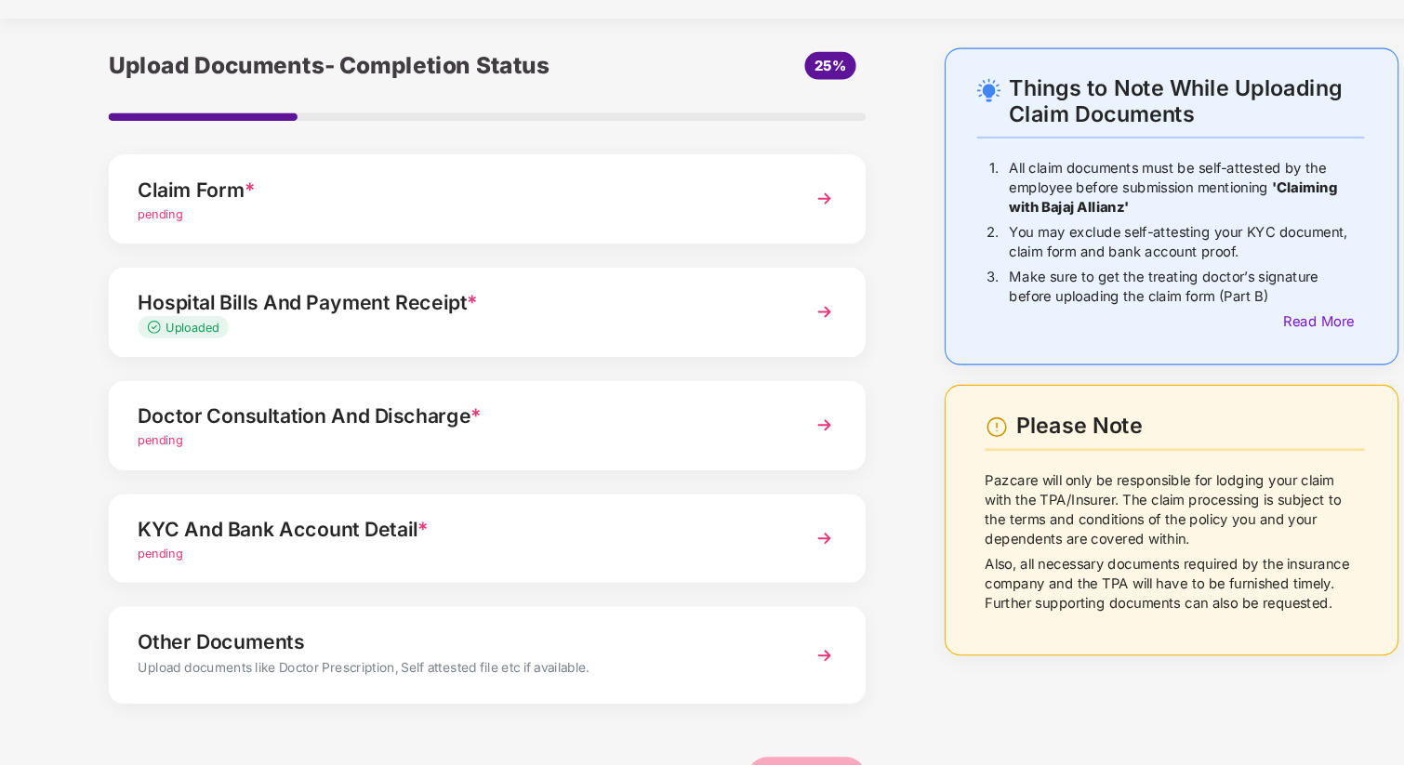
click at [210, 434] on div "Doctor Consultation And Discharge *" at bounding box center [432, 435] width 604 height 30
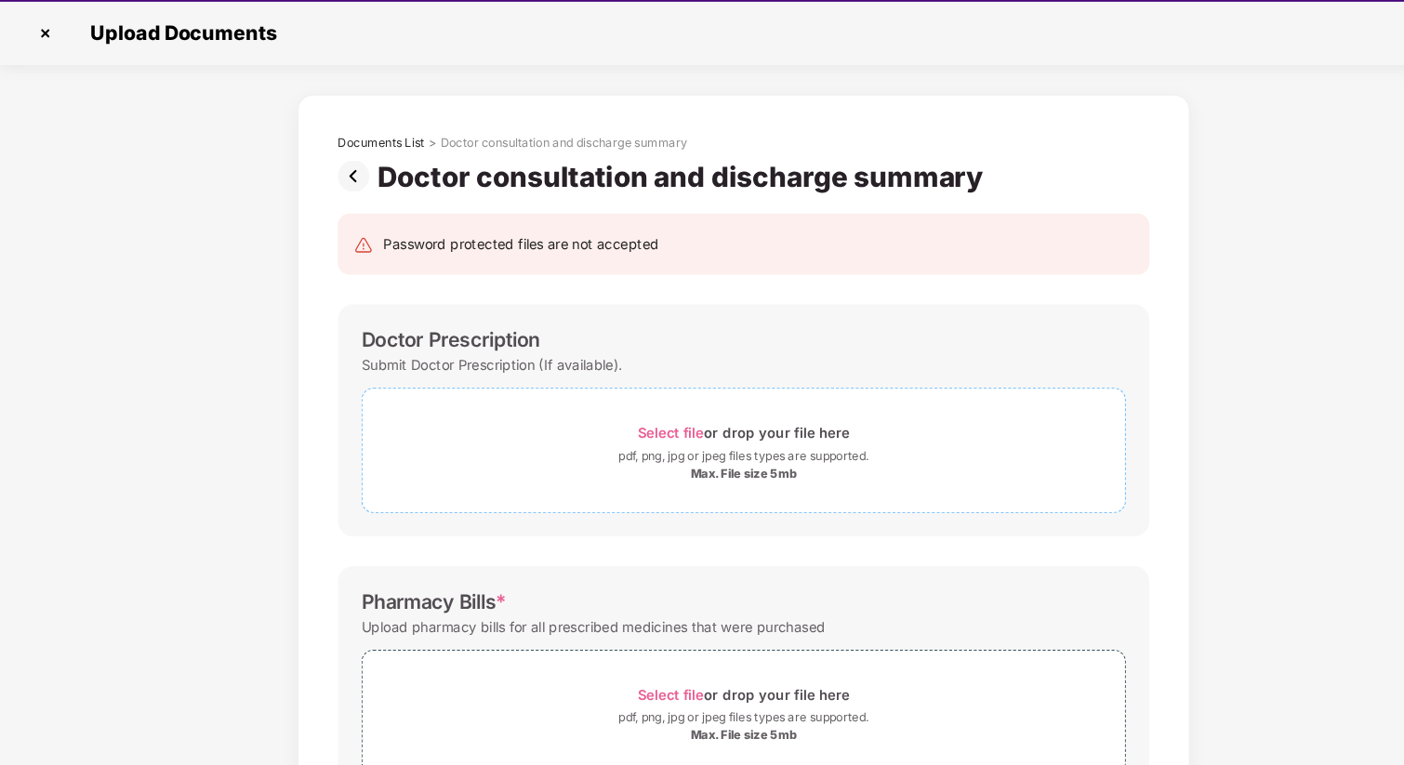
click at [654, 461] on div "Select file or drop your file here" at bounding box center [703, 451] width 200 height 25
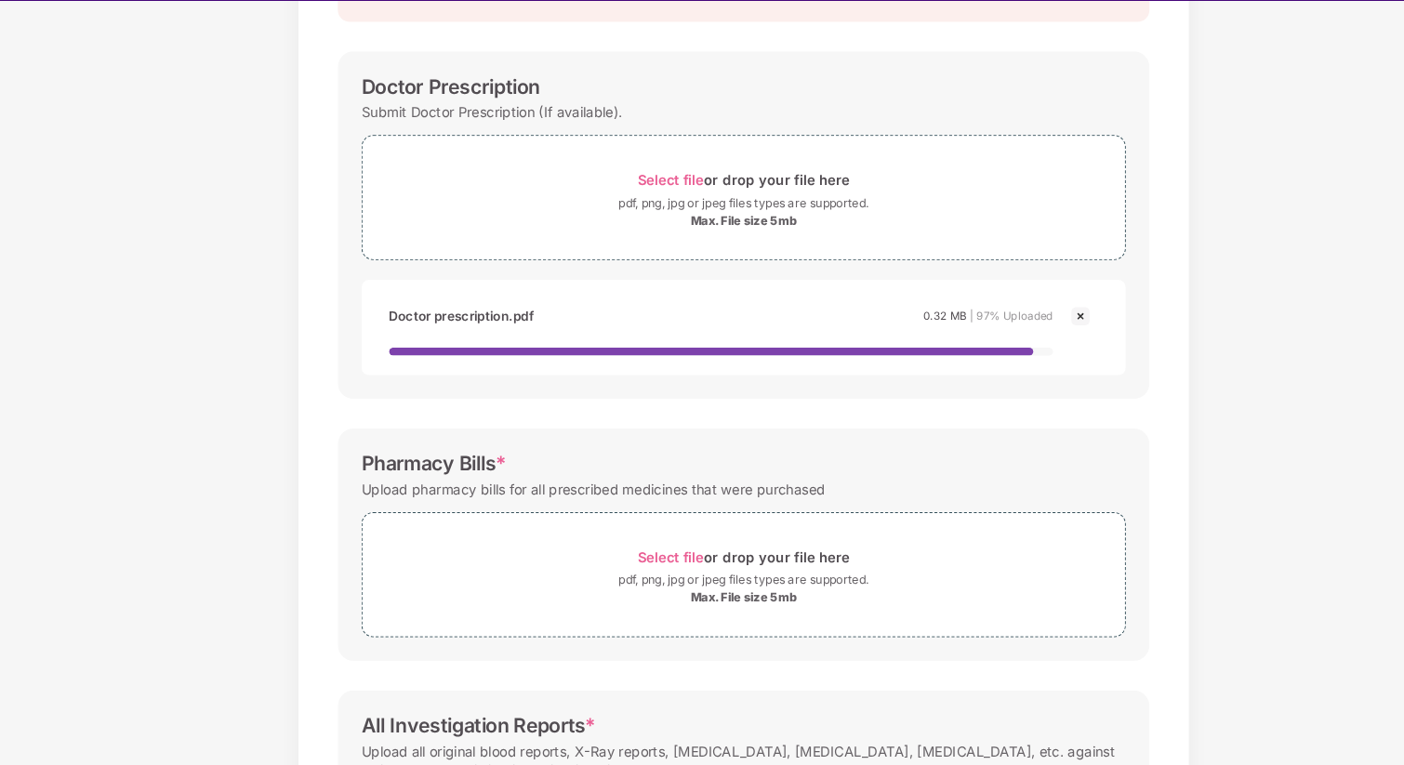
scroll to position [244, 0]
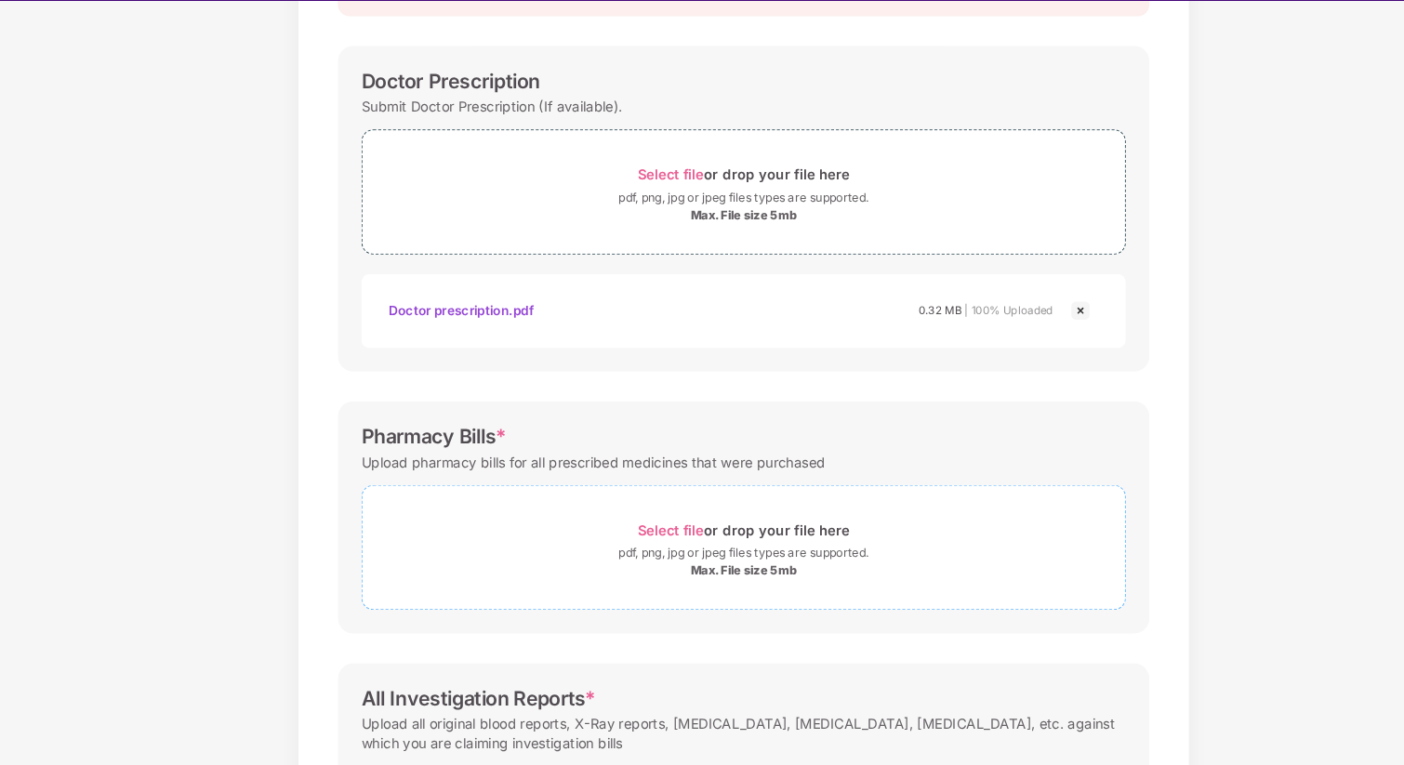
click at [485, 589] on div "Max. File size 5mb" at bounding box center [702, 582] width 720 height 15
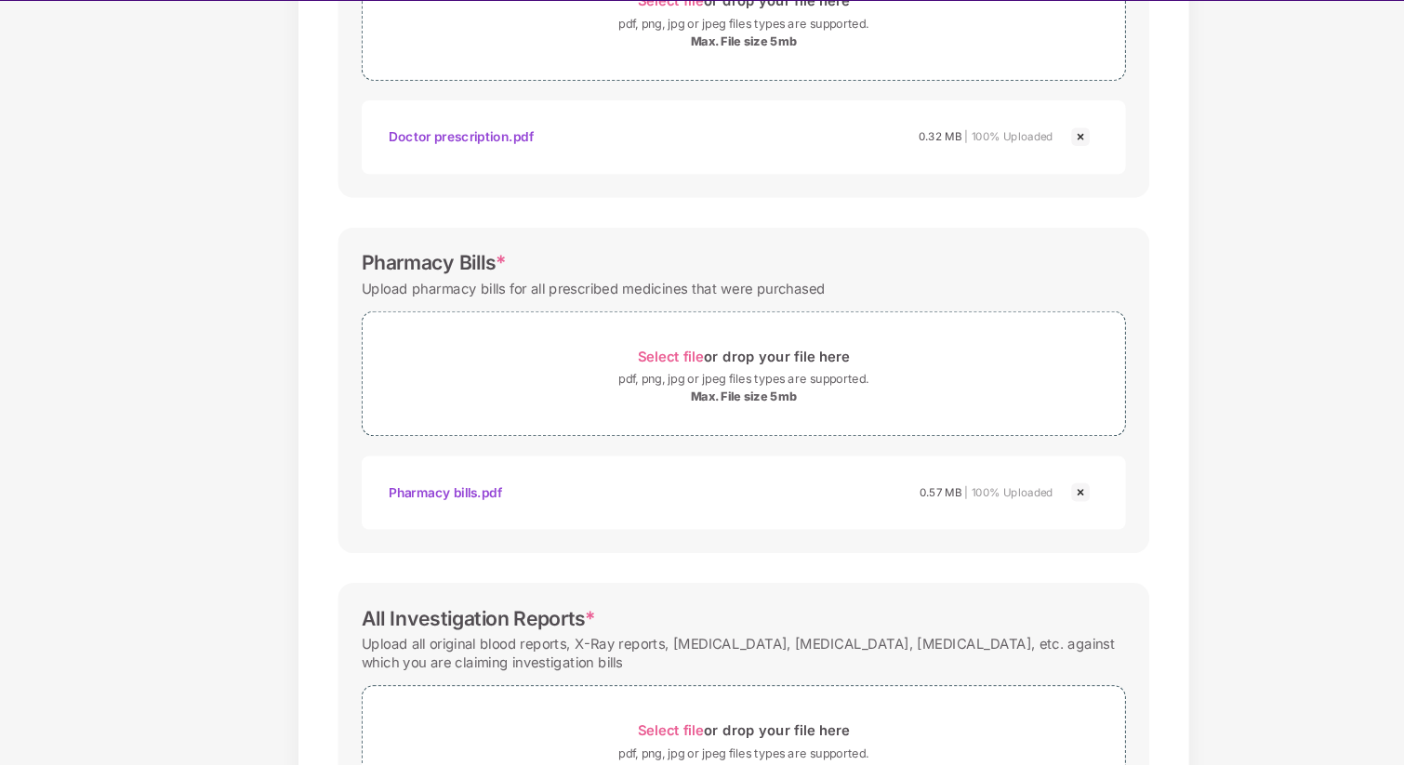
scroll to position [541, 0]
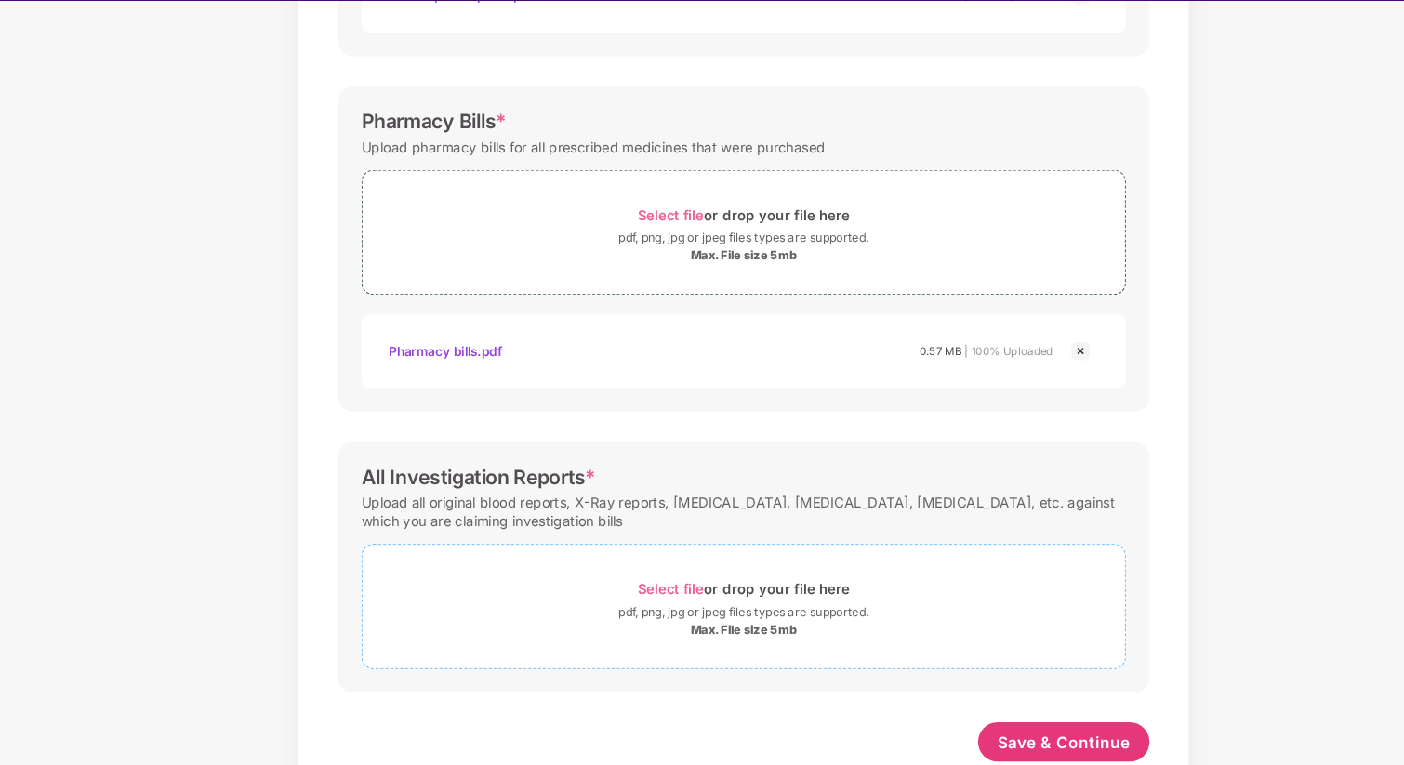
click at [711, 634] on div "Max. File size 5mb" at bounding box center [702, 638] width 100 height 15
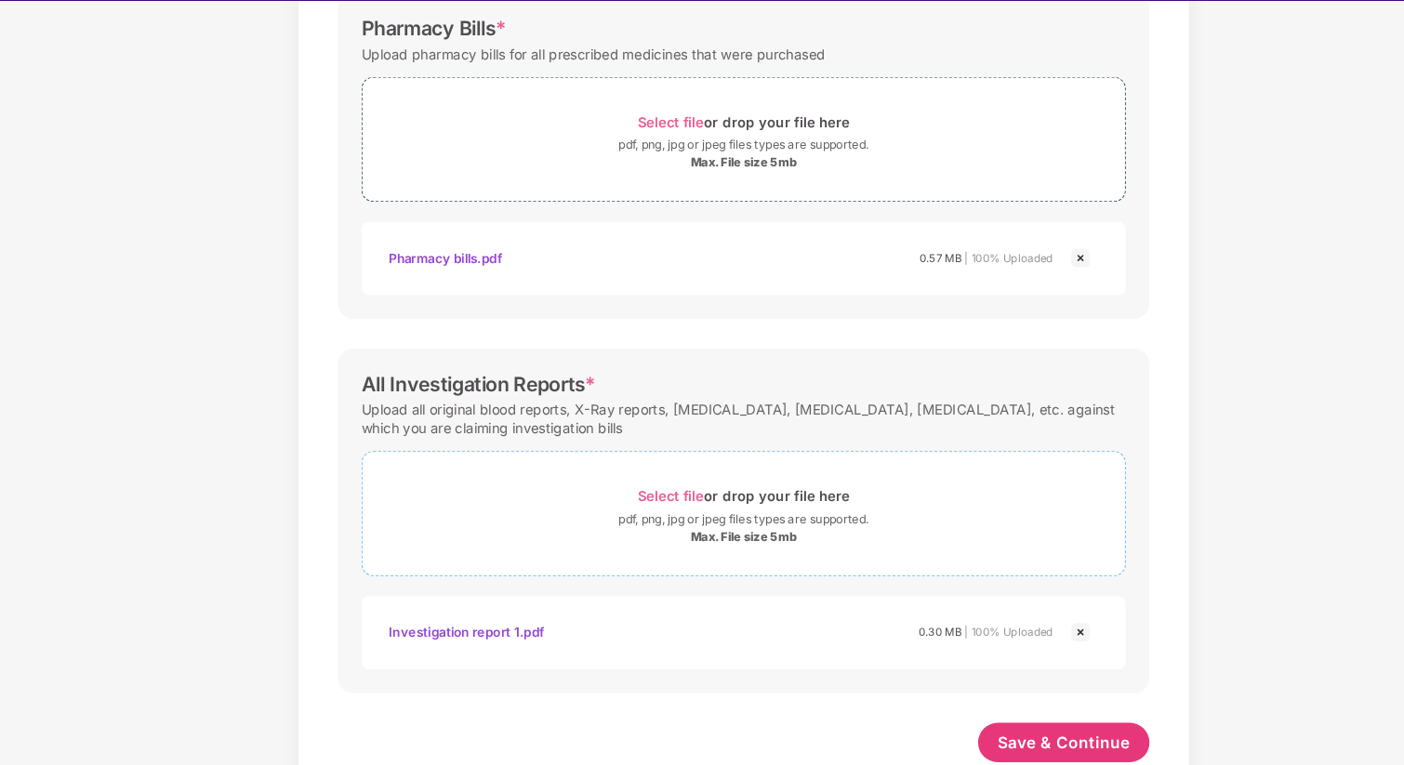
click at [635, 509] on span "Select file" at bounding box center [634, 511] width 62 height 16
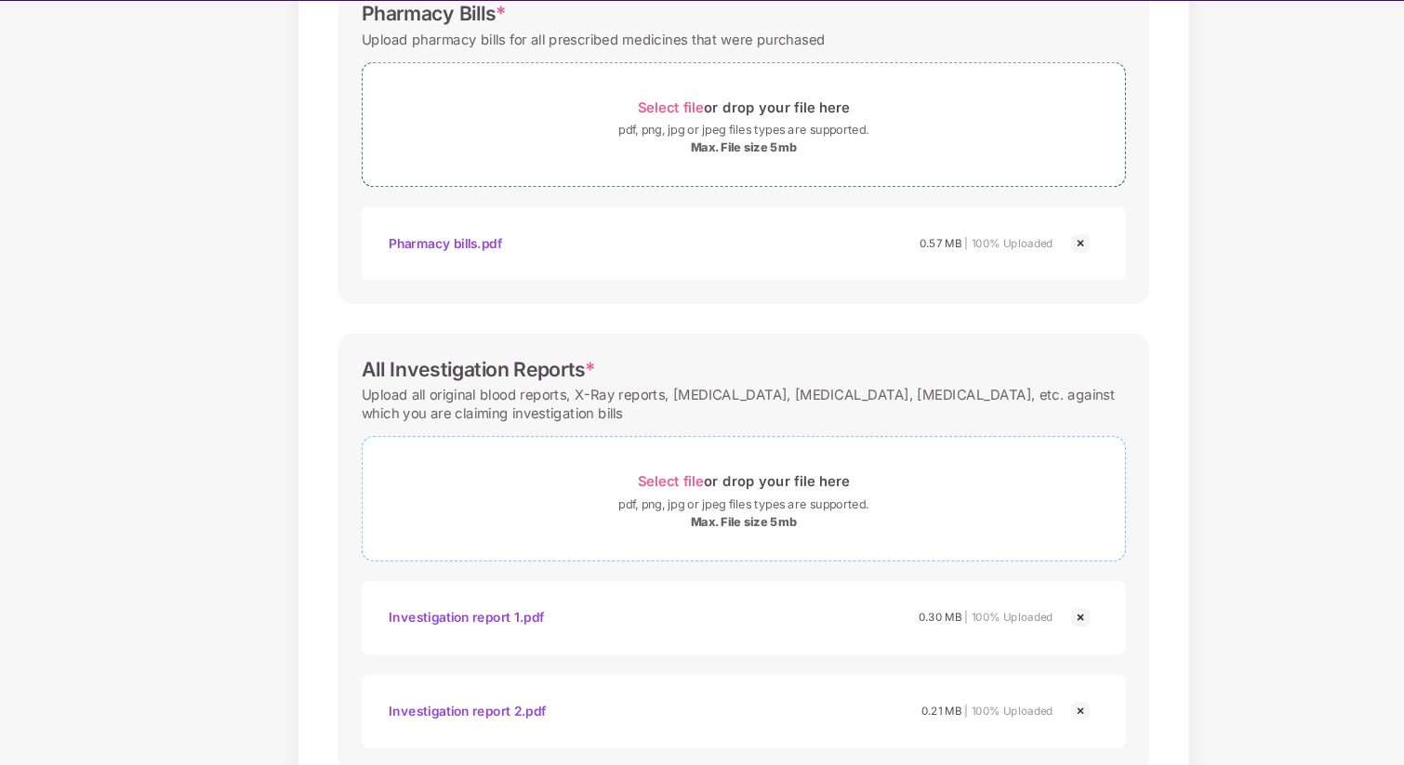
click at [633, 502] on span "Select file" at bounding box center [634, 497] width 62 height 16
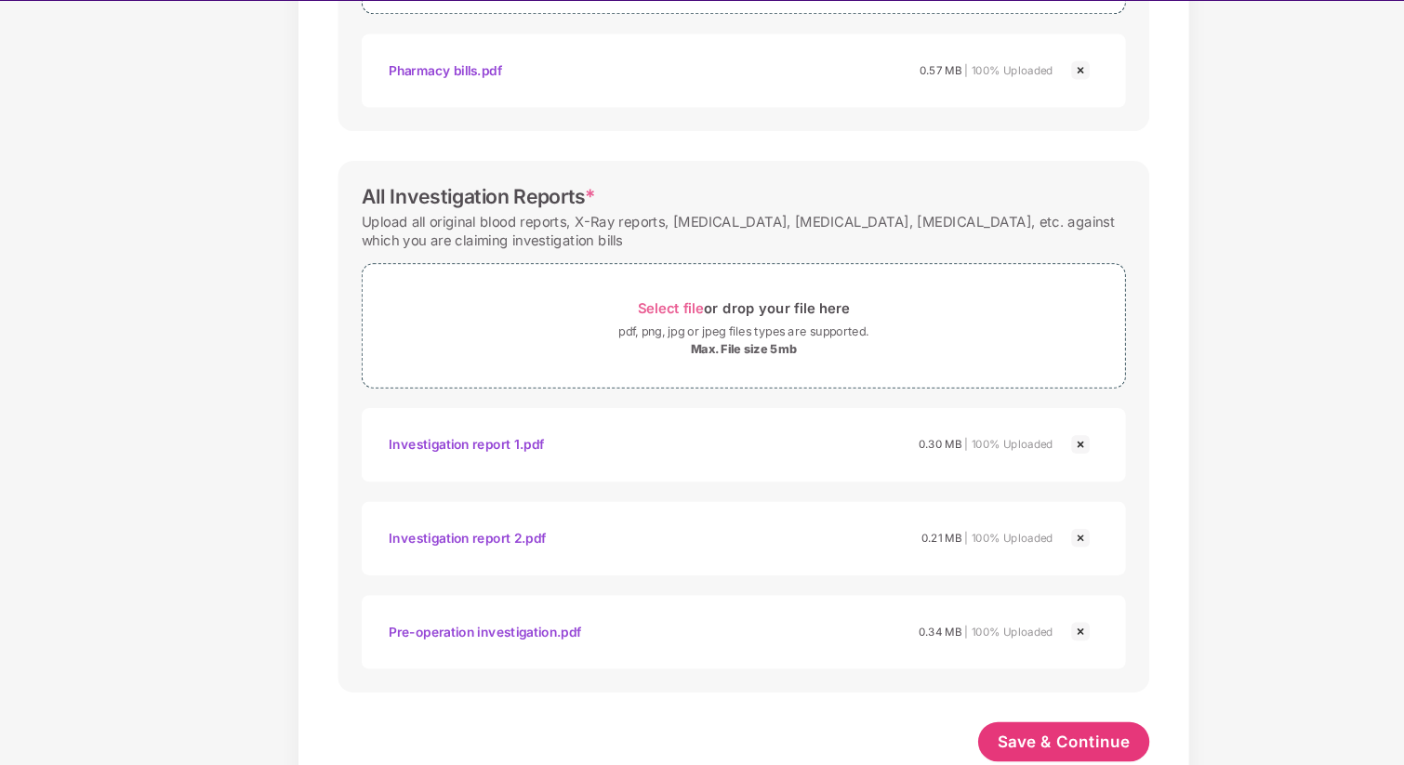
scroll to position [806, 0]
click at [973, 737] on span "Save & Continue" at bounding box center [1005, 744] width 126 height 20
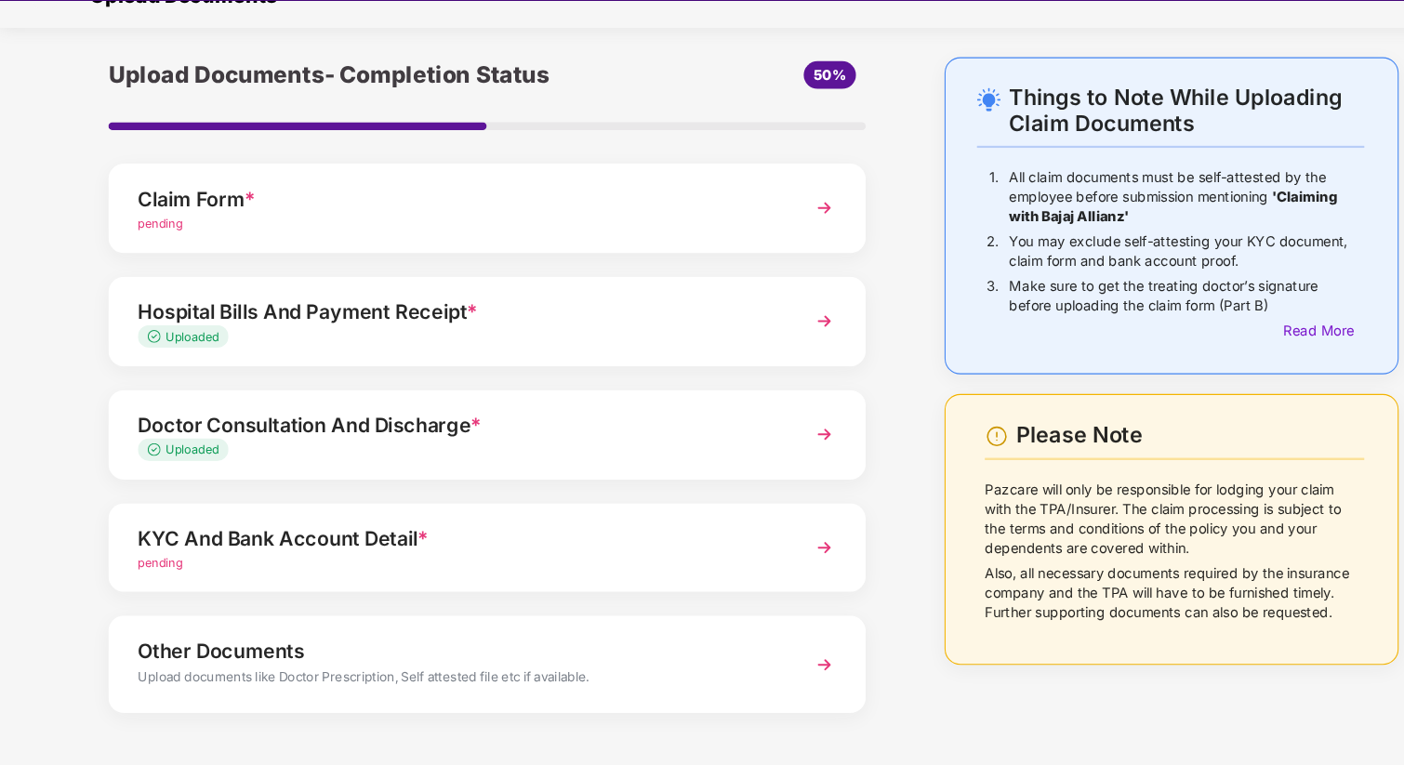
scroll to position [57, 0]
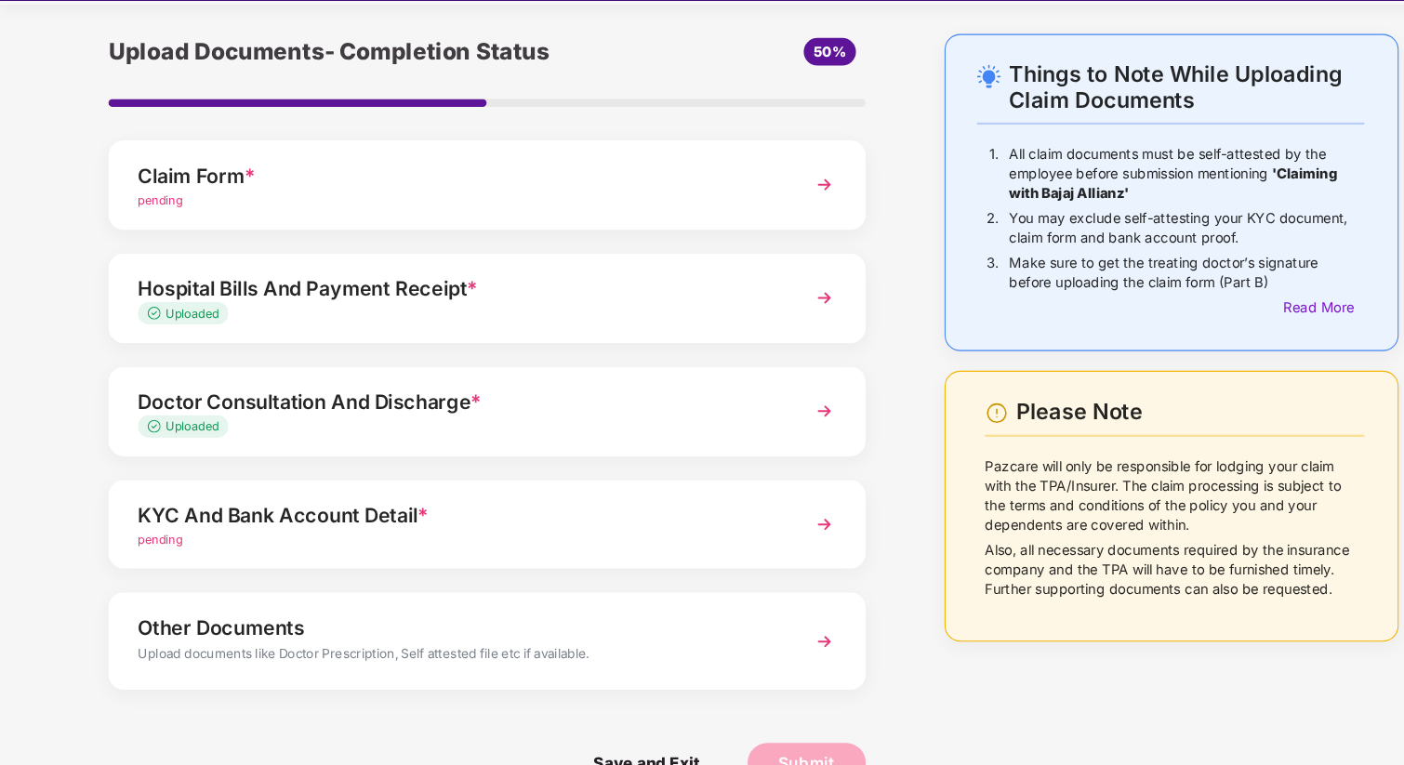
click at [440, 654] on div "Upload documents like Doctor Prescription, Self attested file etc if available." at bounding box center [432, 663] width 604 height 24
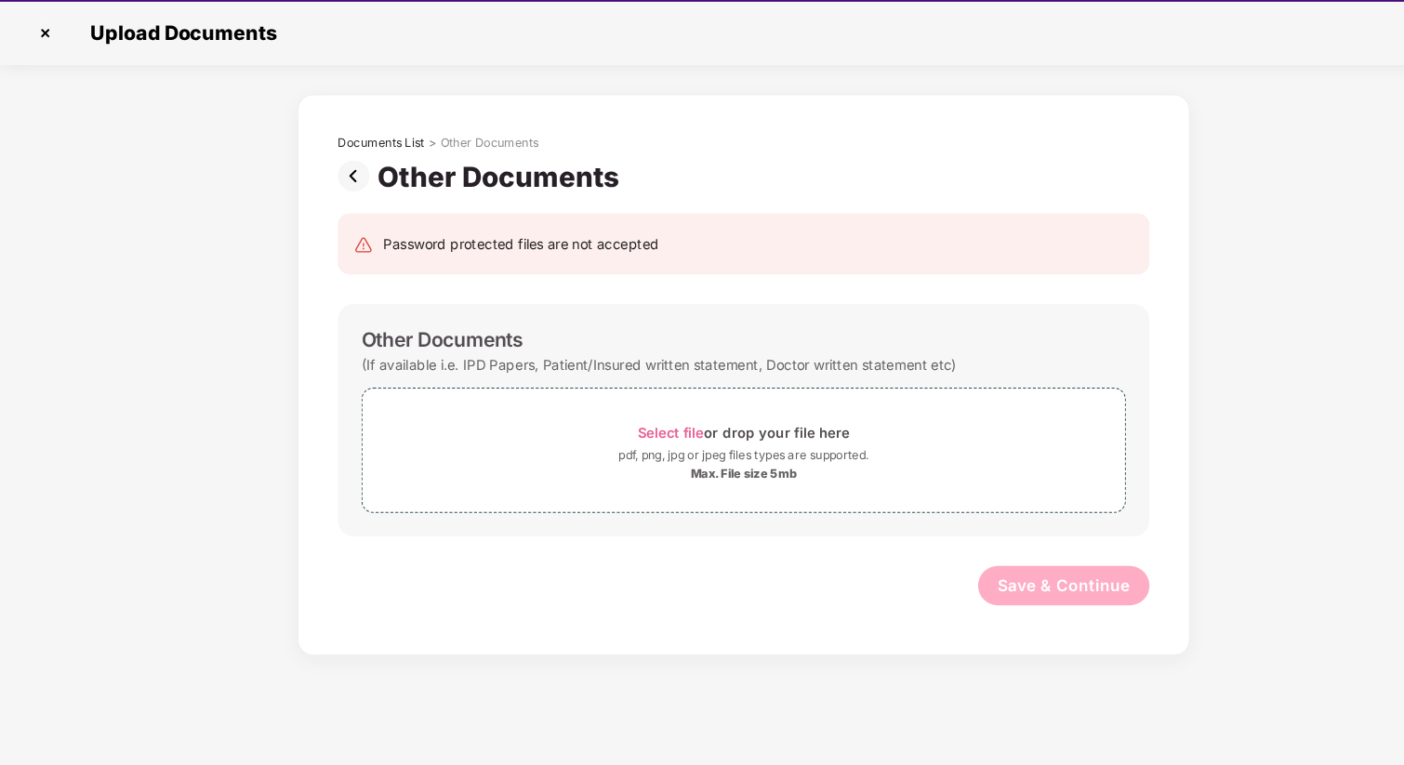
scroll to position [0, 0]
click at [575, 472] on div "pdf, png, jpg or jpeg files types are supported." at bounding box center [702, 473] width 720 height 19
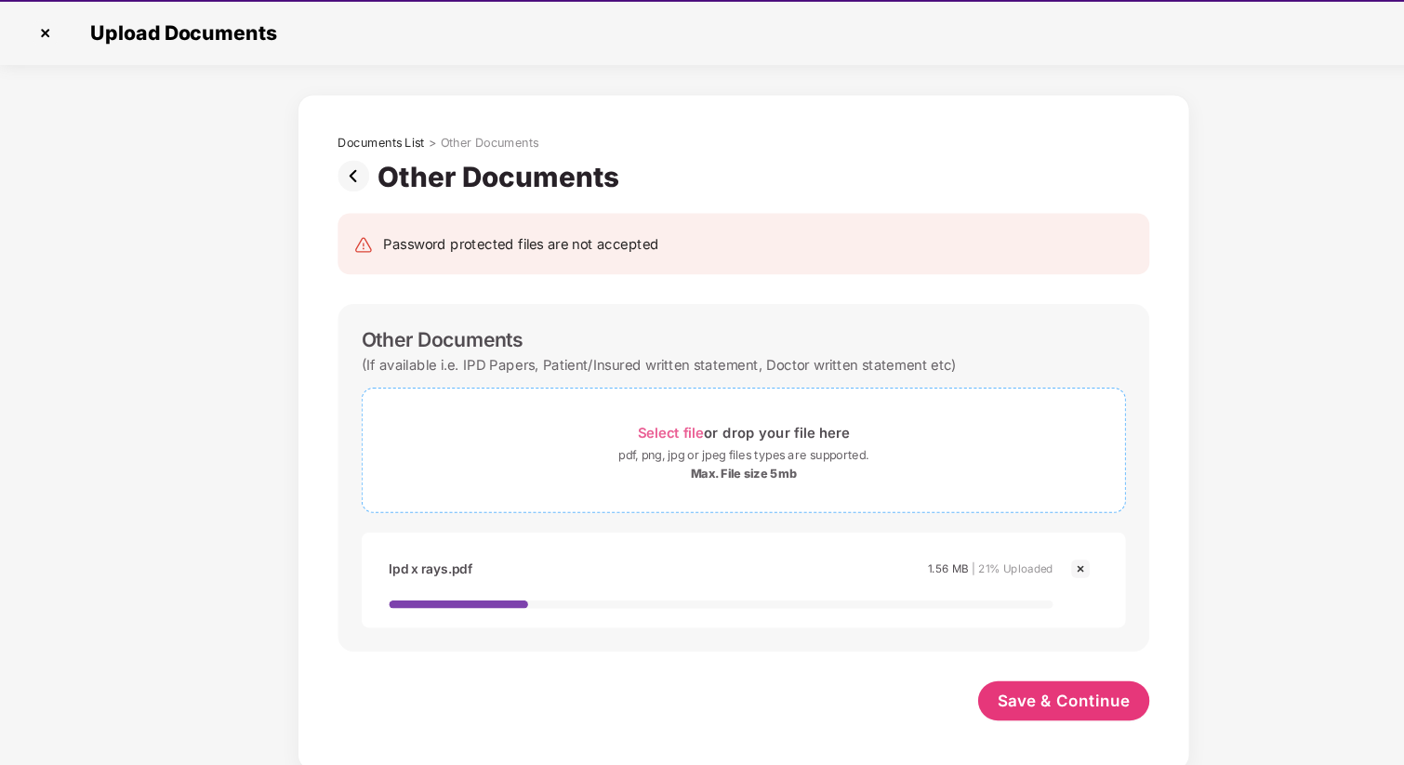
click at [506, 452] on div "Select file or drop your file here" at bounding box center [702, 451] width 720 height 25
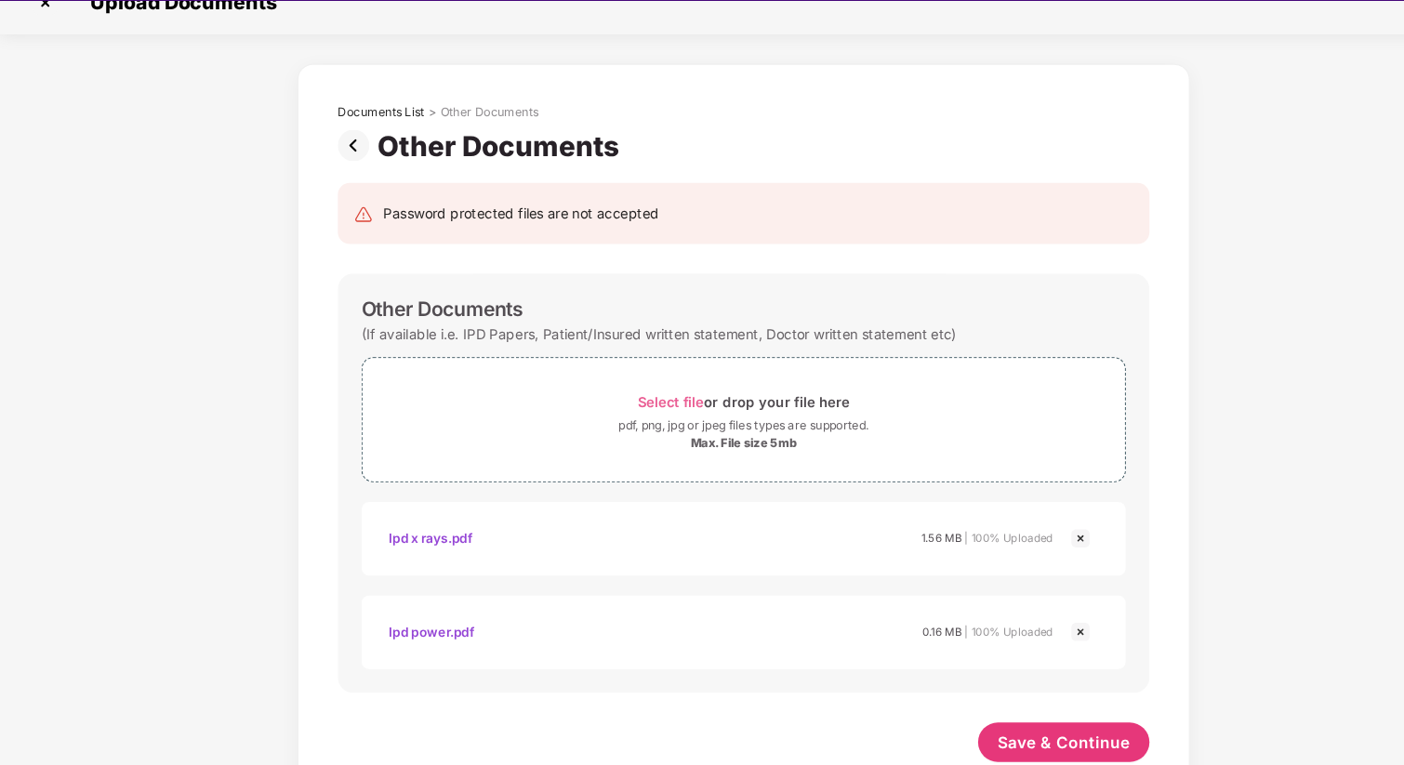
scroll to position [29, 0]
click at [971, 742] on span "Save & Continue" at bounding box center [1005, 744] width 126 height 20
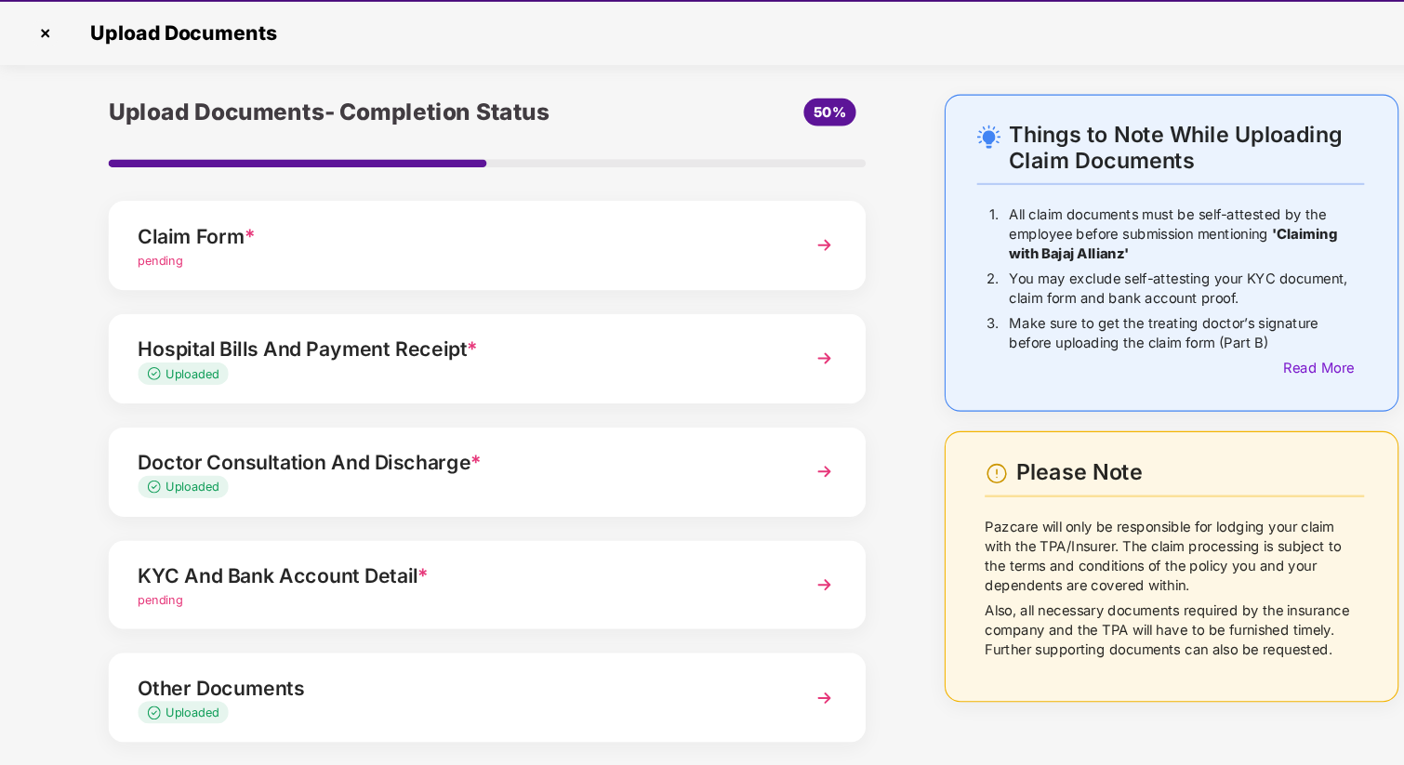
scroll to position [49, 0]
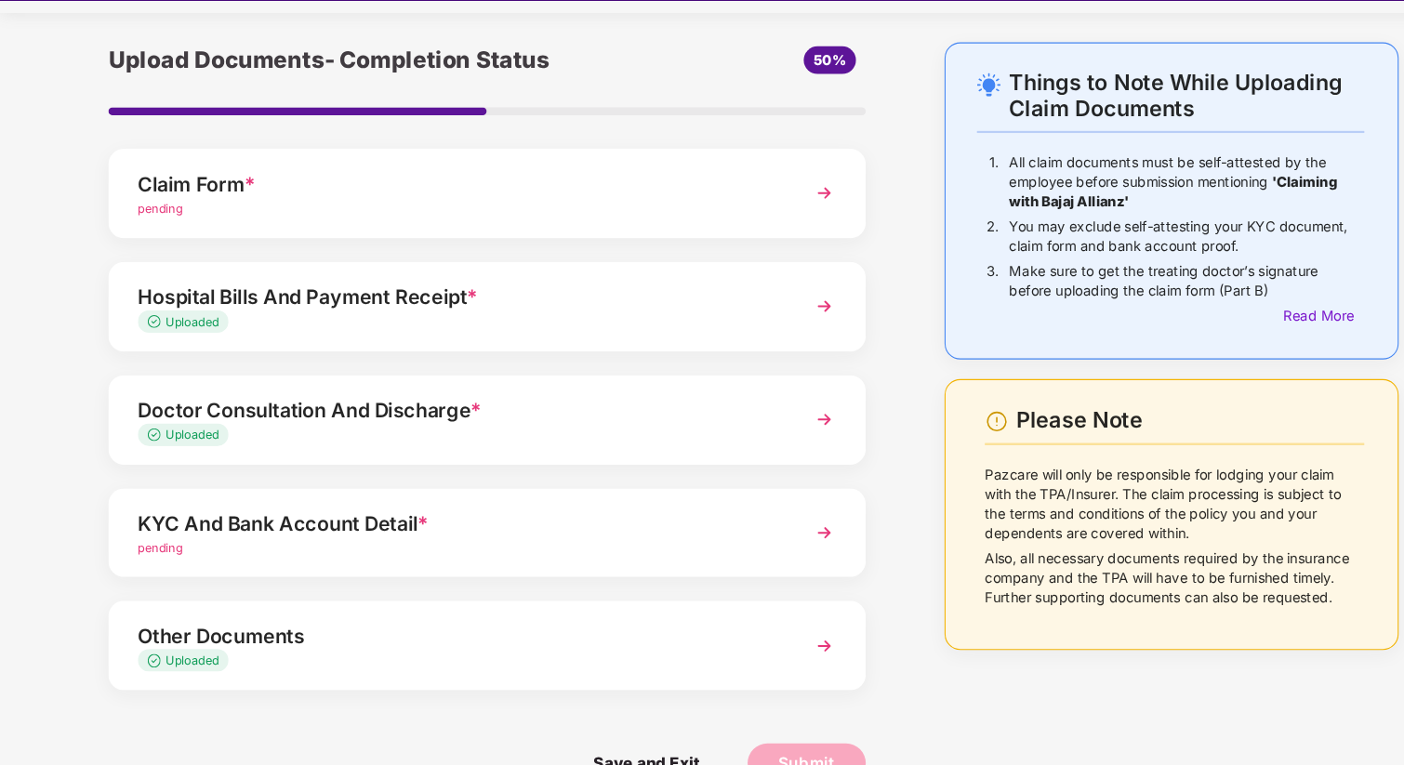
click at [367, 554] on div "pending" at bounding box center [432, 561] width 604 height 18
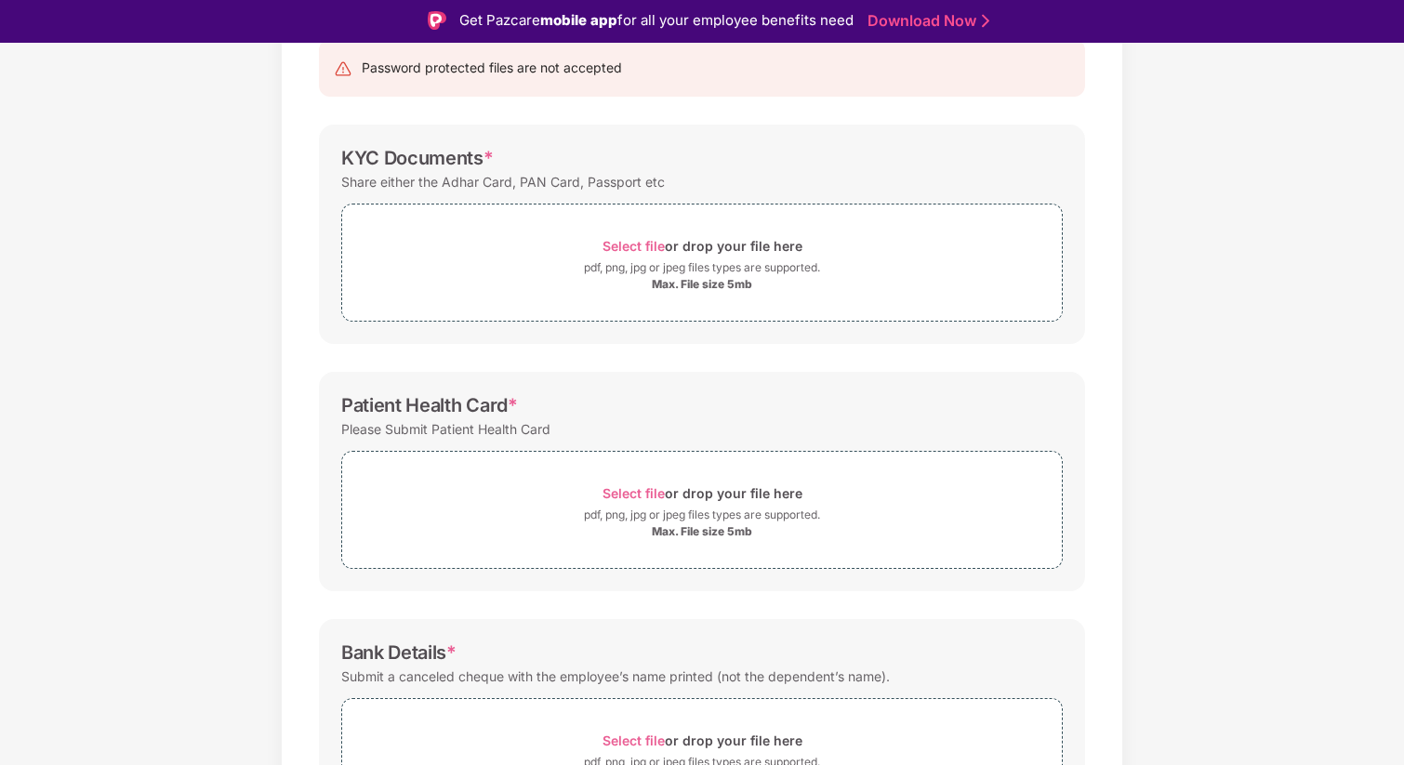
scroll to position [118, 0]
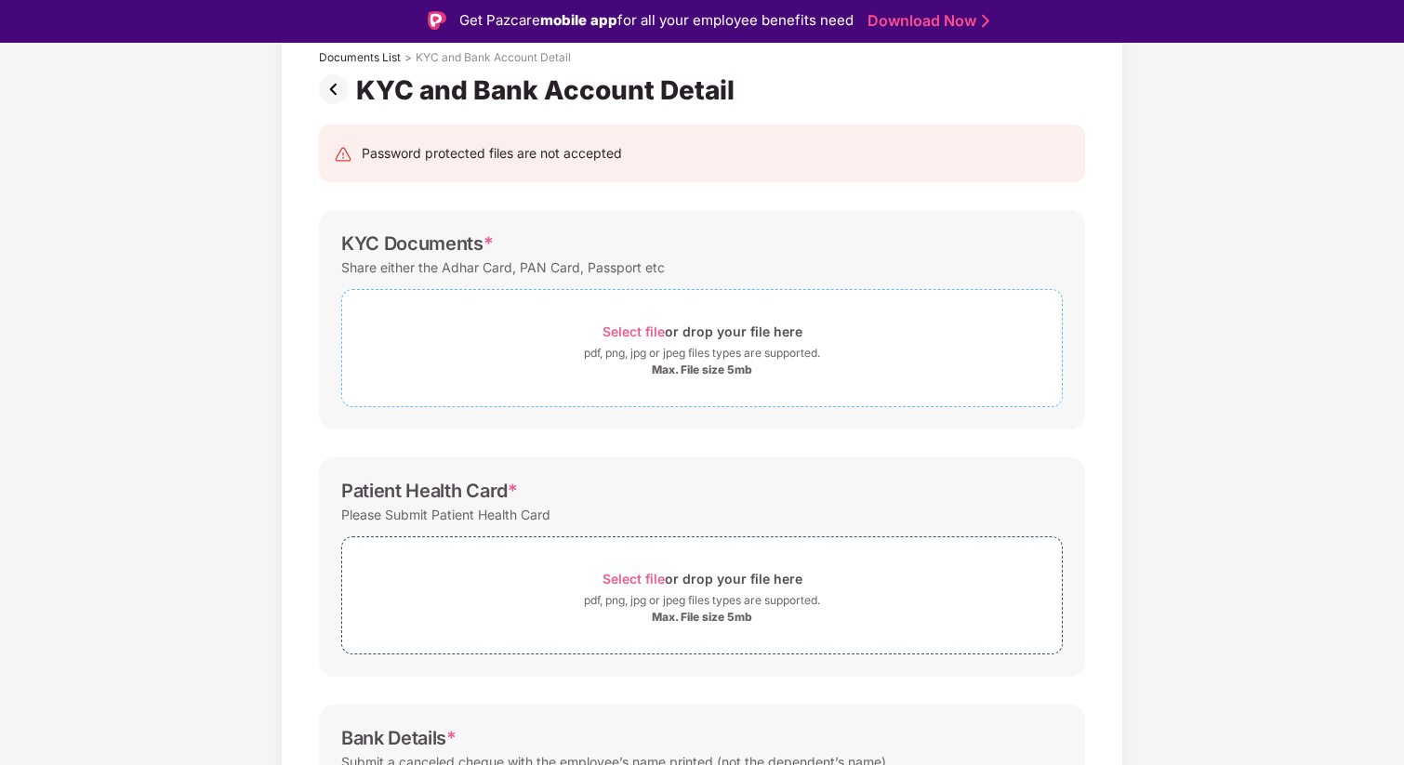
click at [597, 358] on div "pdf, png, jpg or jpeg files types are supported." at bounding box center [702, 353] width 236 height 19
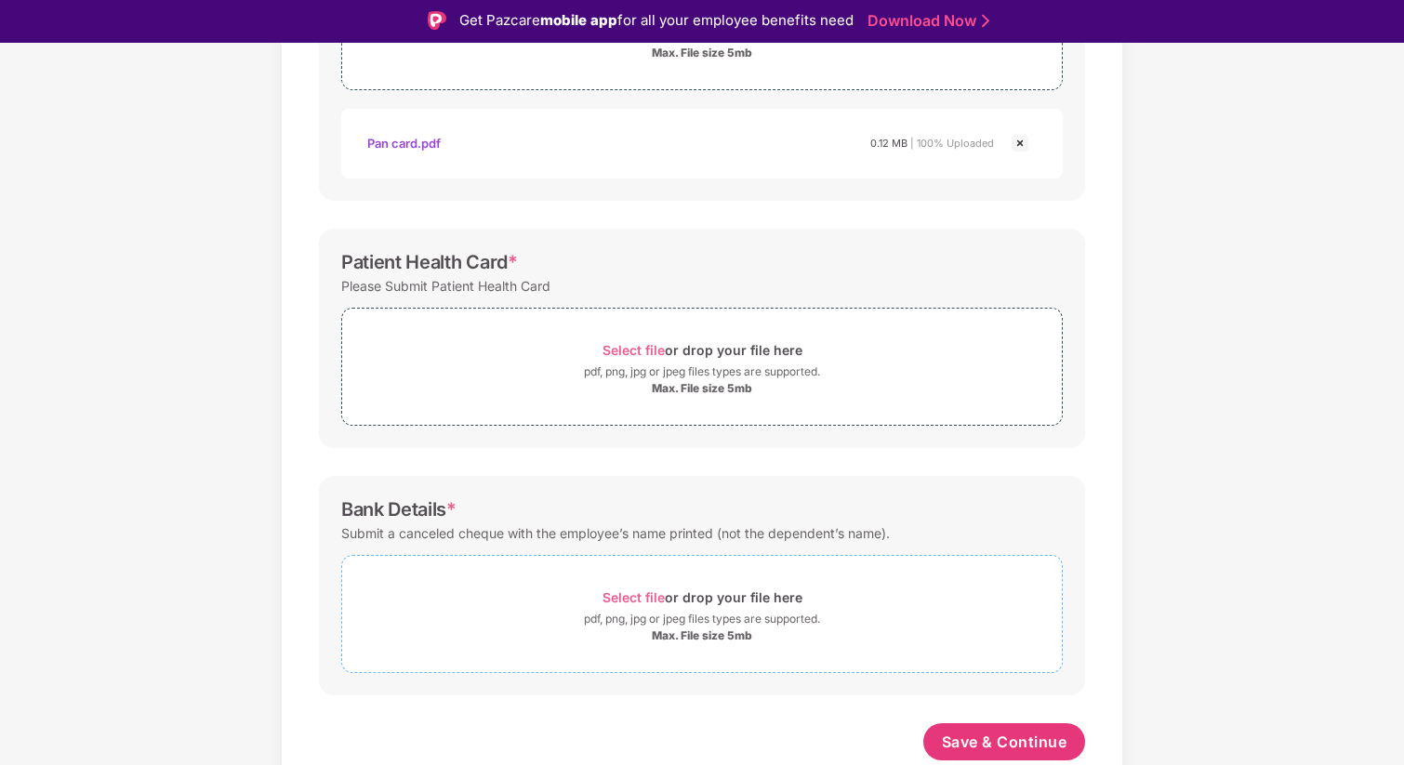
scroll to position [435, 0]
click at [701, 602] on div "Select file or drop your file here" at bounding box center [703, 597] width 200 height 25
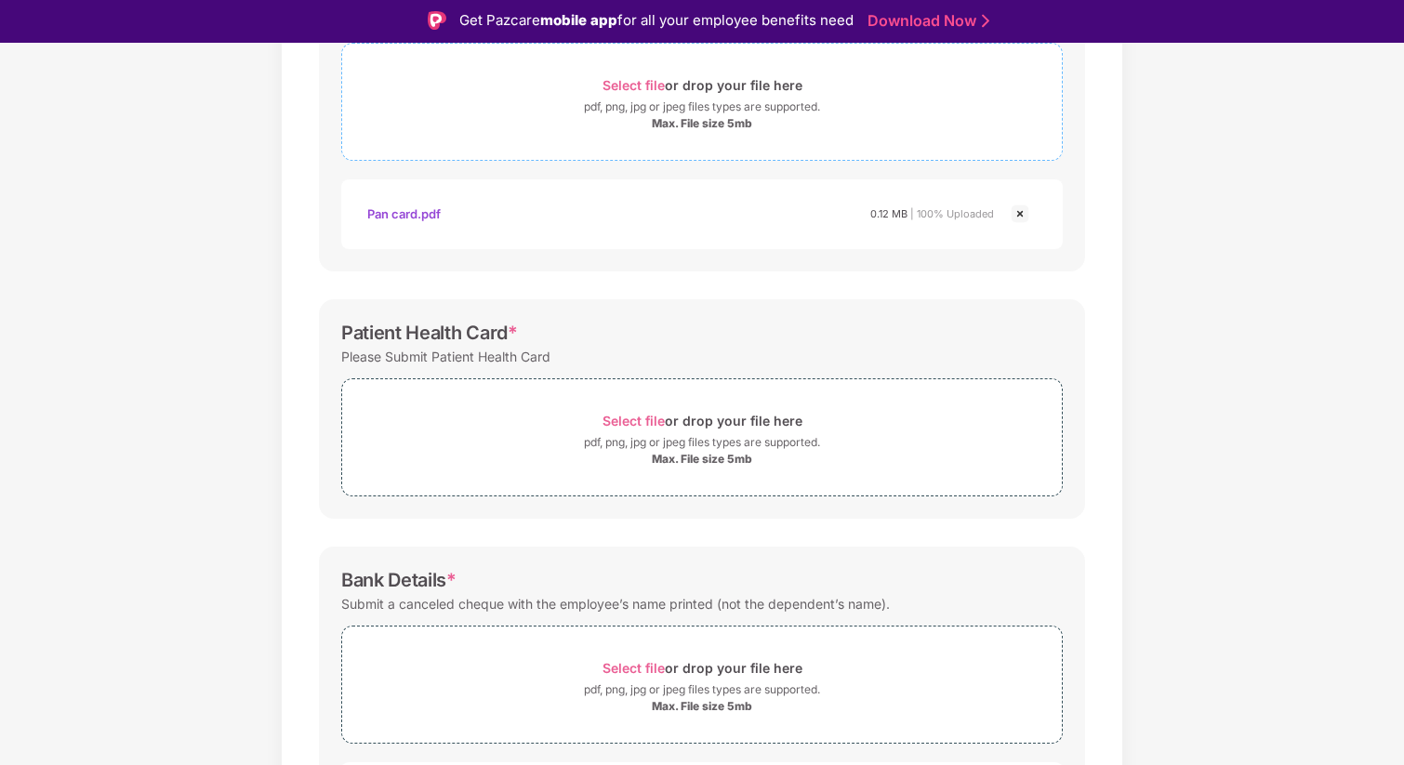
scroll to position [352, 0]
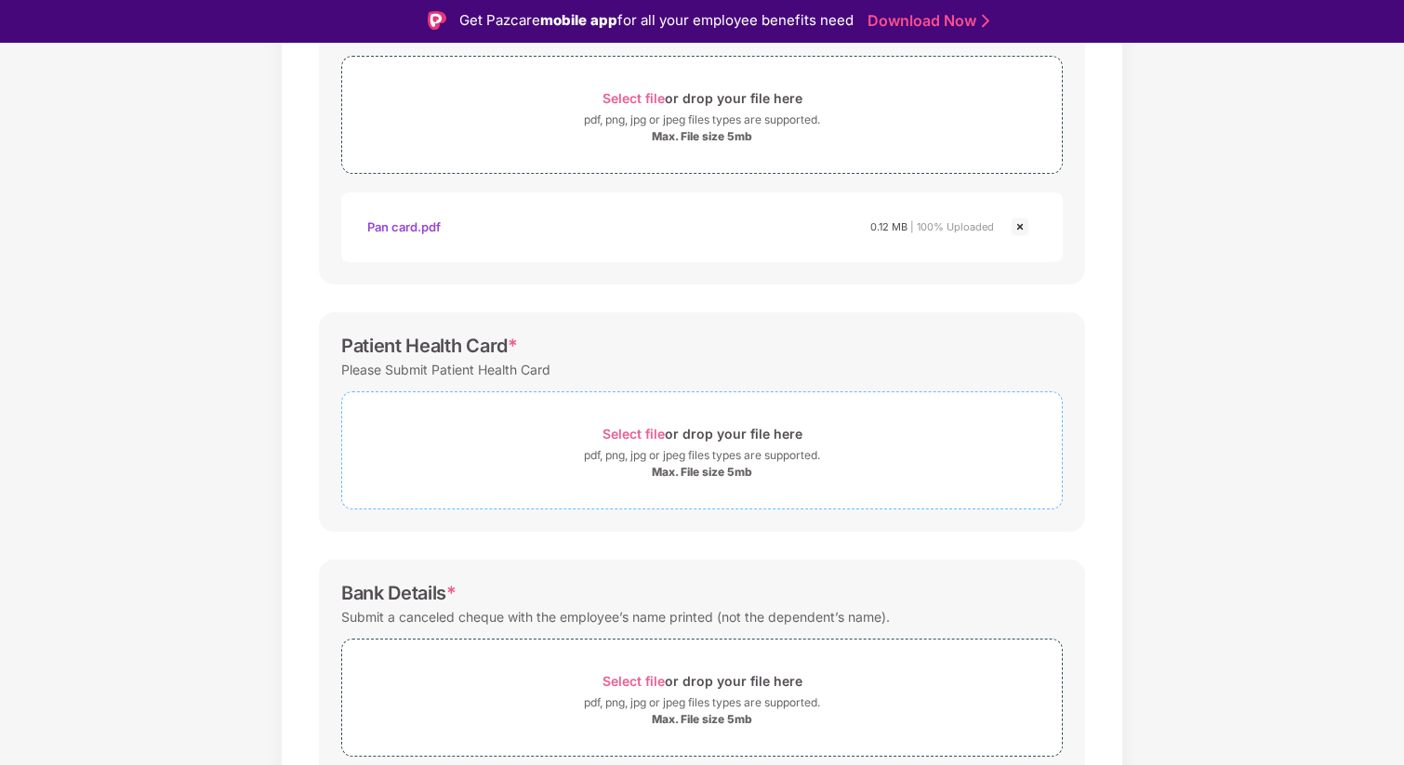
click at [696, 471] on div "Max. File size 5mb" at bounding box center [702, 472] width 100 height 15
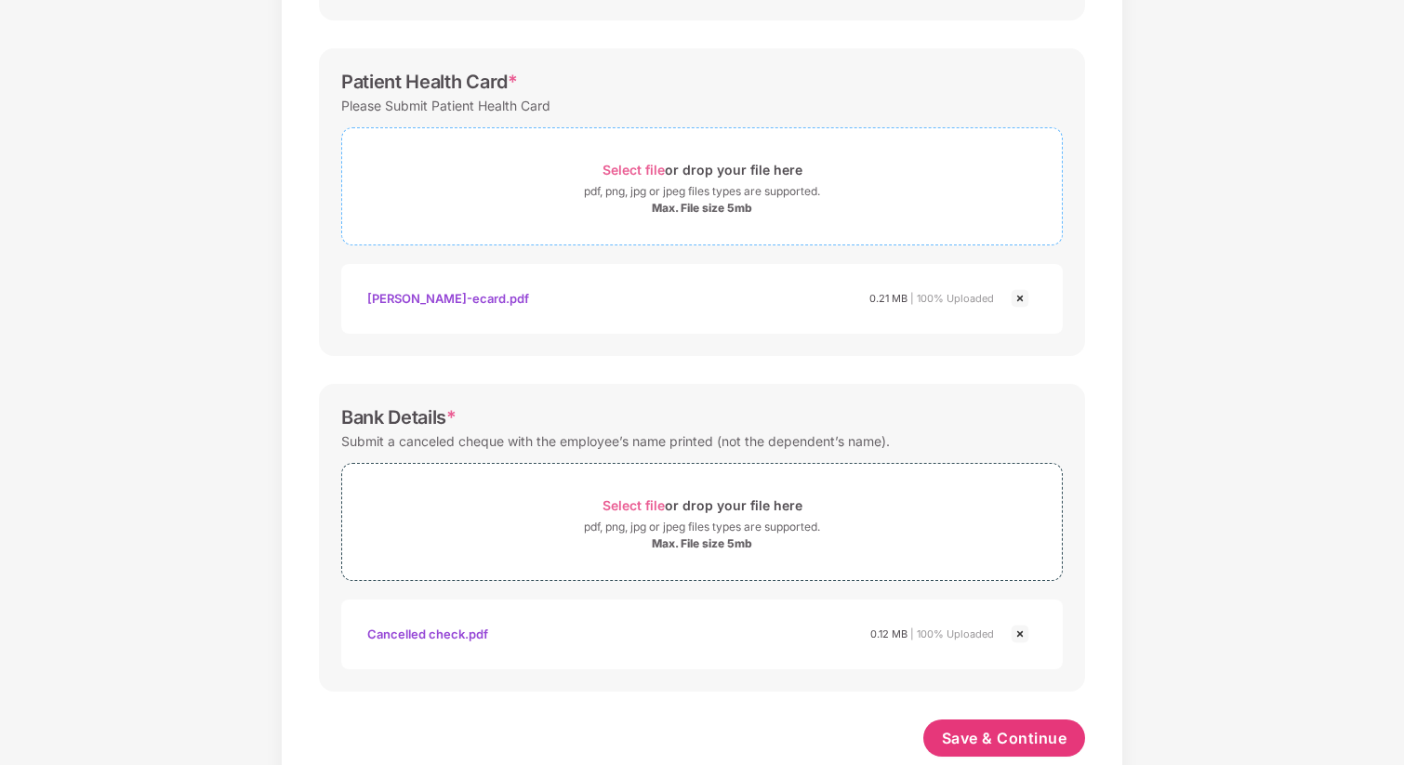
scroll to position [612, 0]
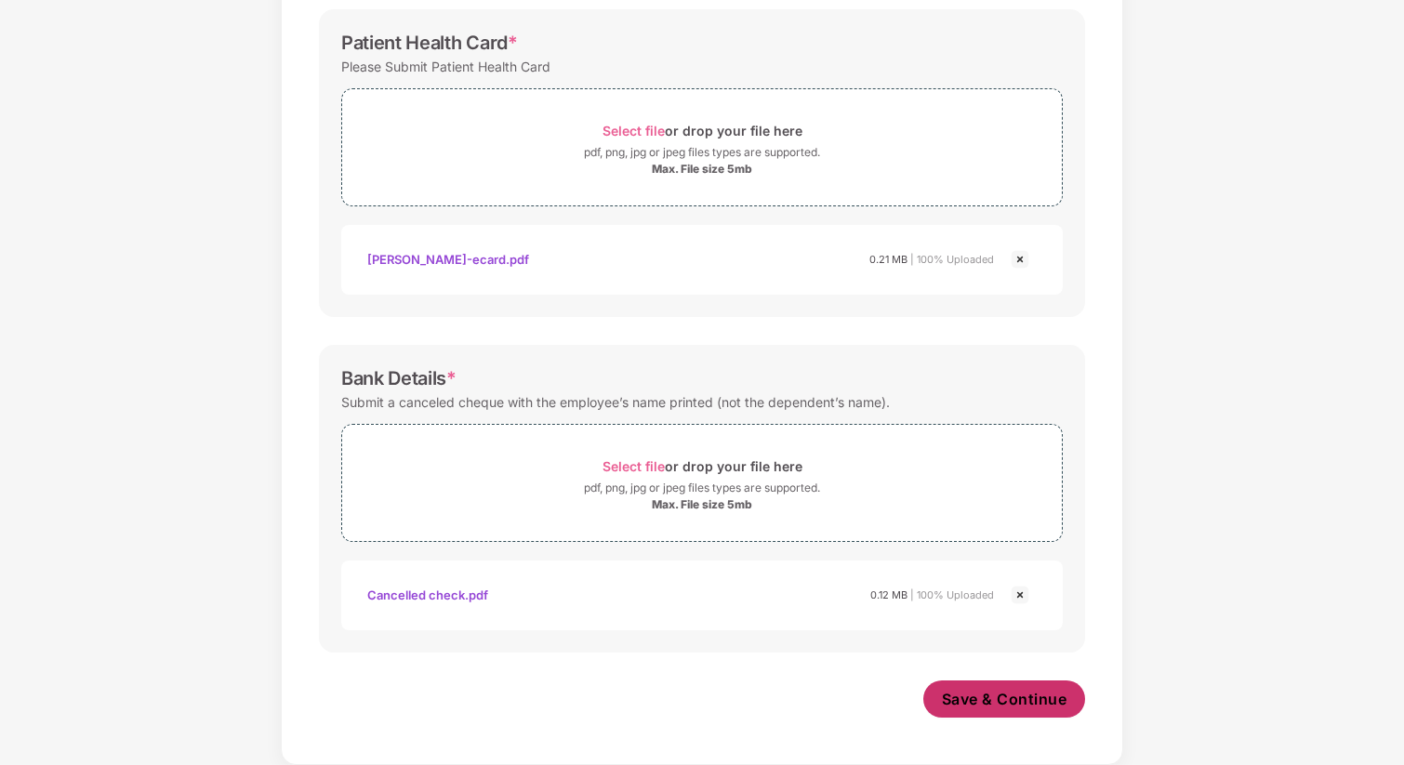
click at [971, 693] on span "Save & Continue" at bounding box center [1005, 699] width 126 height 20
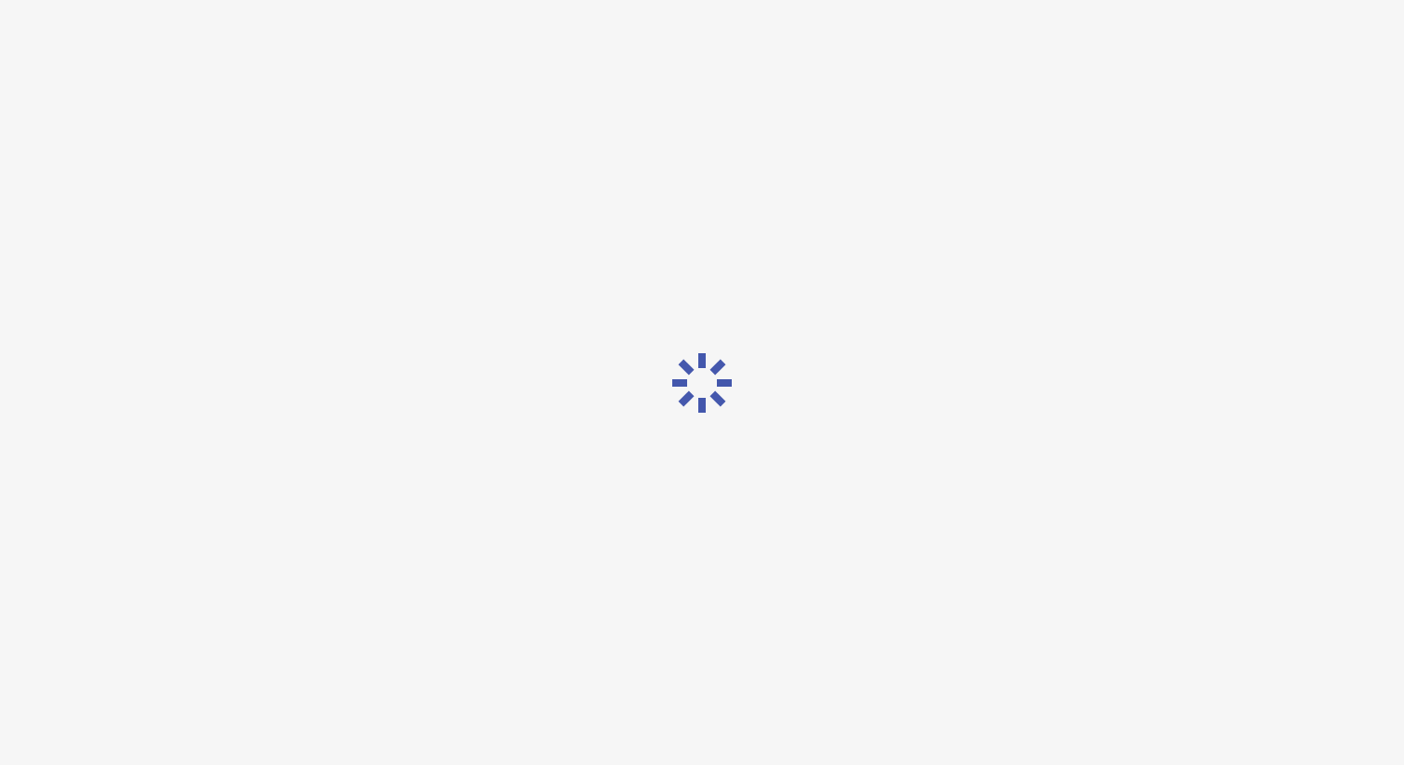
scroll to position [0, 0]
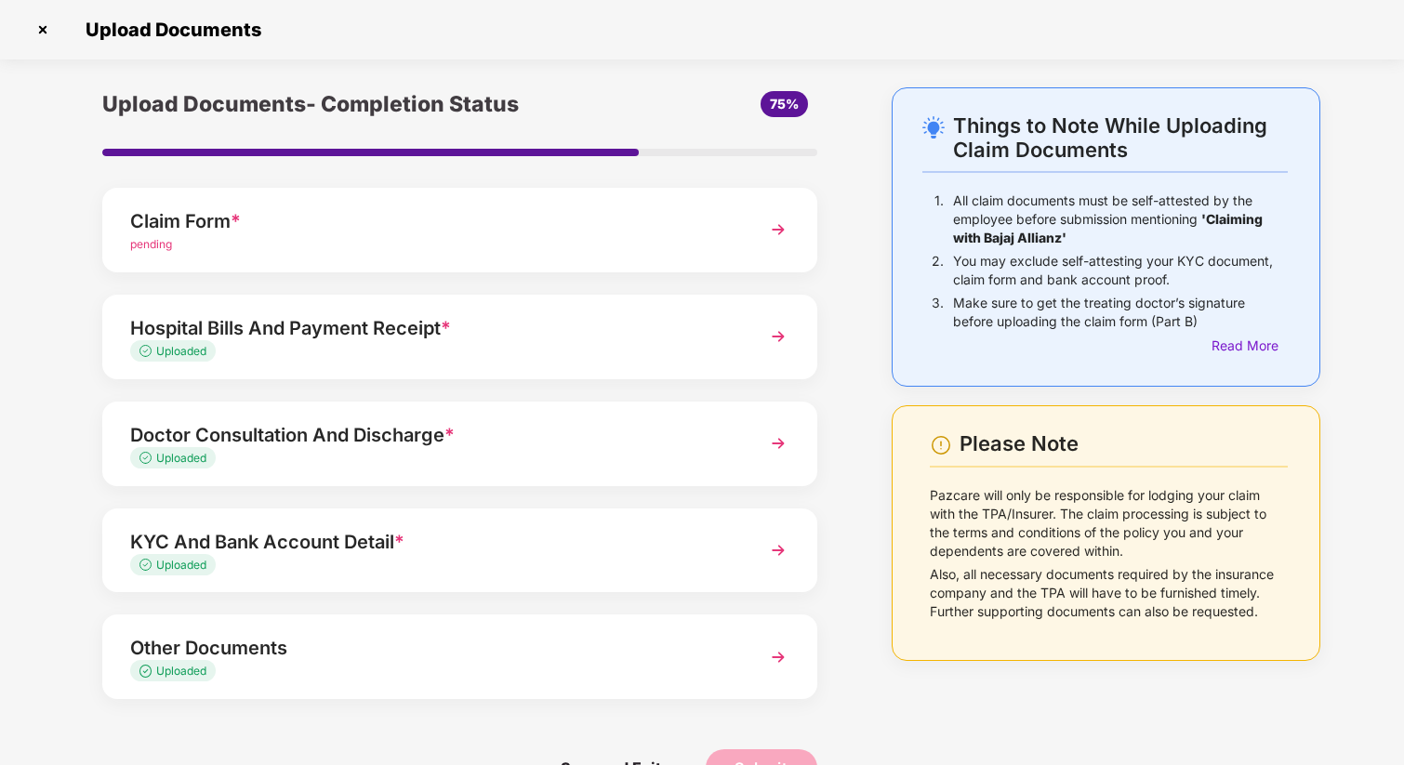
click at [455, 333] on div "Hospital Bills And Payment Receipt *" at bounding box center [432, 328] width 604 height 30
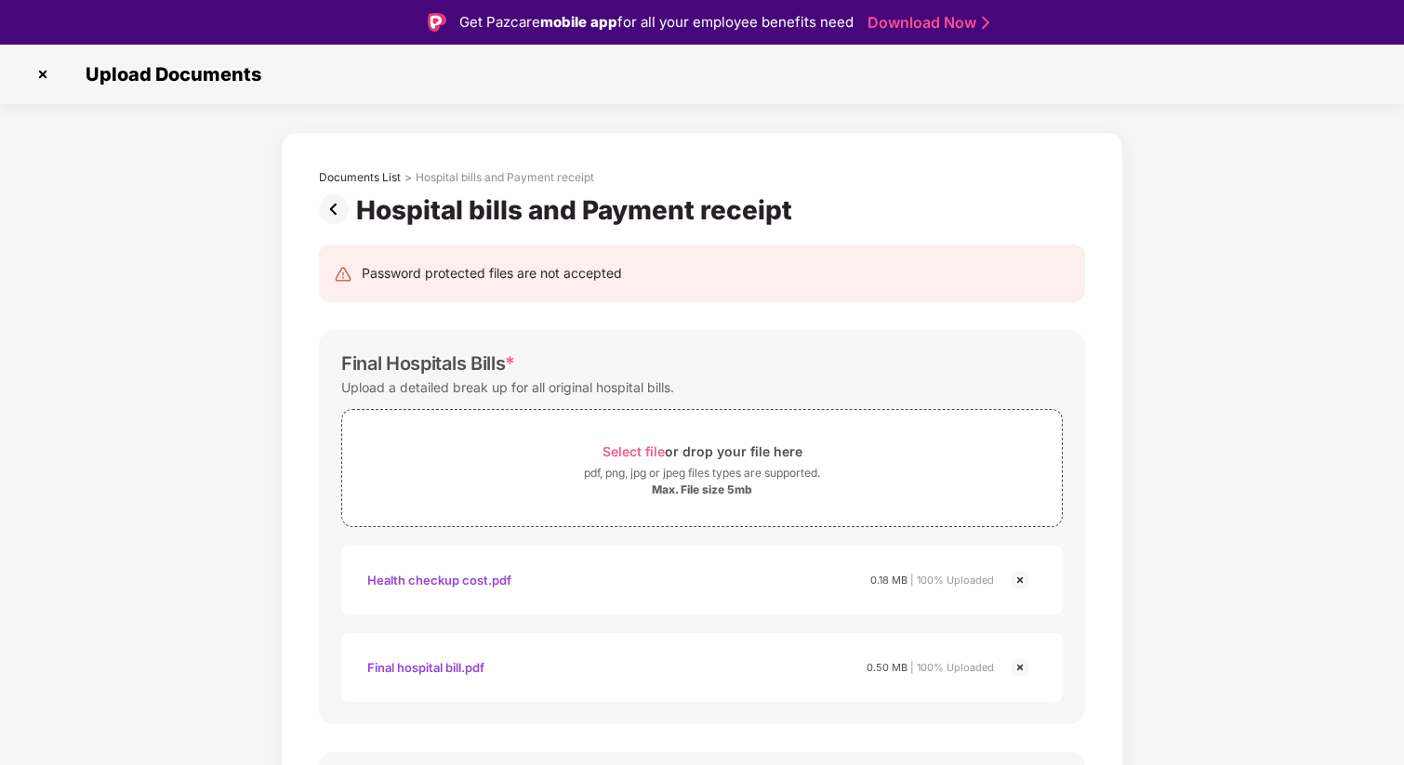
click at [339, 209] on img at bounding box center [337, 209] width 37 height 30
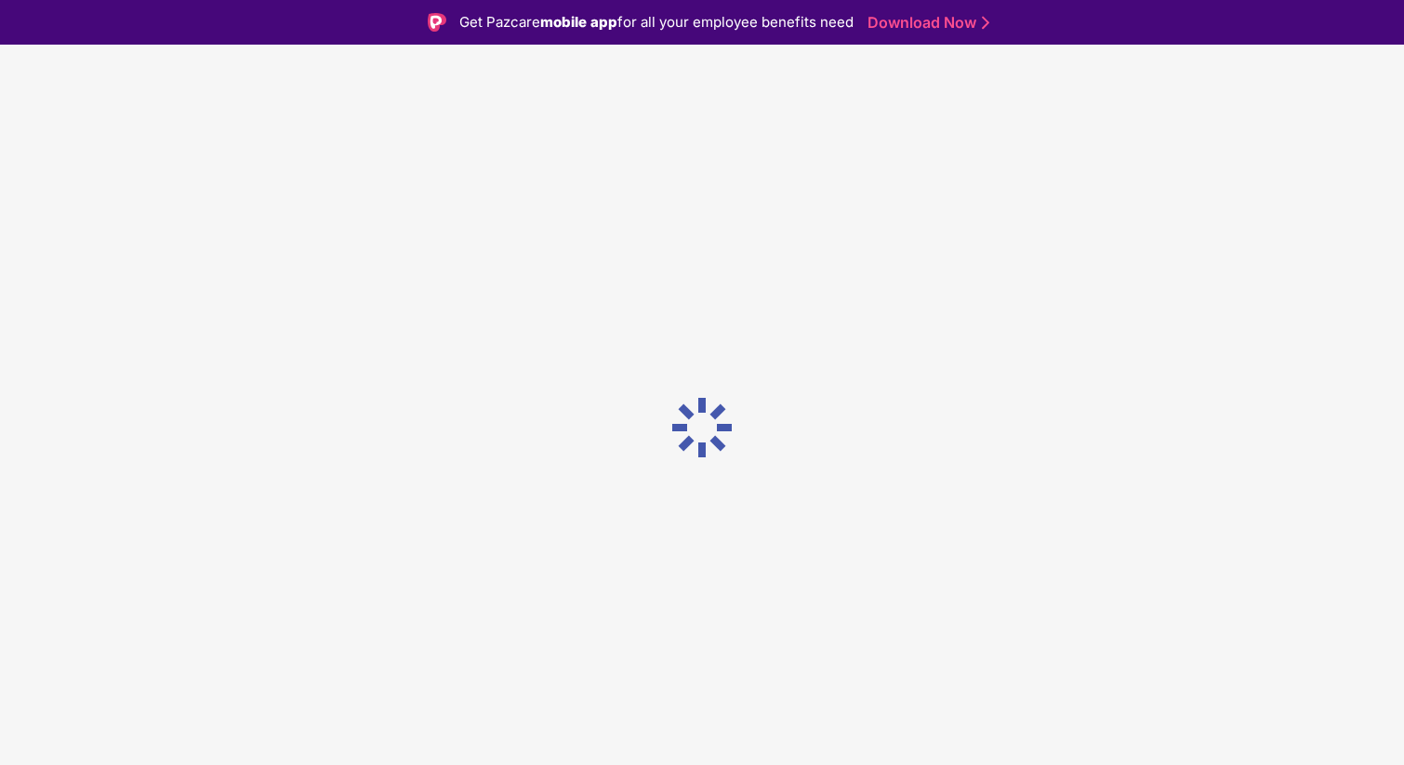
scroll to position [45, 0]
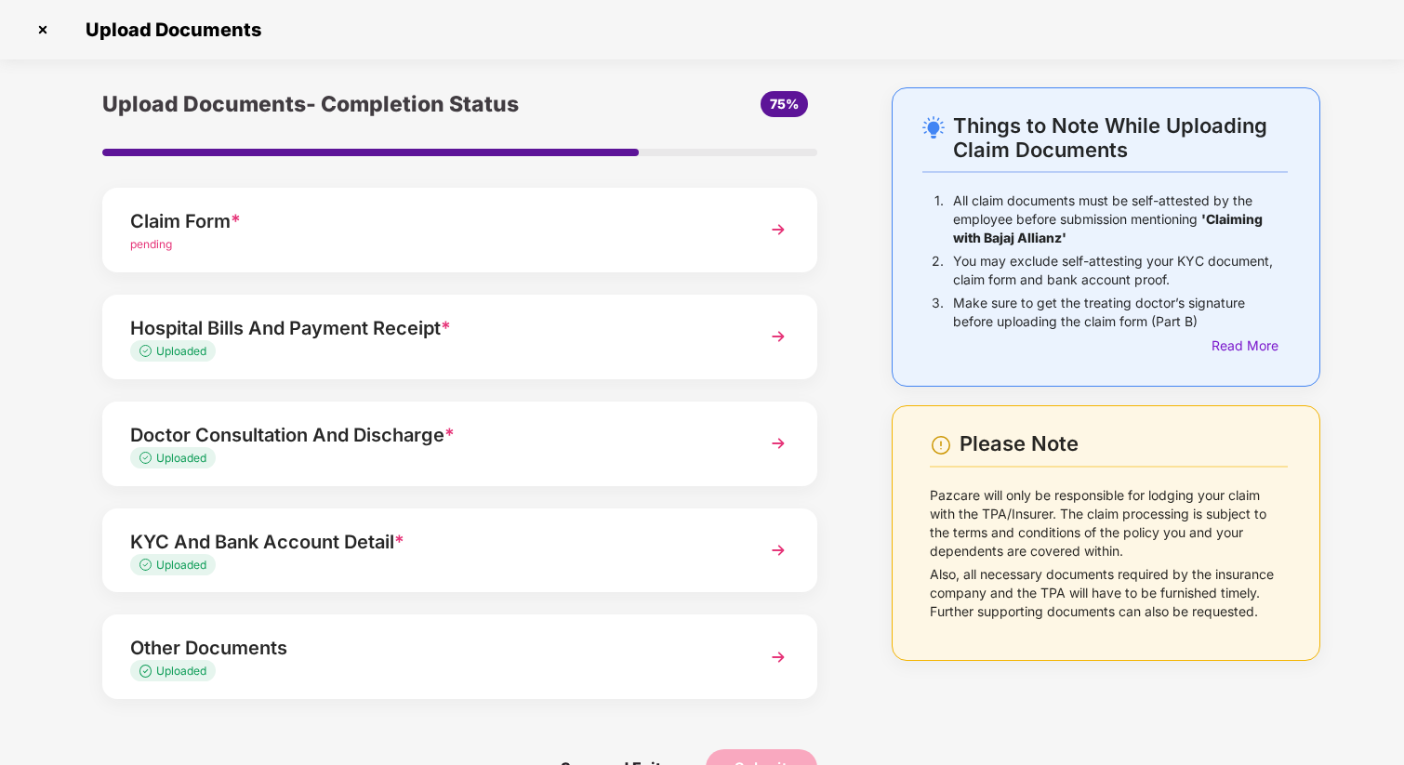
click at [329, 236] on div "pending" at bounding box center [432, 245] width 604 height 18
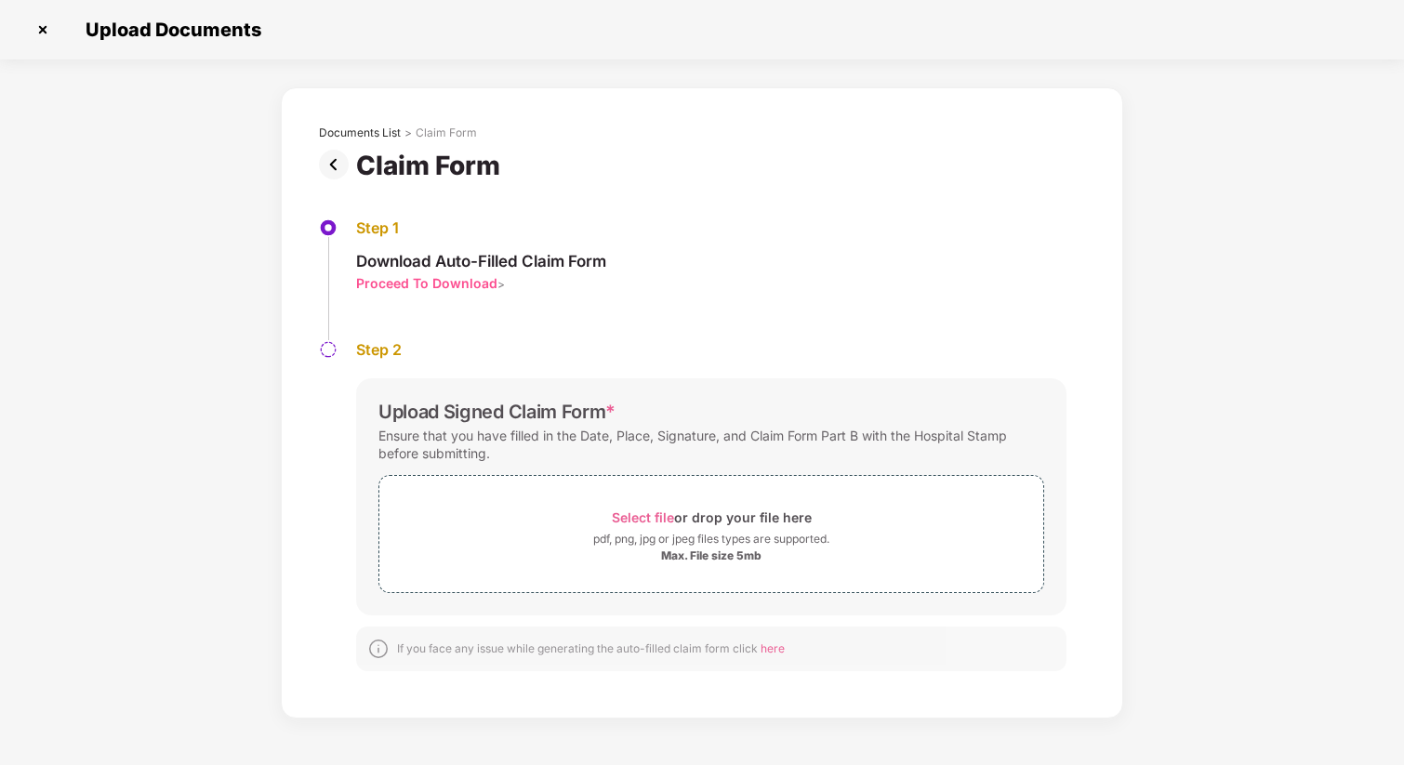
click at [338, 166] on img at bounding box center [337, 165] width 37 height 30
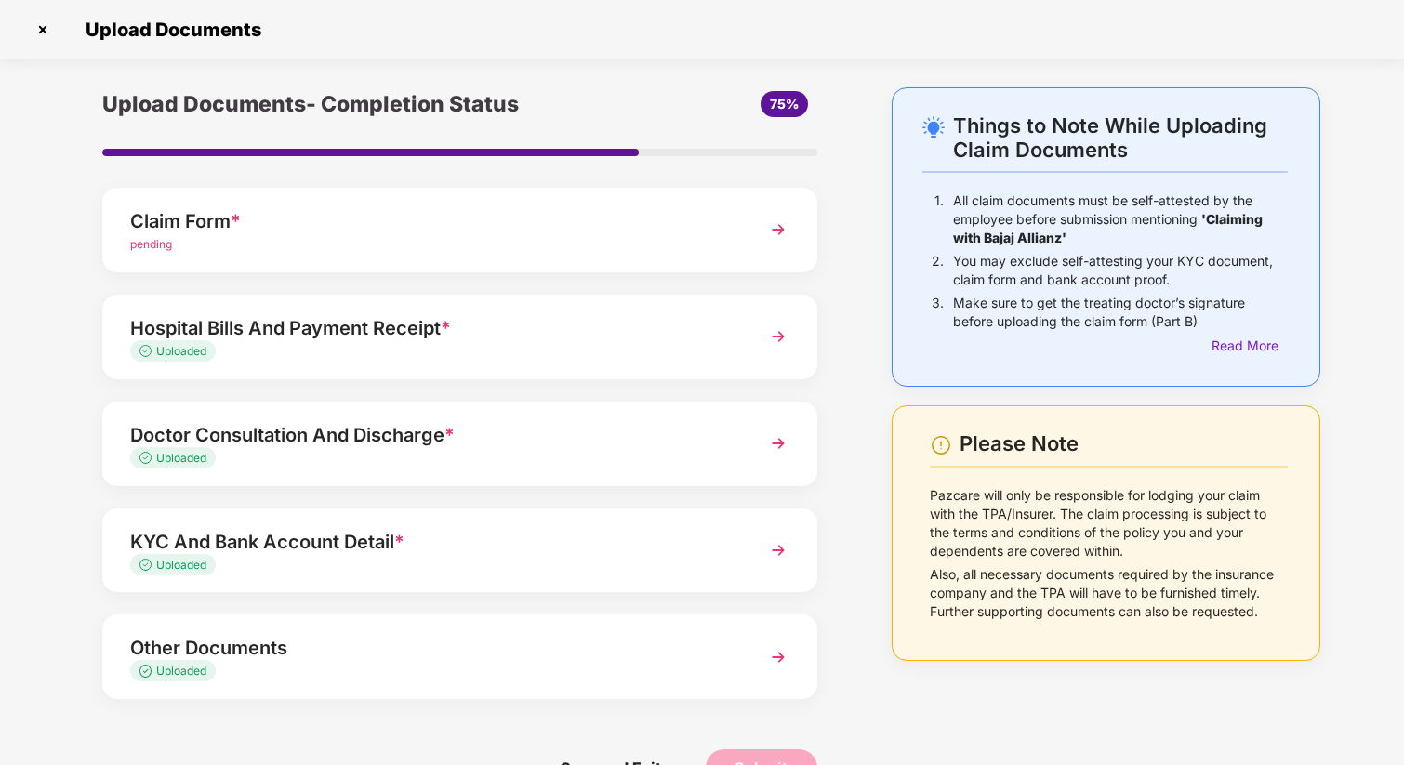
scroll to position [49, 0]
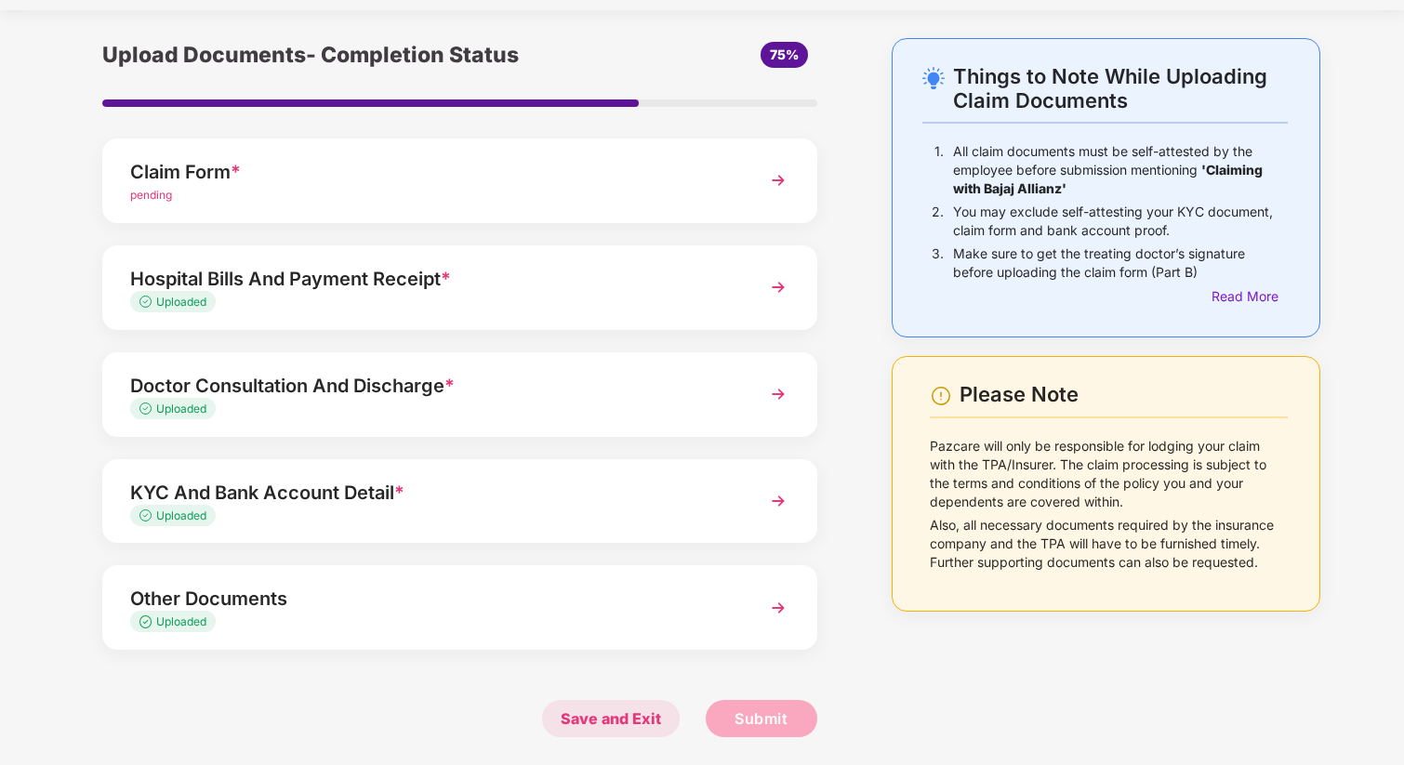
click at [627, 714] on span "Save and Exit" at bounding box center [611, 718] width 138 height 37
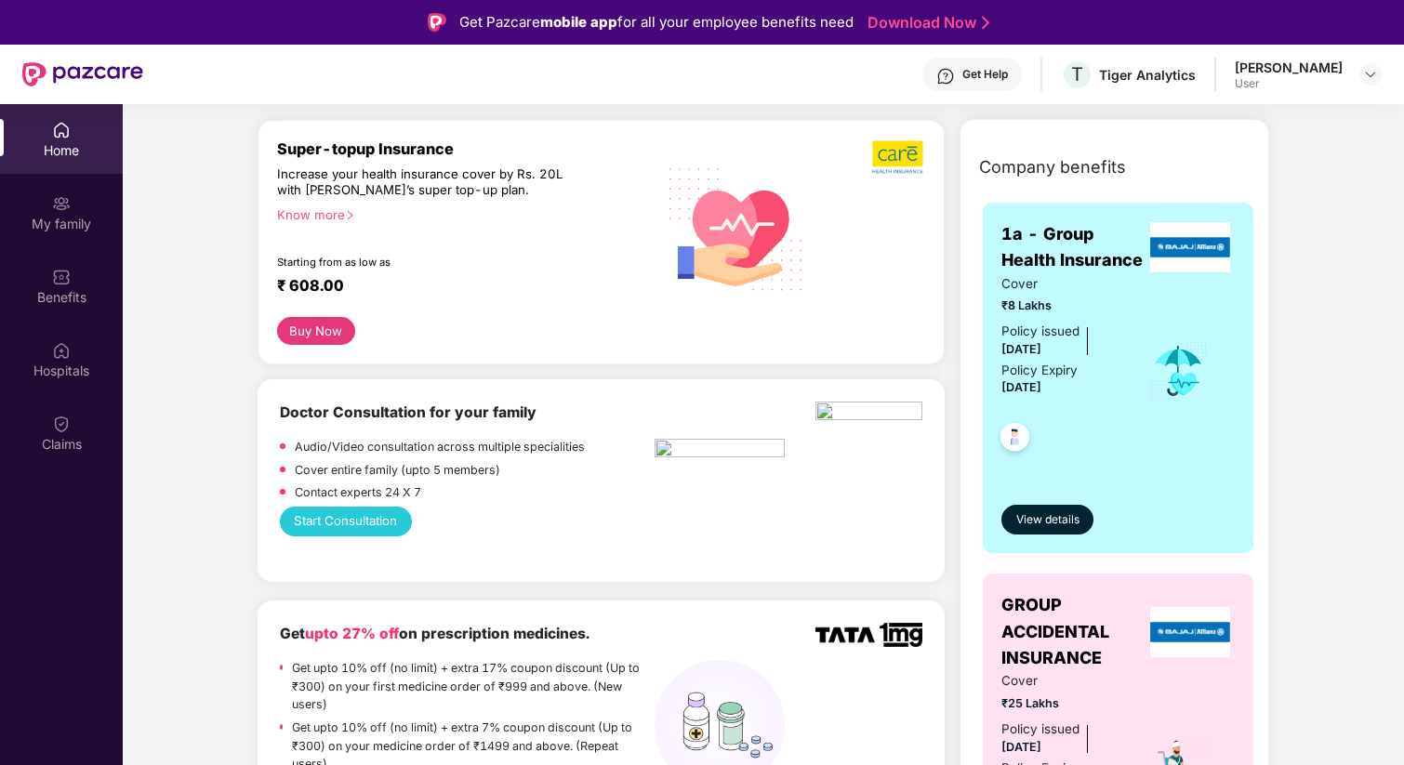
scroll to position [315, 0]
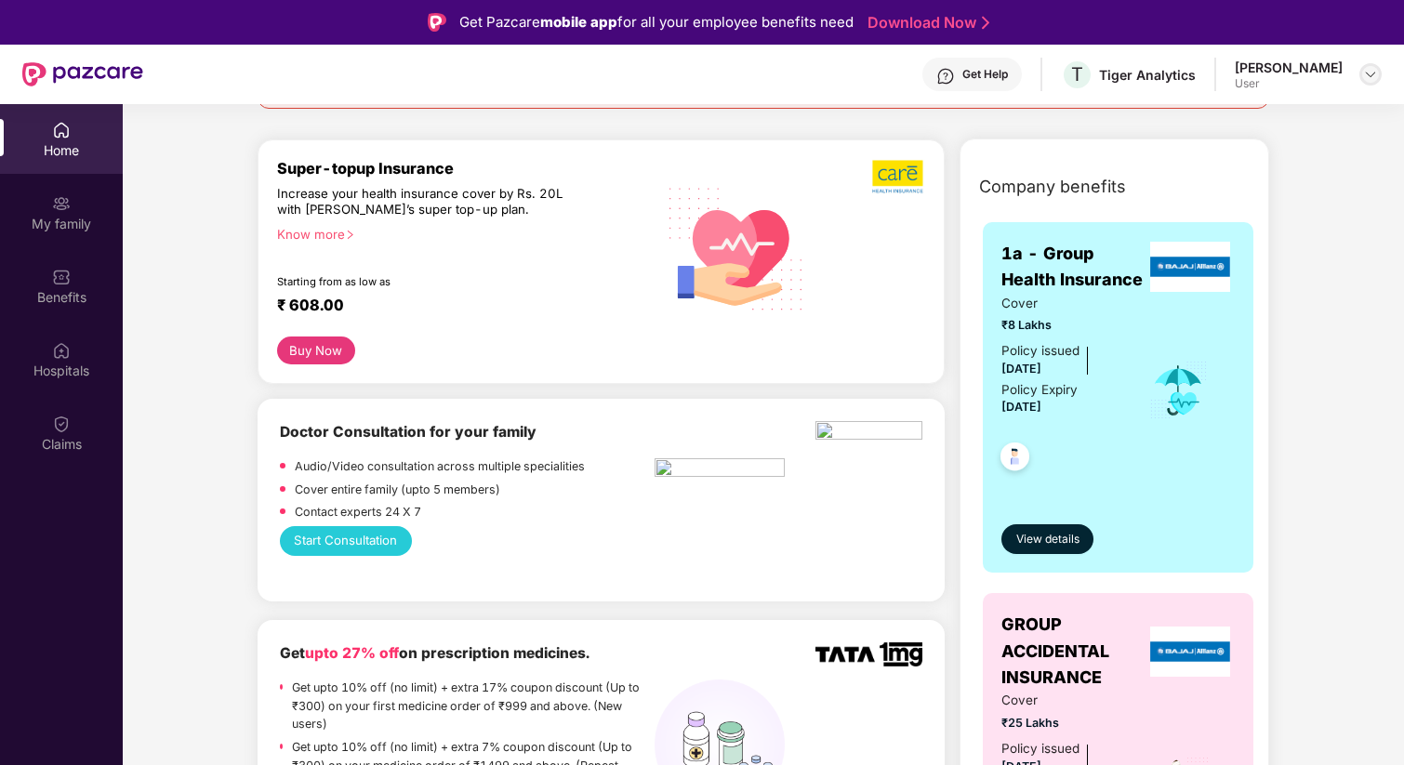
click at [1373, 76] on img at bounding box center [1370, 74] width 15 height 15
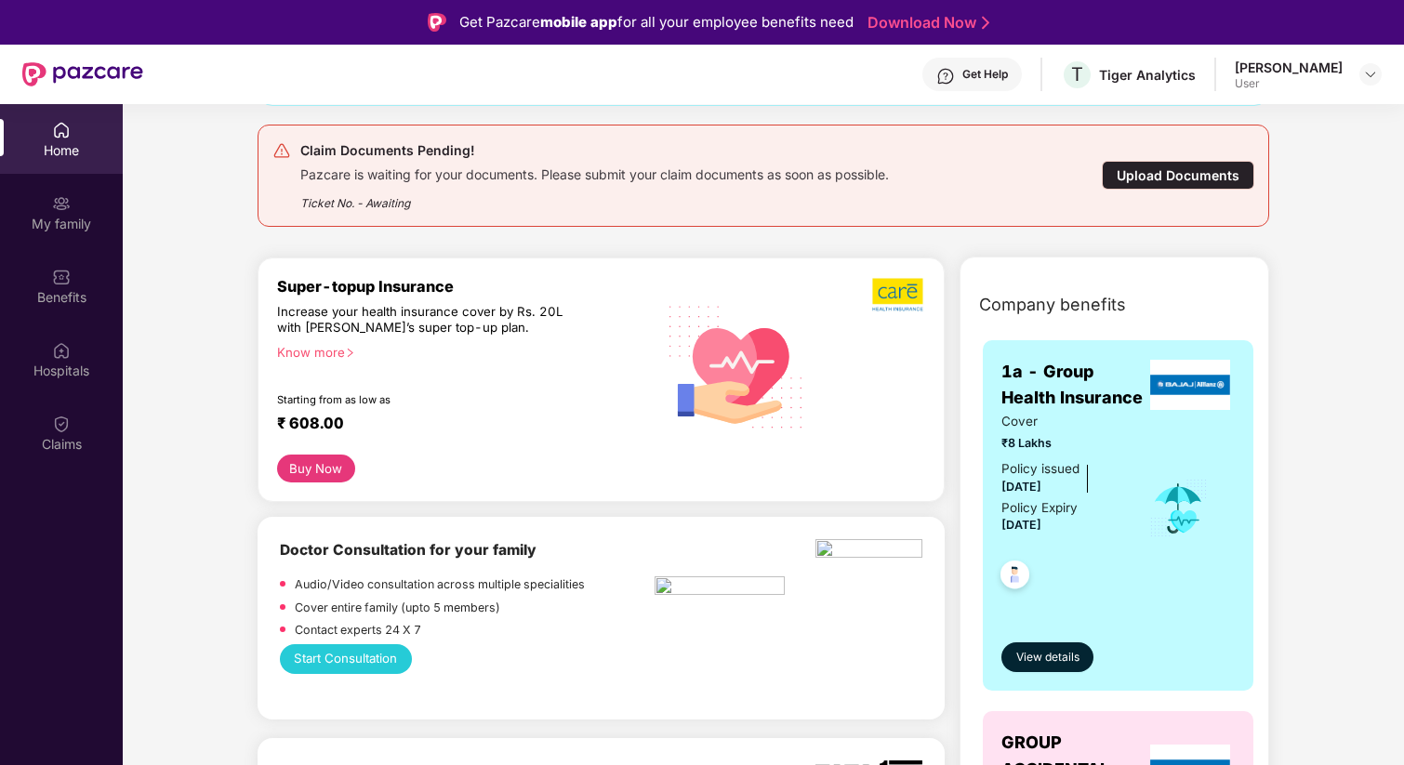
scroll to position [0, 0]
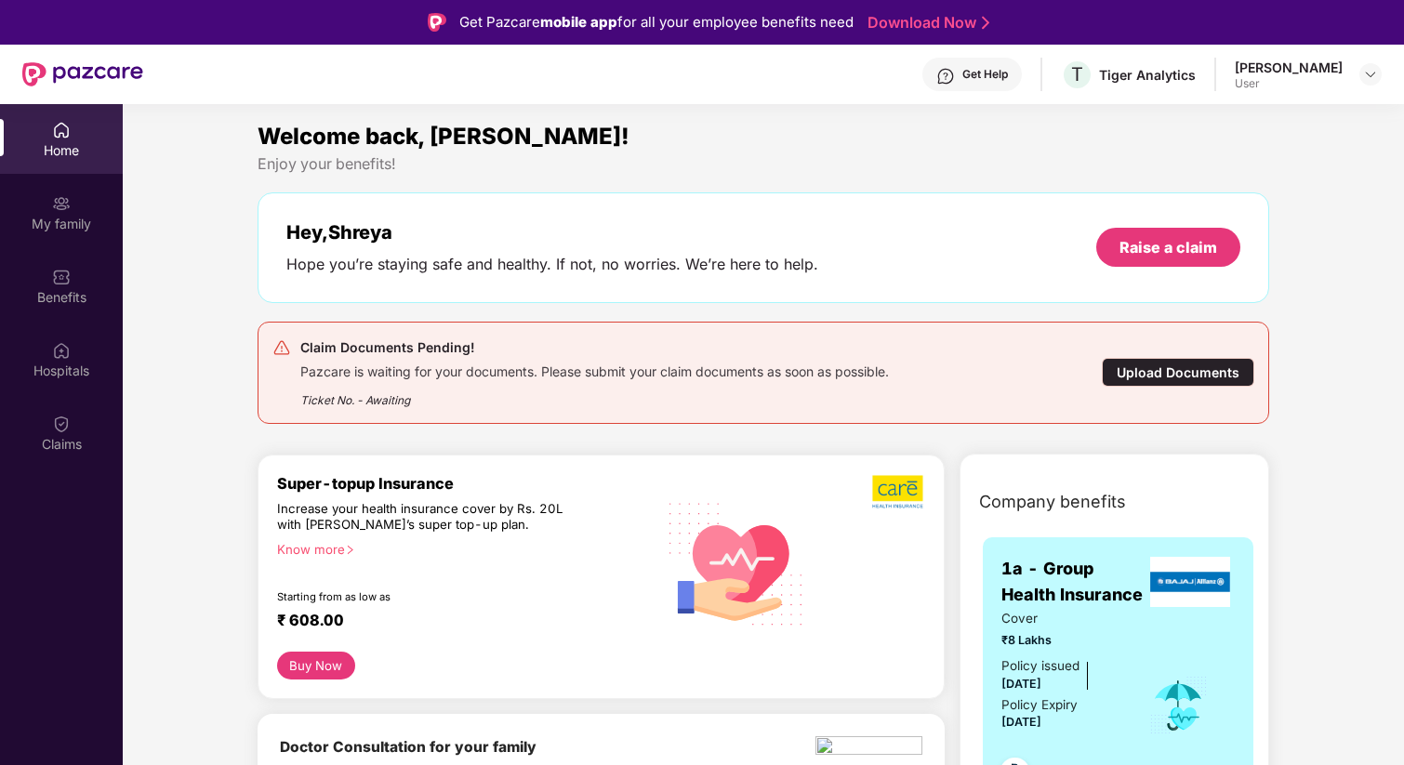
click at [54, 125] on img at bounding box center [61, 130] width 19 height 19
click at [46, 202] on div "My family" at bounding box center [61, 213] width 123 height 70
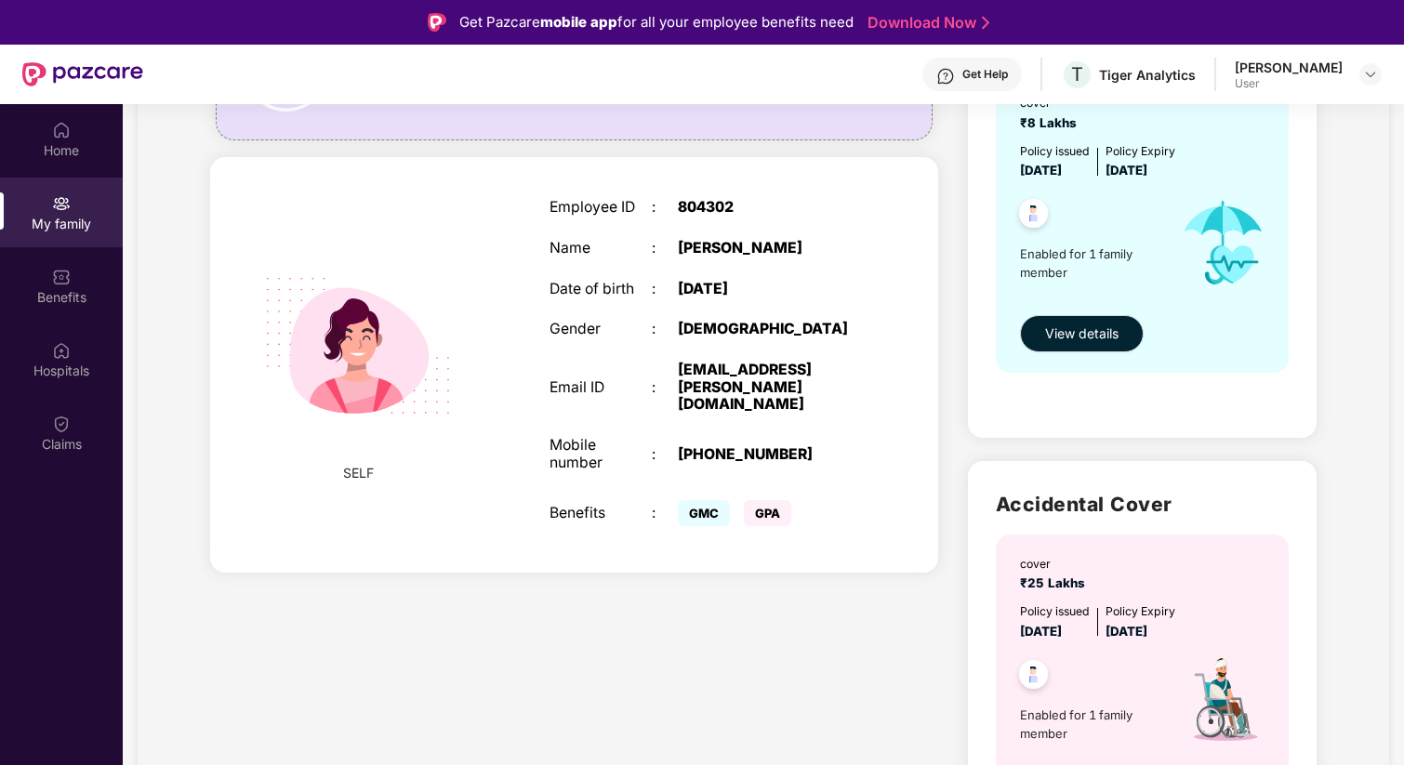
scroll to position [120, 0]
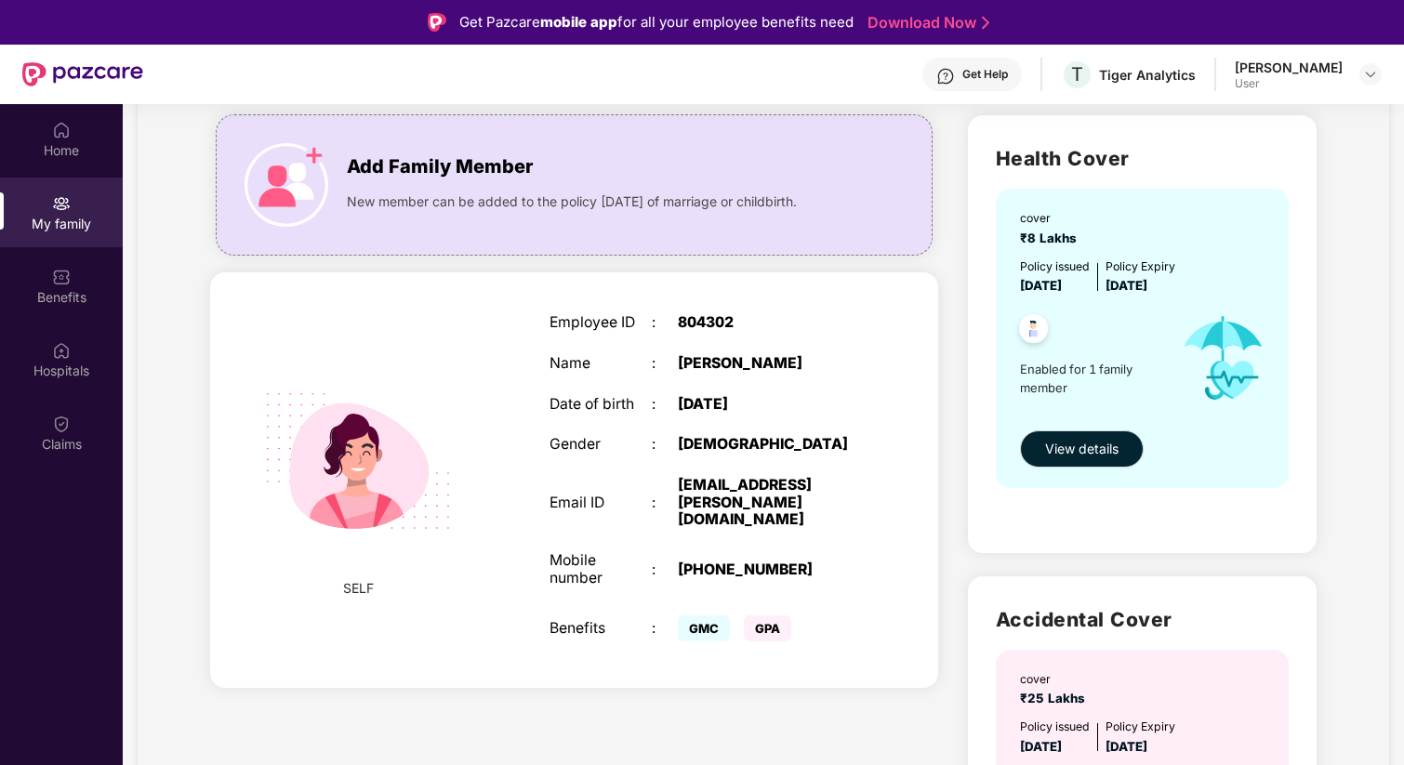
click at [443, 352] on img at bounding box center [358, 461] width 234 height 234
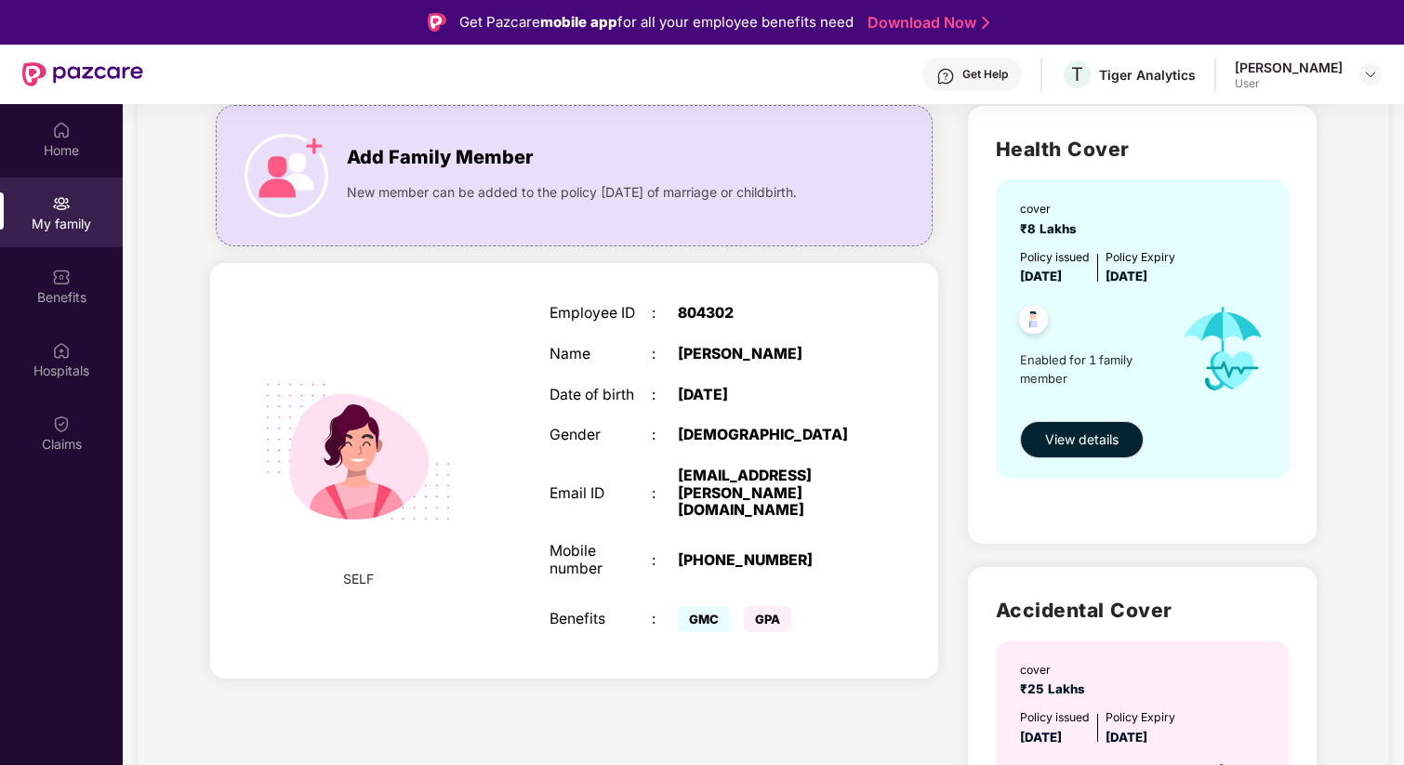
scroll to position [155, 0]
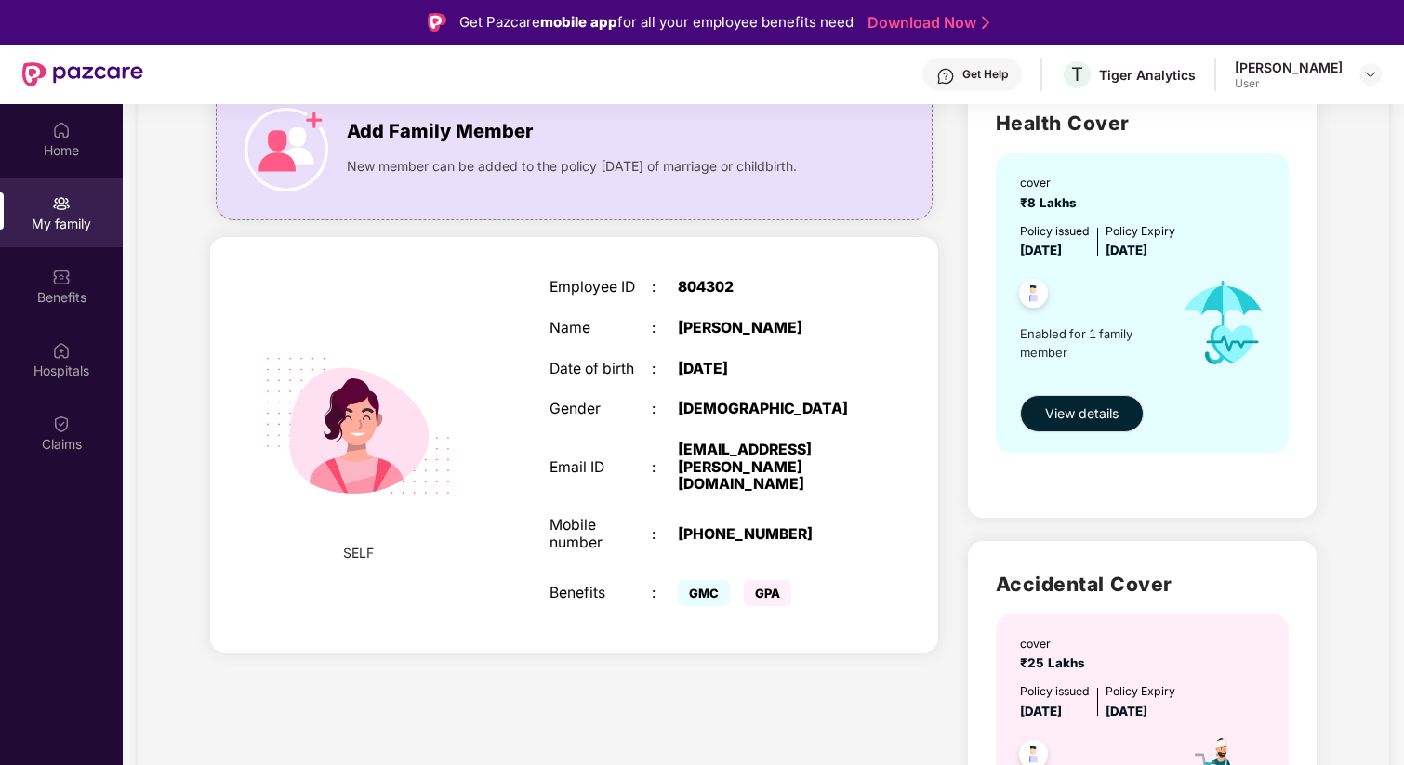
click at [224, 250] on div "SELF Employee ID : 804302 Name : Shreya Kanodia Date of birth : 19 May 2000 Gen…" at bounding box center [574, 445] width 728 height 416
click at [46, 286] on div "Benefits" at bounding box center [61, 286] width 123 height 70
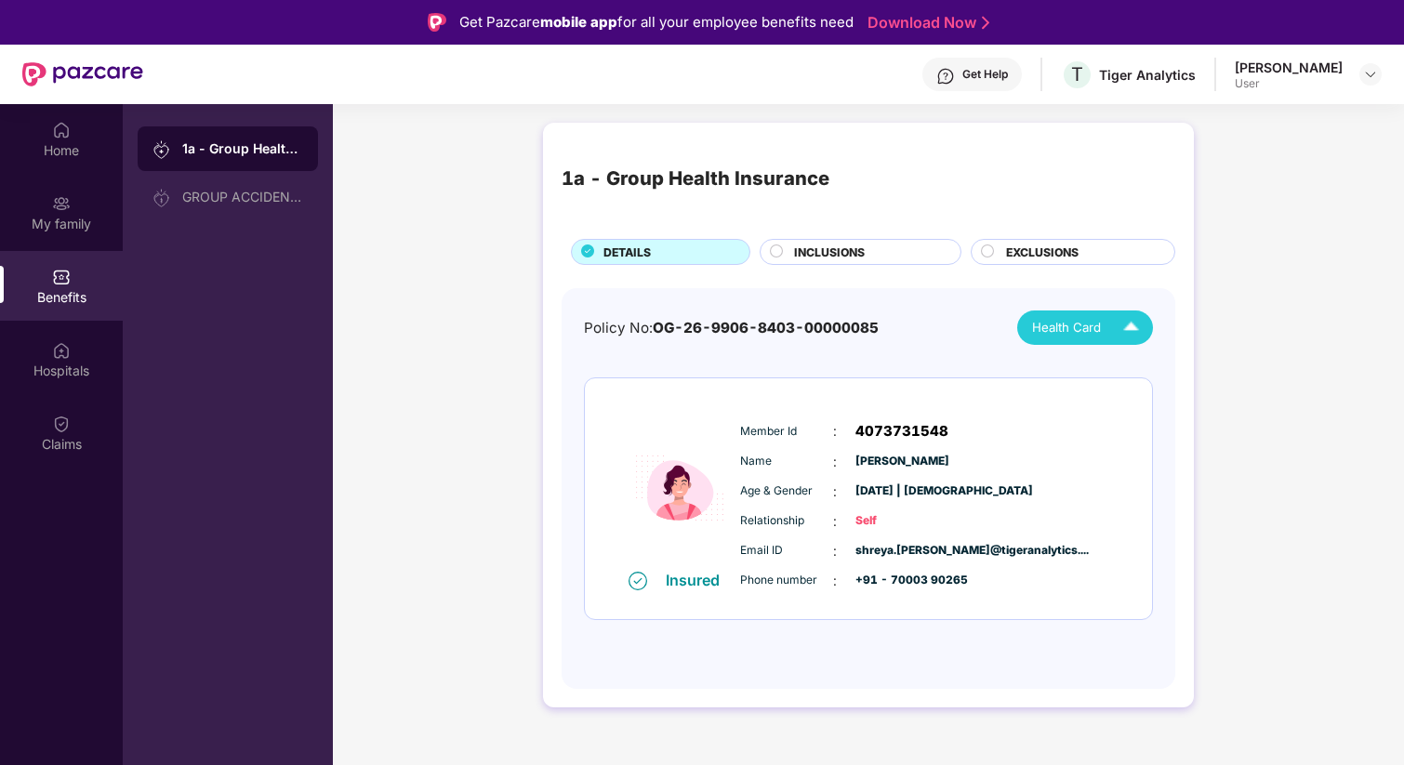
click at [1122, 325] on img at bounding box center [1131, 328] width 33 height 33
click at [1079, 383] on li "Shreya Kanodia" at bounding box center [1087, 370] width 143 height 37
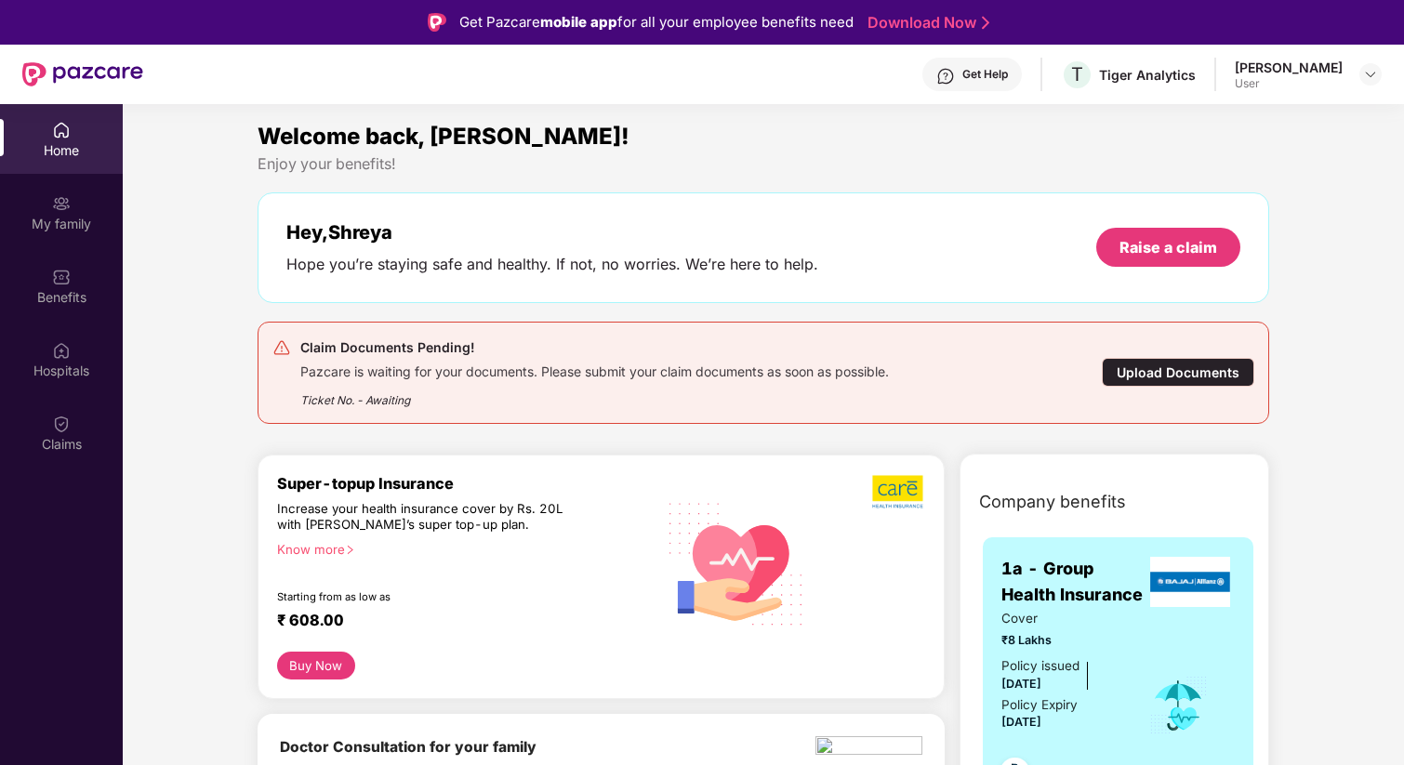
click at [1140, 364] on div "Upload Documents" at bounding box center [1178, 372] width 153 height 29
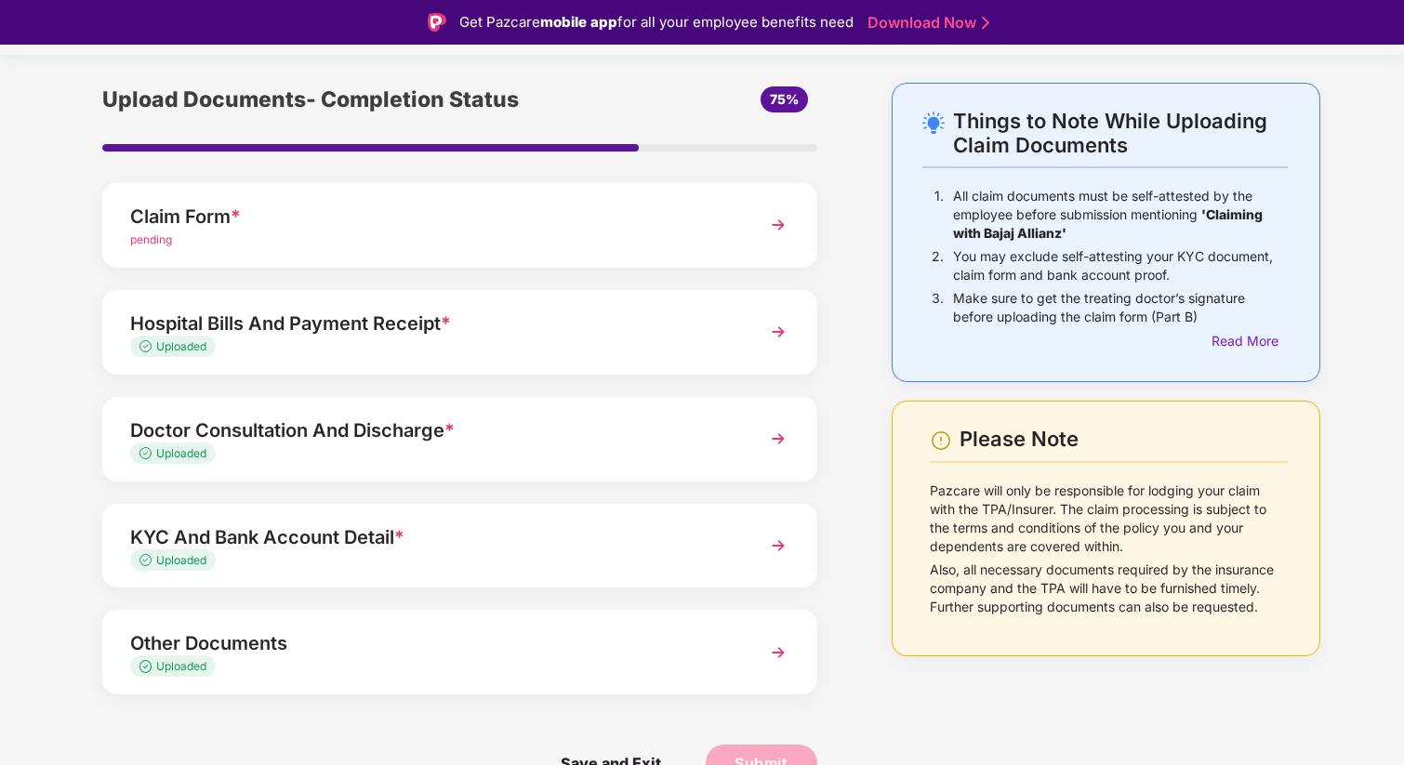
scroll to position [45, 0]
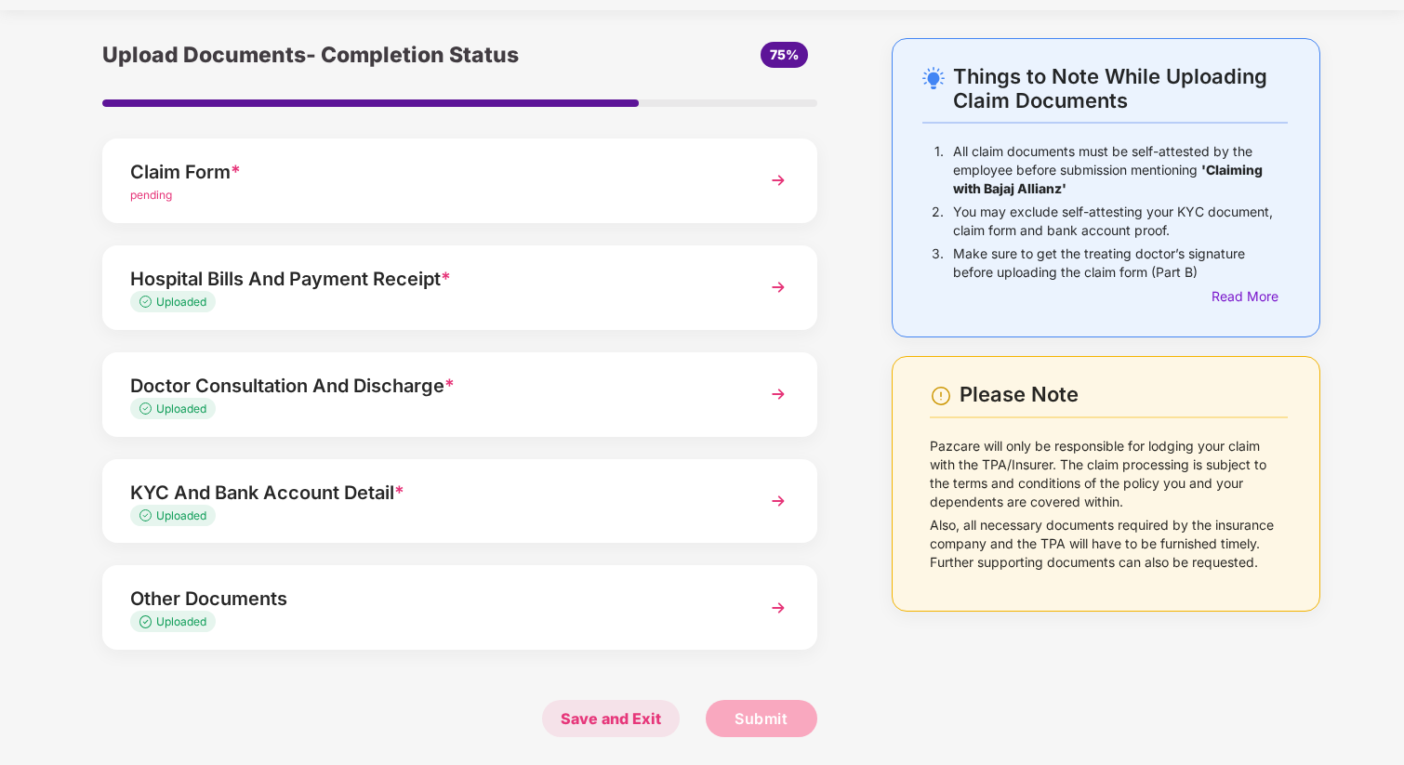
click at [617, 721] on span "Save and Exit" at bounding box center [611, 718] width 138 height 37
